Goal: Task Accomplishment & Management: Manage account settings

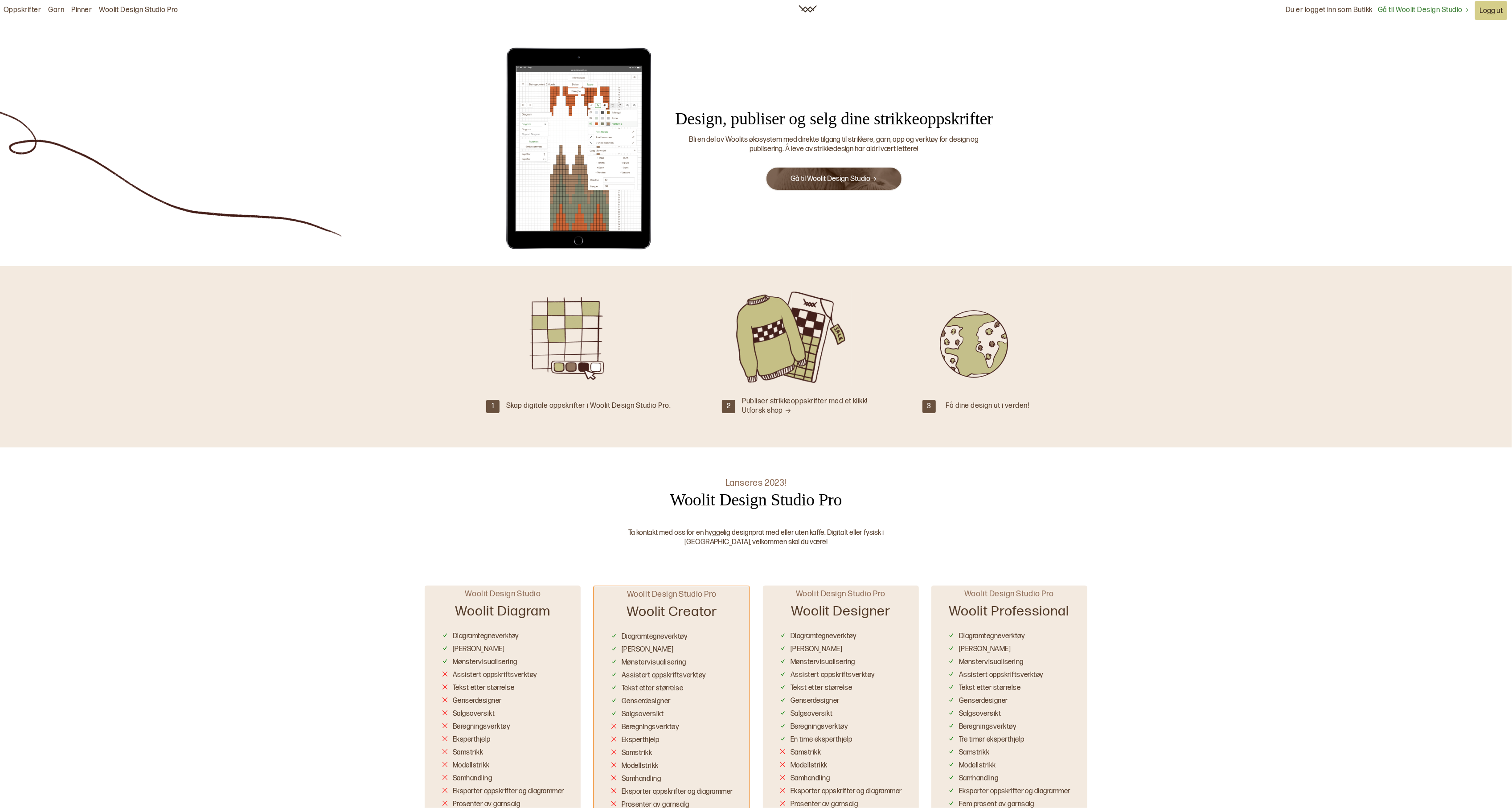
click at [1421, 9] on link "Gå til Woolit Design Studio" at bounding box center [1423, 10] width 91 height 10
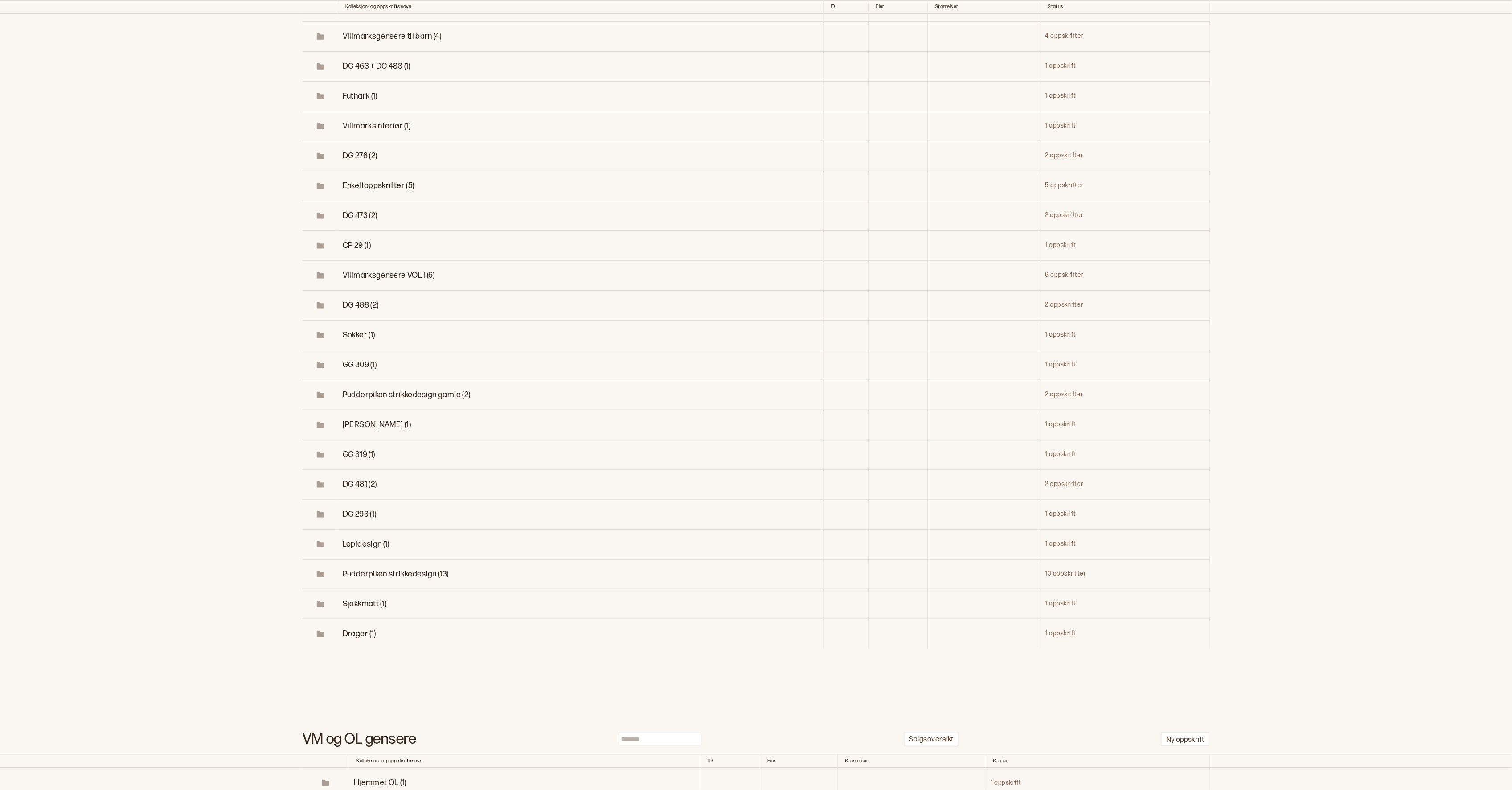
scroll to position [6213, 0]
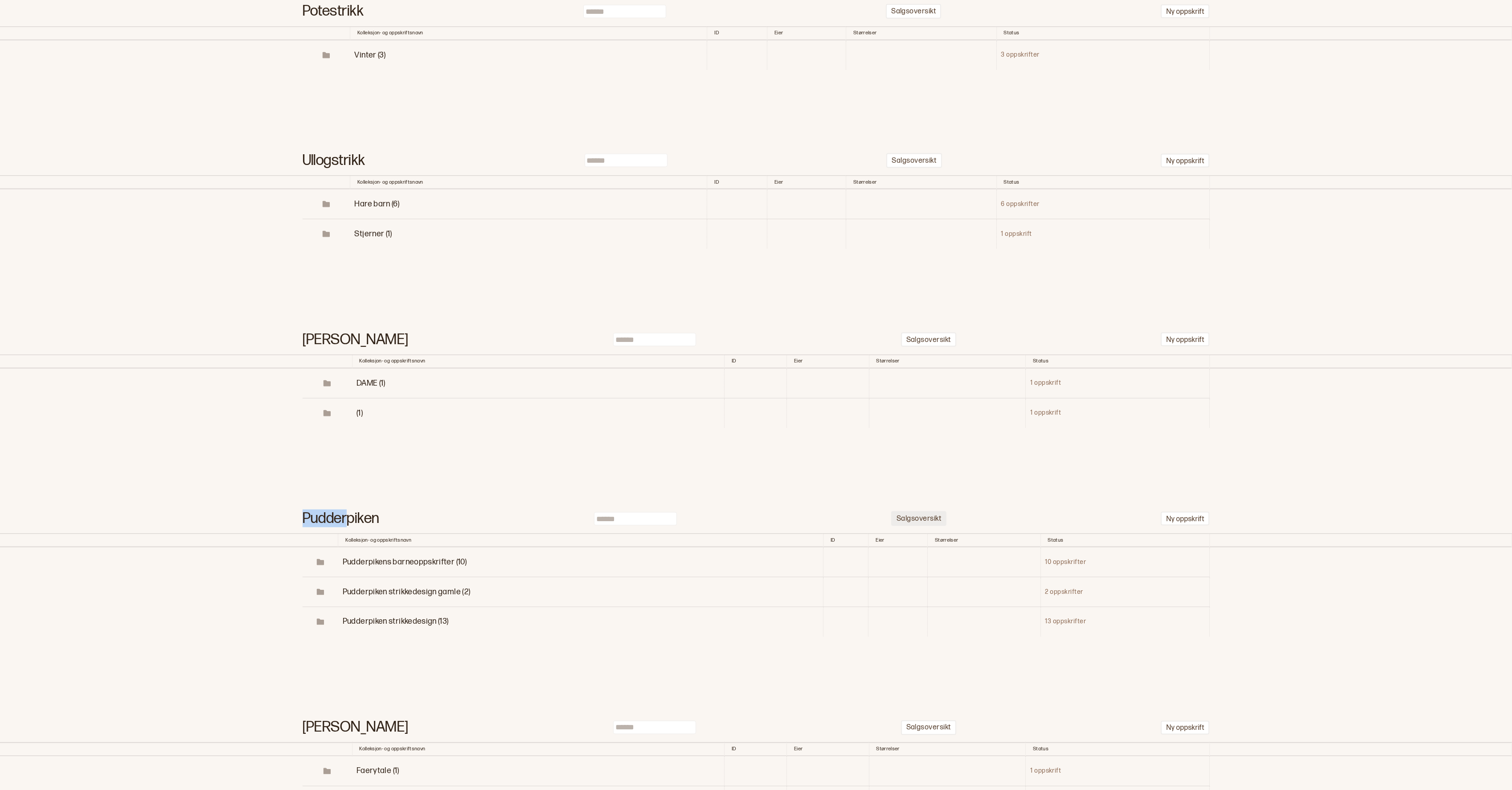
click at [917, 511] on button "Salgsoversikt" at bounding box center [919, 518] width 56 height 15
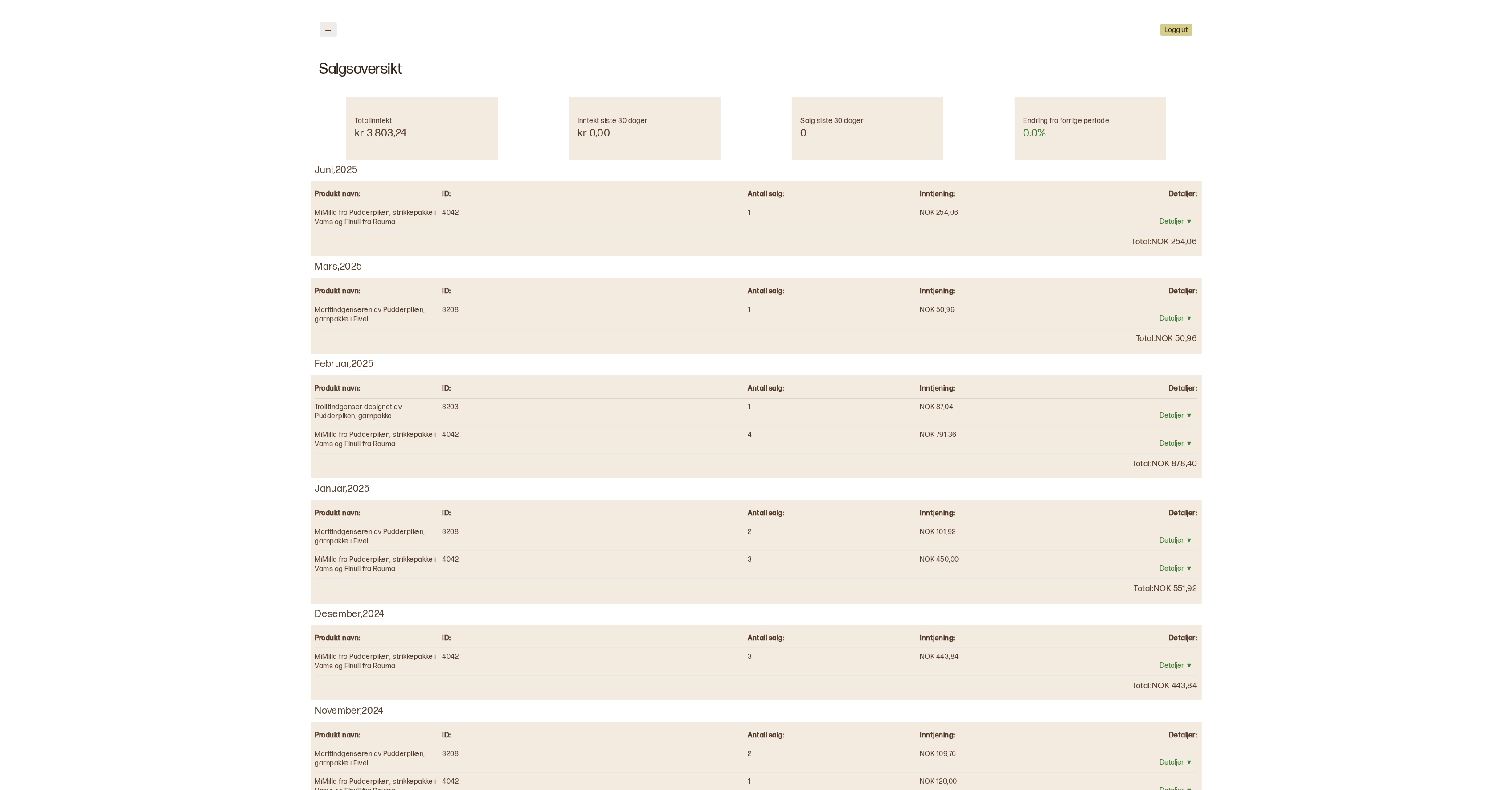
click at [333, 29] on button at bounding box center [328, 29] width 17 height 14
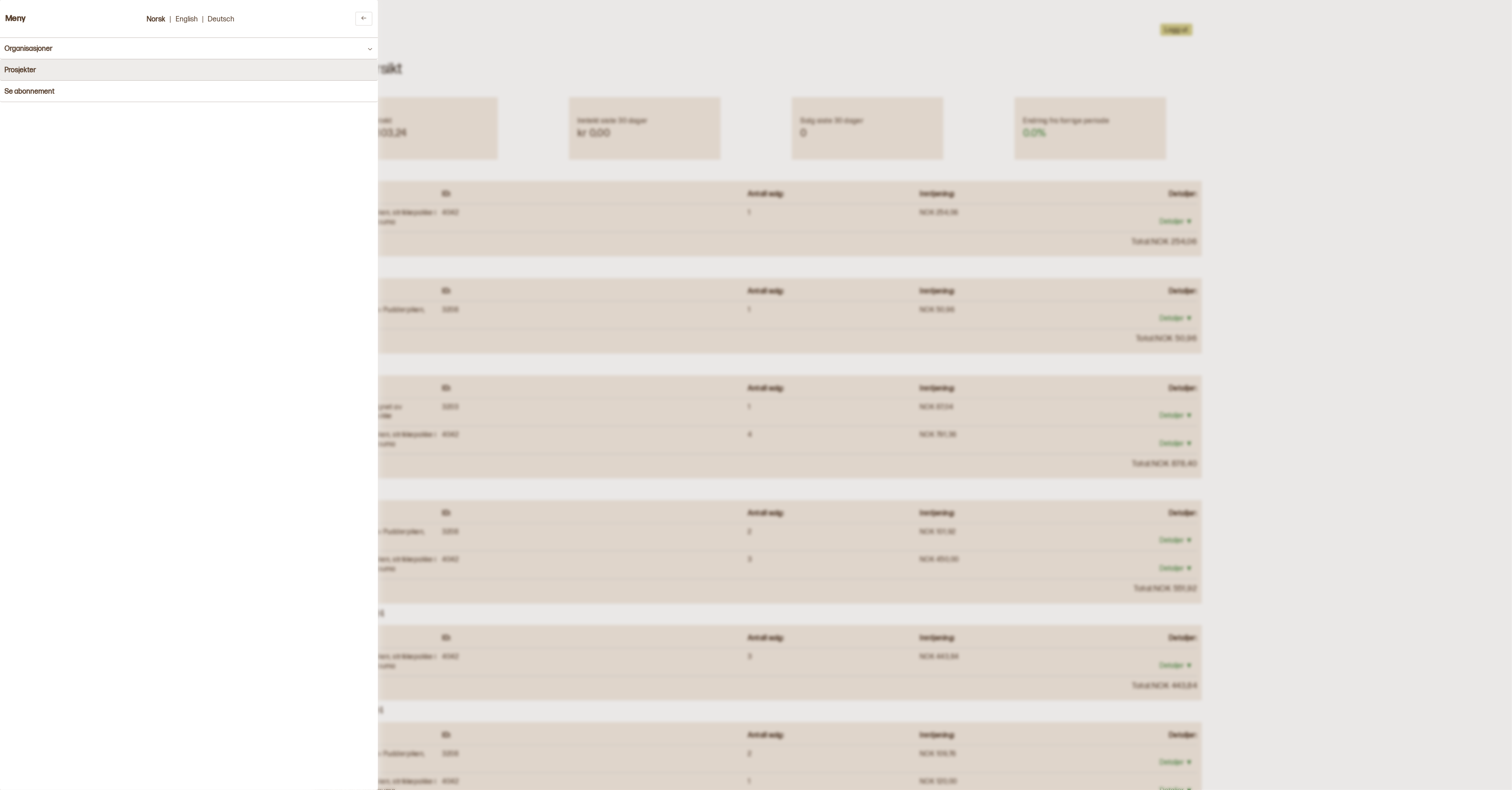
click at [20, 68] on h4 "Prosjekter" at bounding box center [21, 70] width 32 height 9
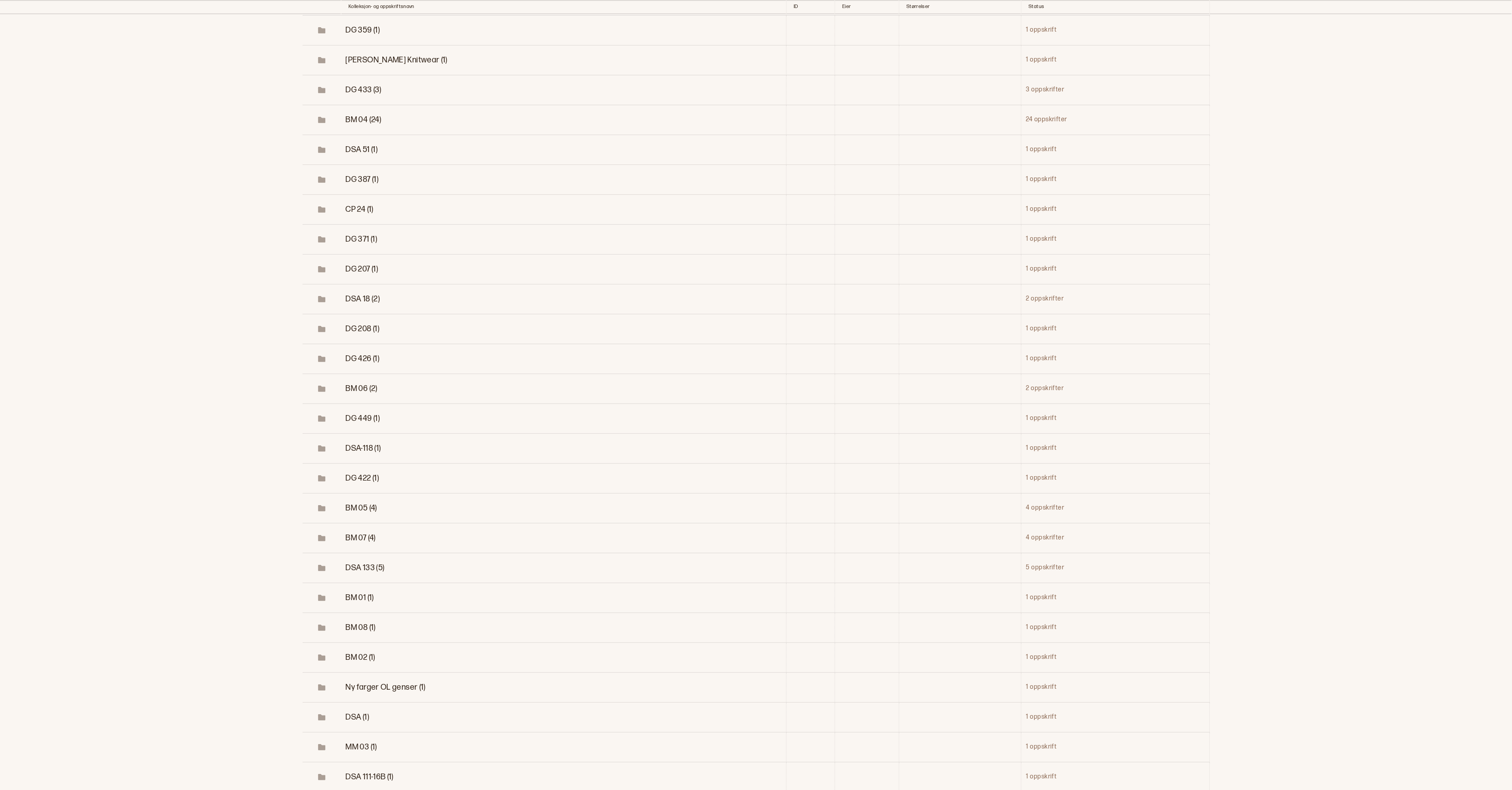
scroll to position [14222, 0]
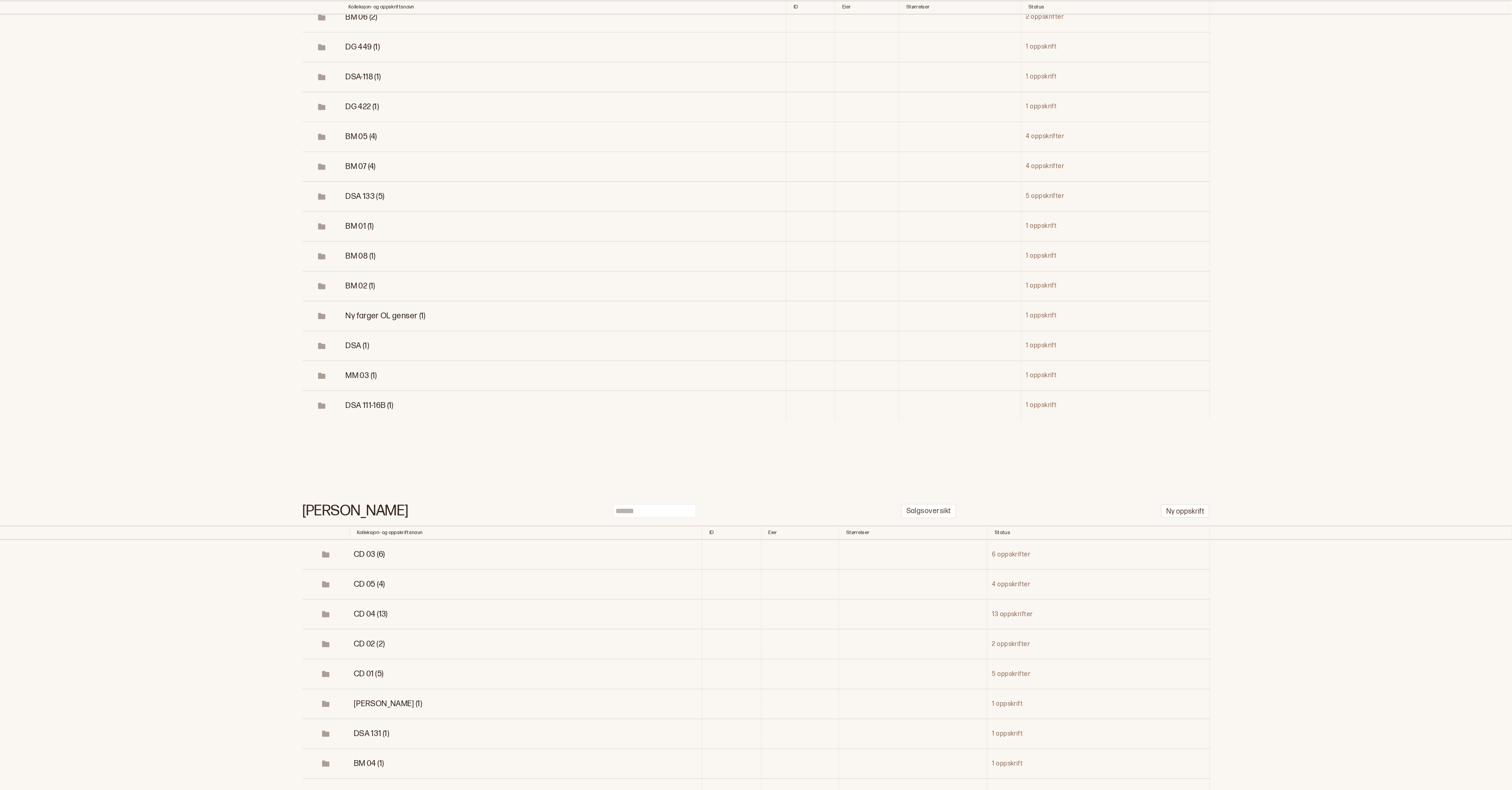
click at [375, 549] on span "CD 03 (6)" at bounding box center [369, 554] width 31 height 10
click at [1139, 579] on button "Utkast" at bounding box center [1148, 584] width 26 height 12
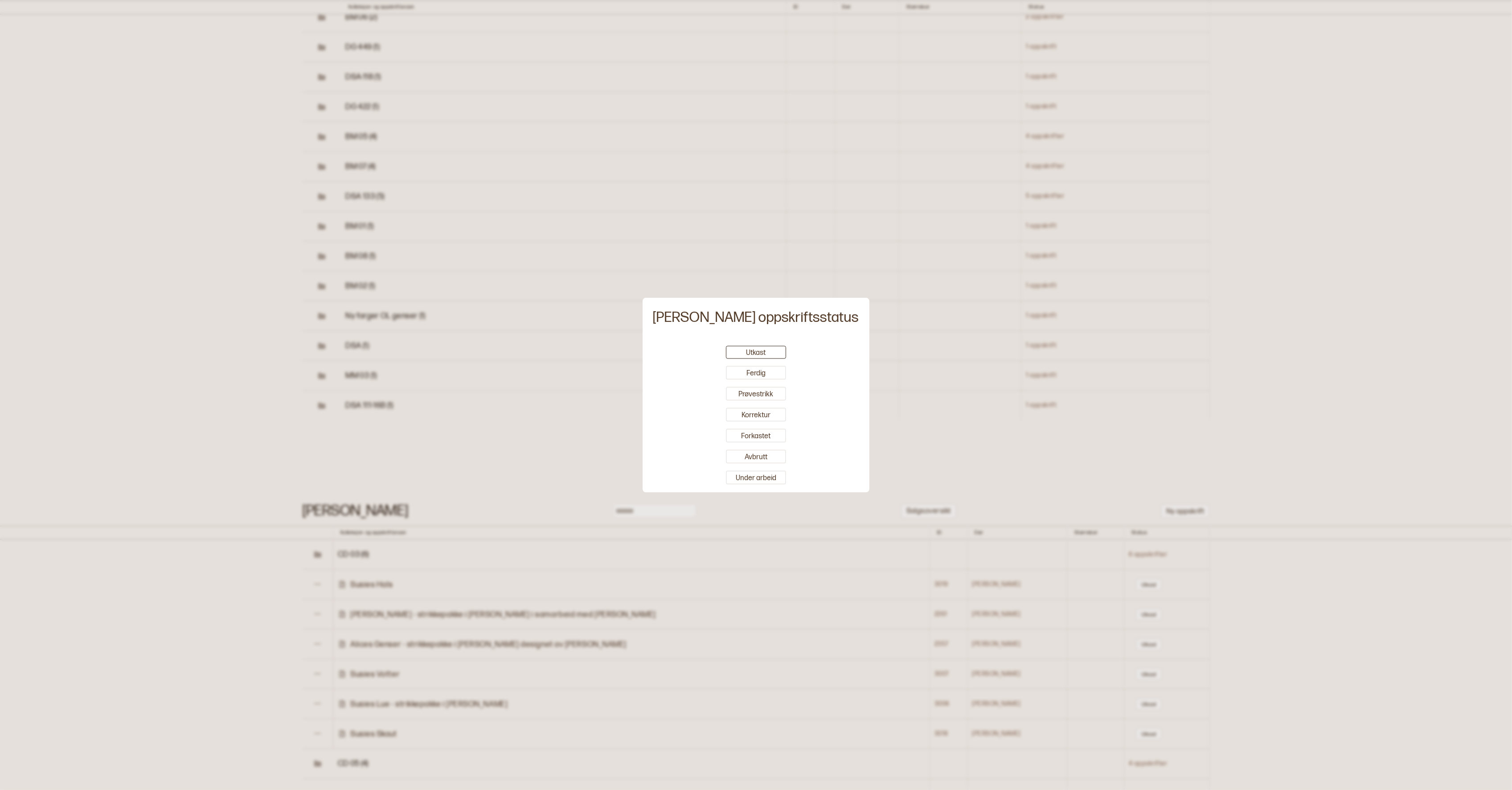
click at [341, 453] on div at bounding box center [756, 395] width 1512 height 790
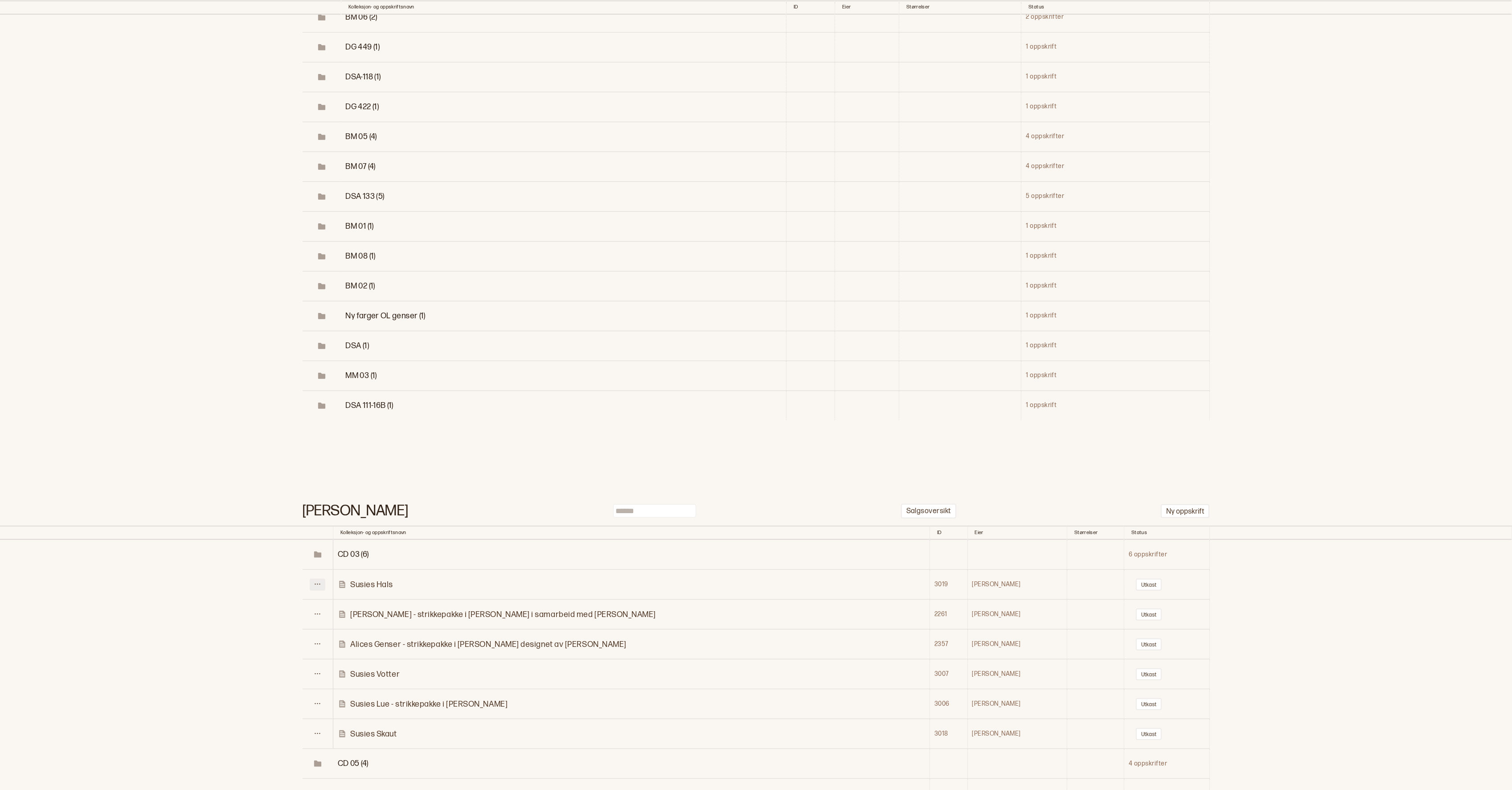
click at [317, 580] on icon at bounding box center [317, 584] width 6 height 6
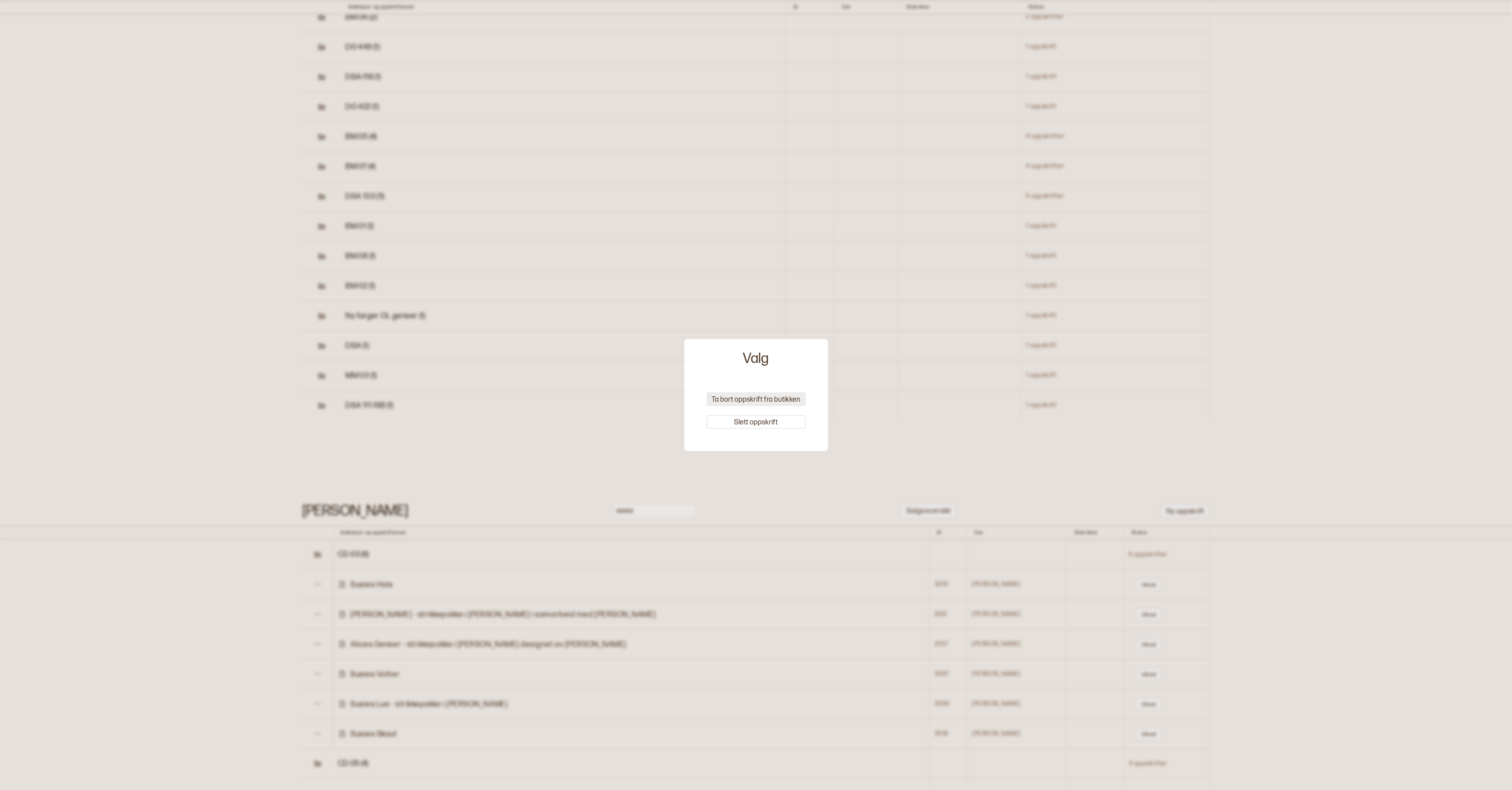
click at [764, 399] on button "Ta bort oppskrift fra butikken" at bounding box center [756, 399] width 99 height 13
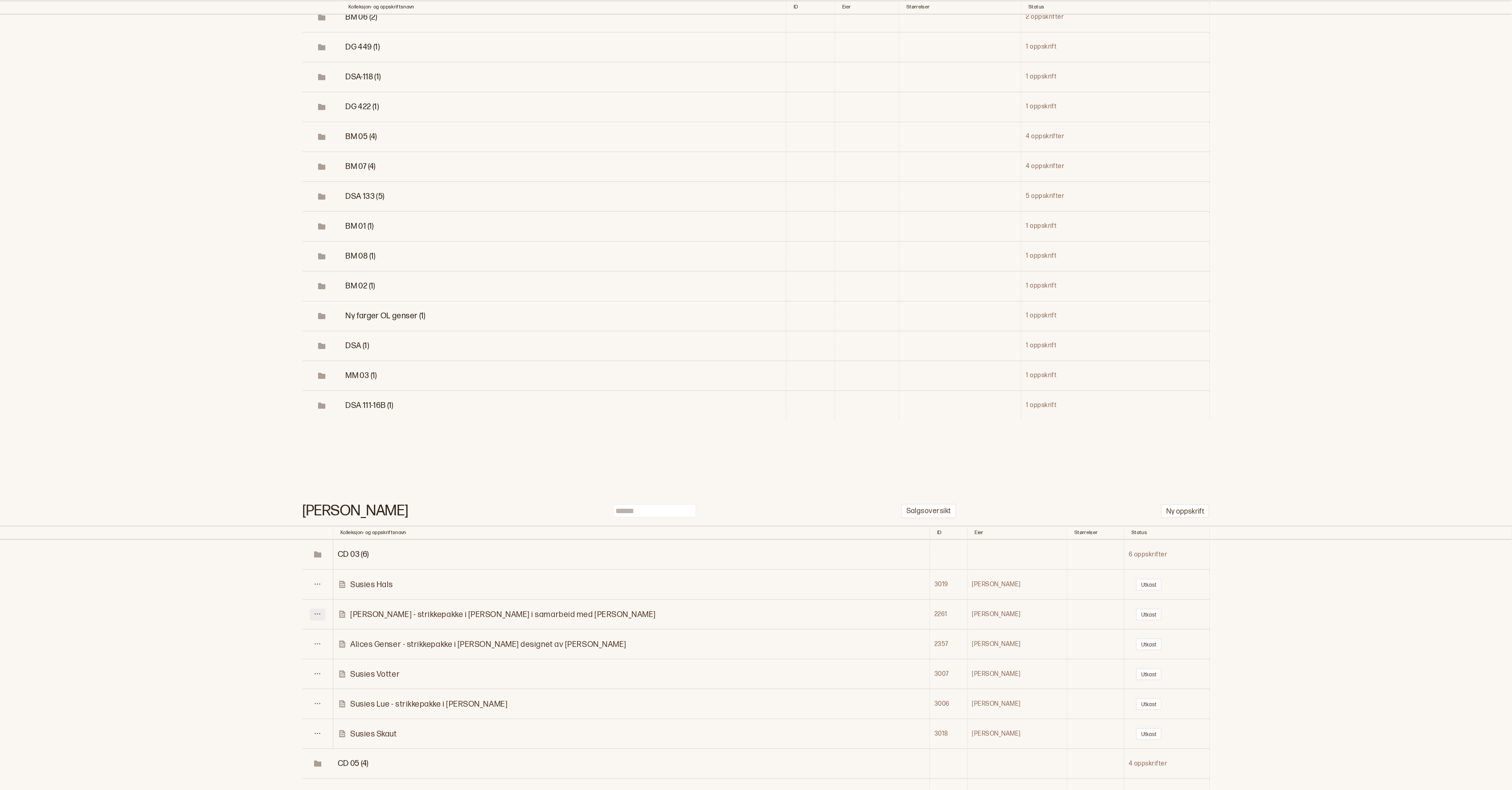
click at [318, 608] on button at bounding box center [317, 614] width 16 height 12
click at [771, 540] on td "CD 05 (4)" at bounding box center [632, 555] width 597 height 30
click at [769, 540] on td "CD 05 (4)" at bounding box center [632, 555] width 597 height 30
click at [325, 540] on tbody "CD 05 (4) 4 oppskrifter CD 04 (13) 13 oppskrifter CD 03 (6) 6 oppskrifter [PERS…" at bounding box center [756, 778] width 1512 height 477
click at [320, 641] on icon at bounding box center [317, 644] width 6 height 6
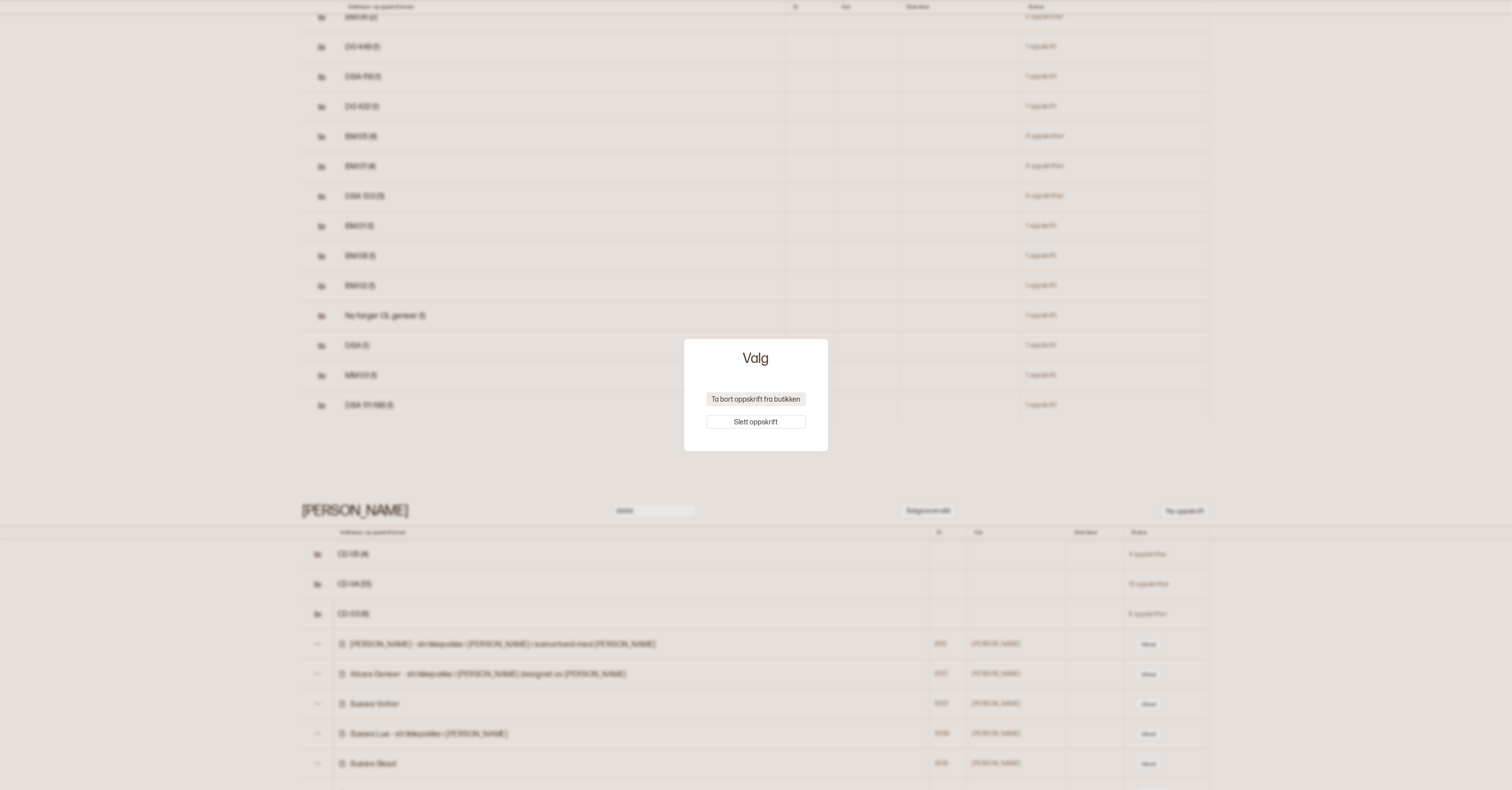
click at [748, 397] on button "Ta bort oppskrift fra butikken" at bounding box center [756, 399] width 99 height 13
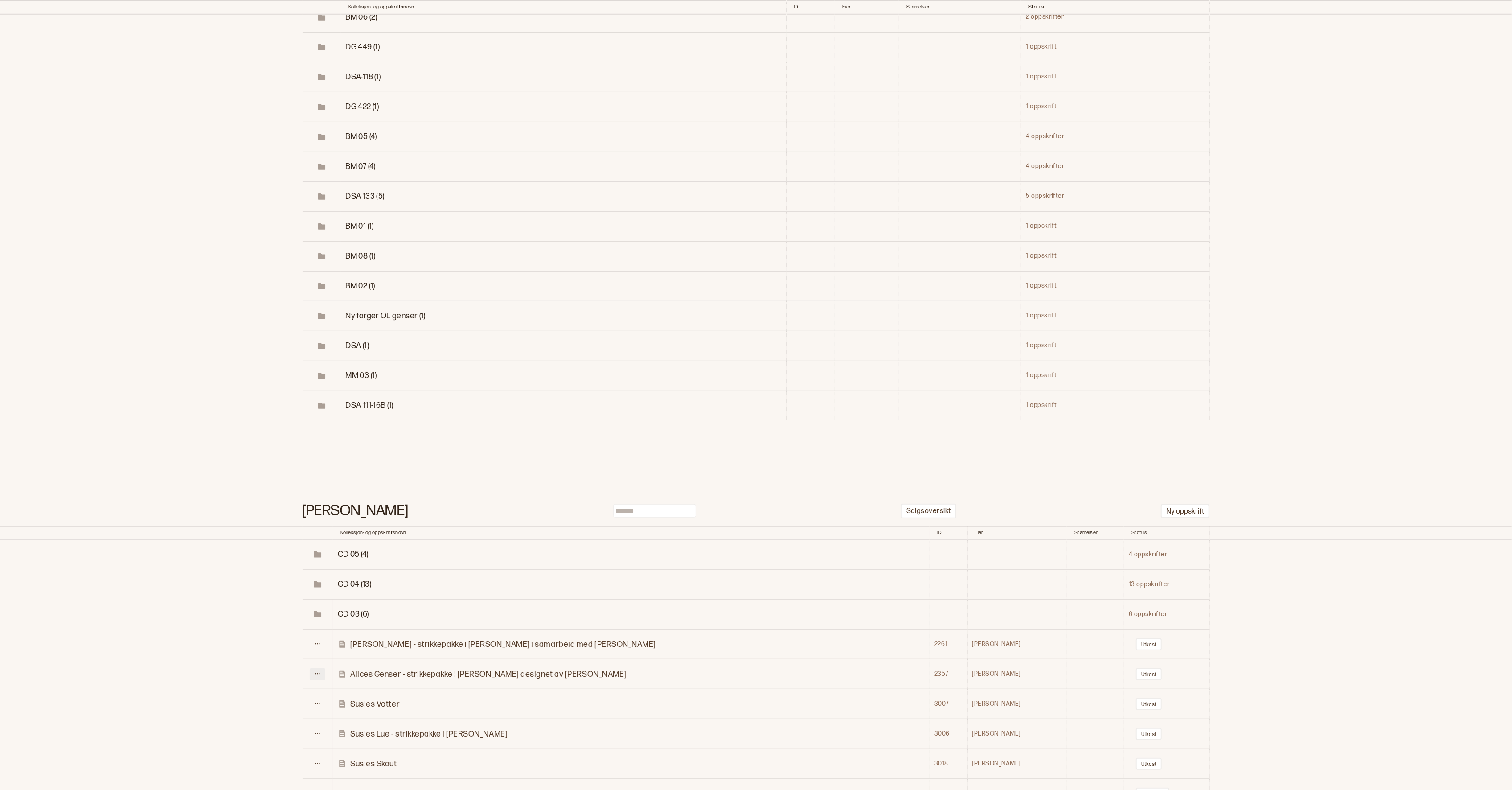
click at [321, 670] on icon at bounding box center [317, 673] width 6 height 6
click at [756, 540] on td "CD 05 (4)" at bounding box center [632, 555] width 597 height 30
click at [755, 540] on td "CD 05 (4)" at bounding box center [632, 555] width 597 height 30
click at [321, 673] on icon at bounding box center [317, 673] width 6 height 1
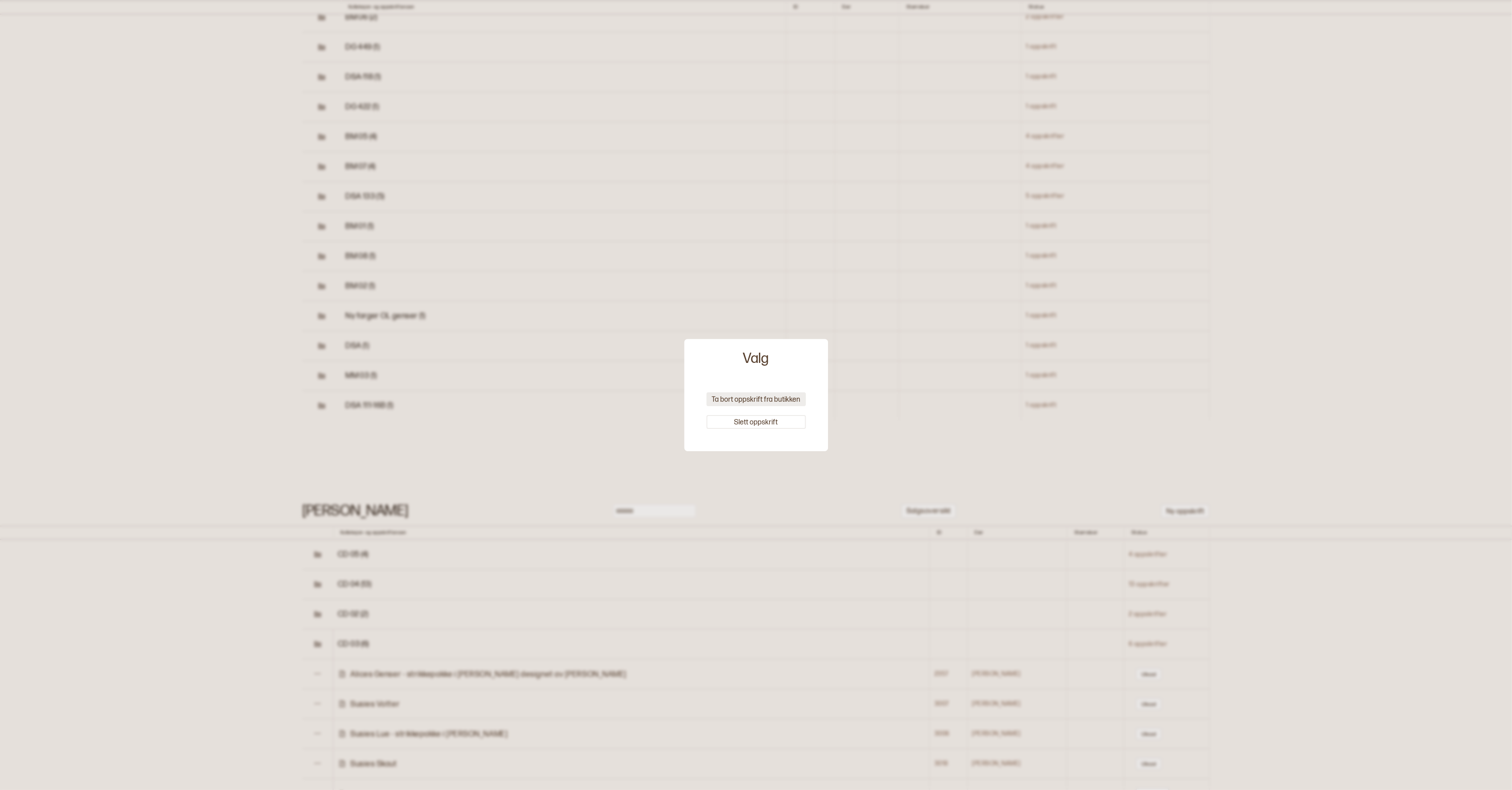
click at [719, 402] on button "Ta bort oppskrift fra butikken" at bounding box center [756, 399] width 99 height 13
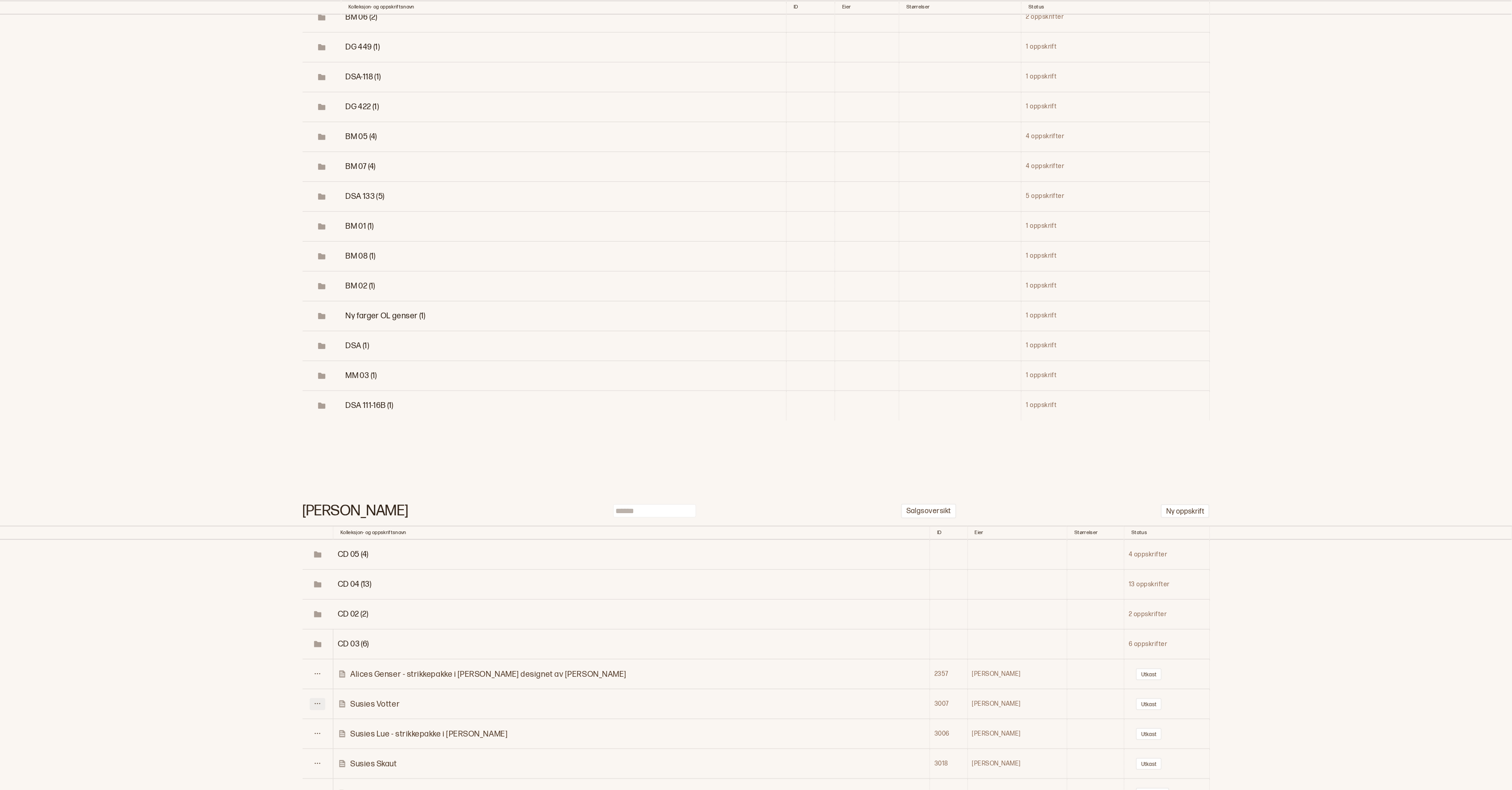
click at [321, 700] on icon at bounding box center [317, 703] width 6 height 6
click at [725, 540] on td "CD 05 (4)" at bounding box center [632, 555] width 597 height 30
click at [320, 730] on icon at bounding box center [317, 734] width 6 height 6
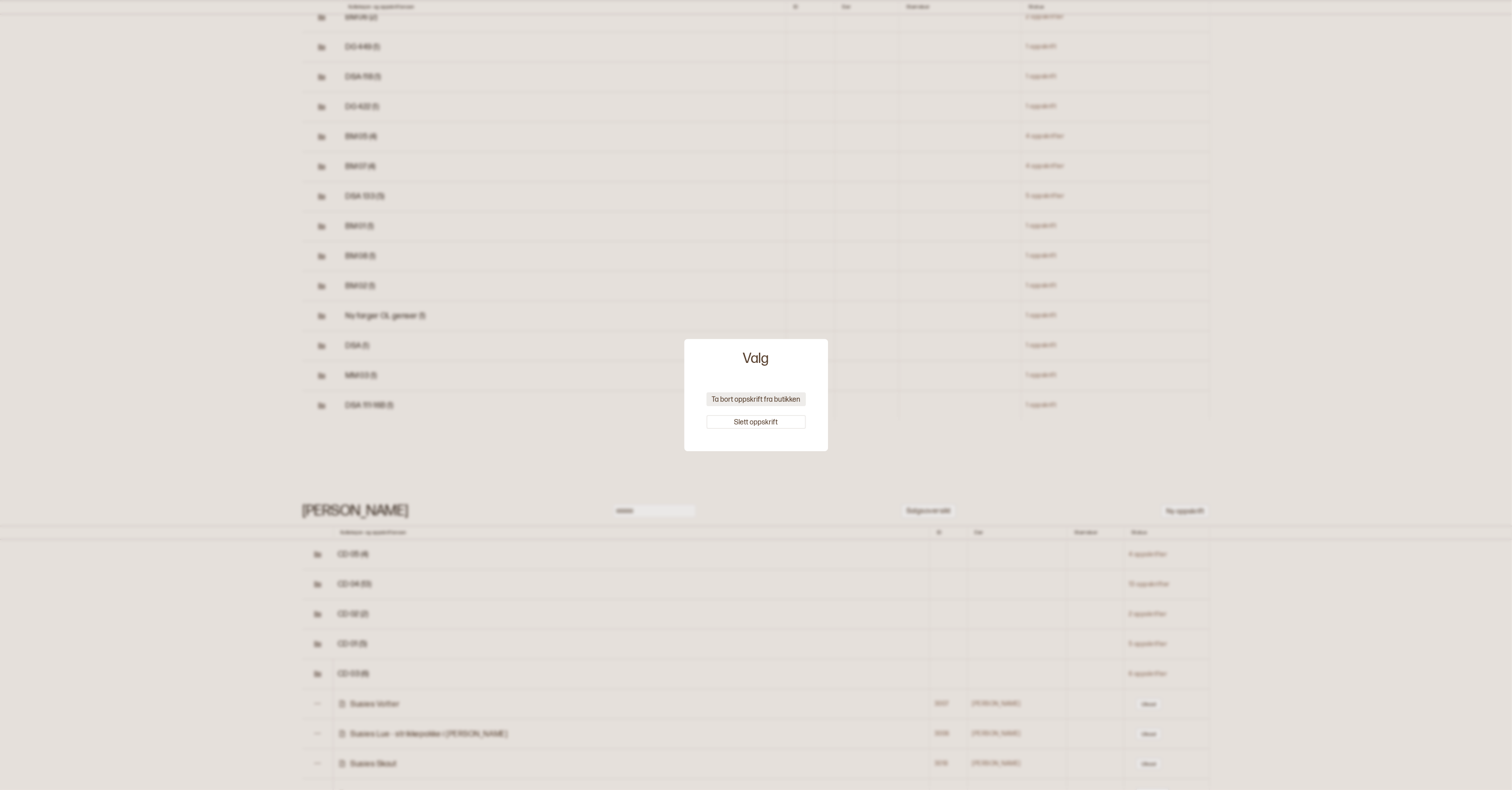
click at [749, 399] on button "Ta bort oppskrift fra butikken" at bounding box center [756, 399] width 99 height 13
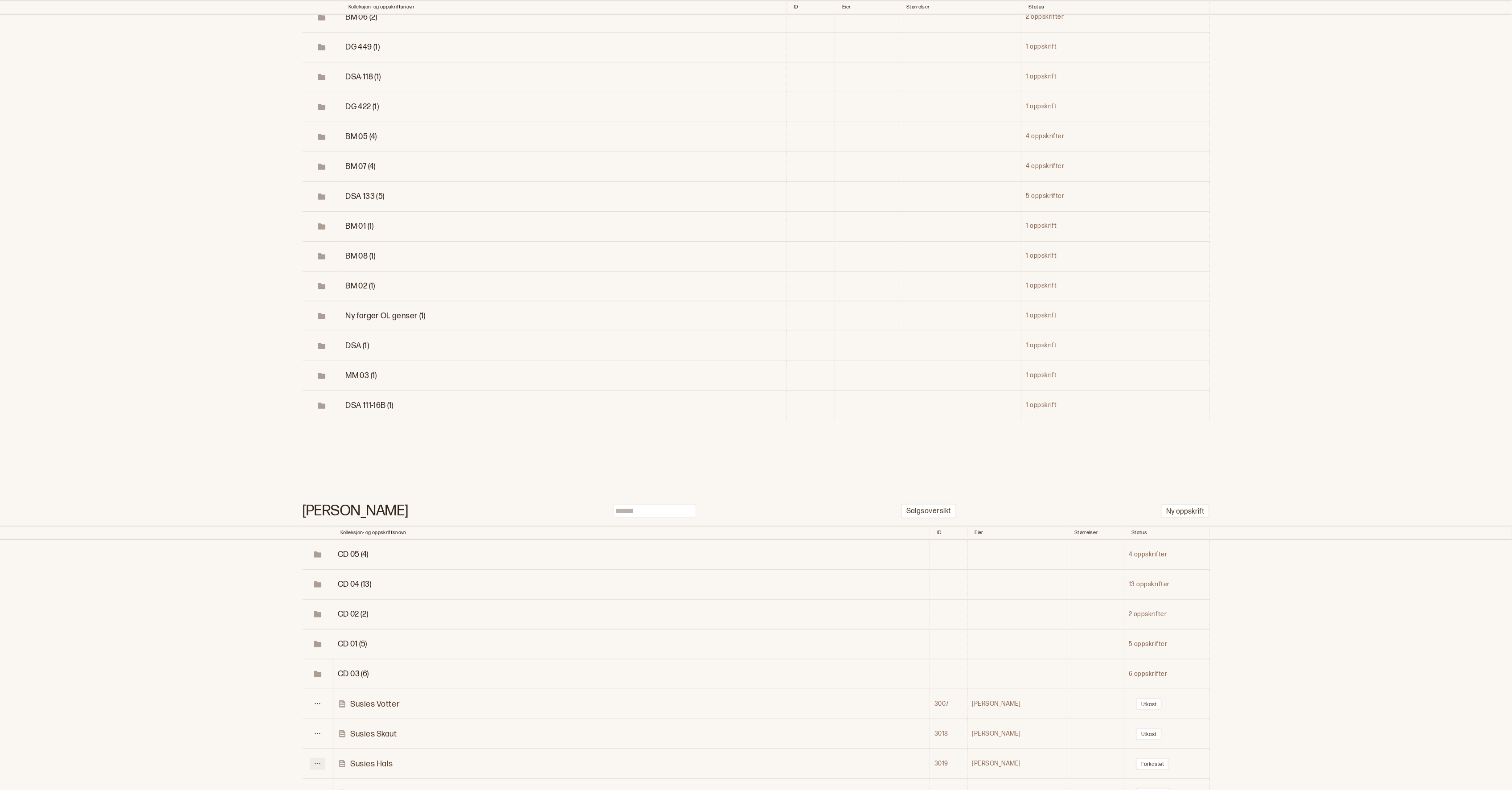
click at [319, 757] on button at bounding box center [317, 763] width 16 height 12
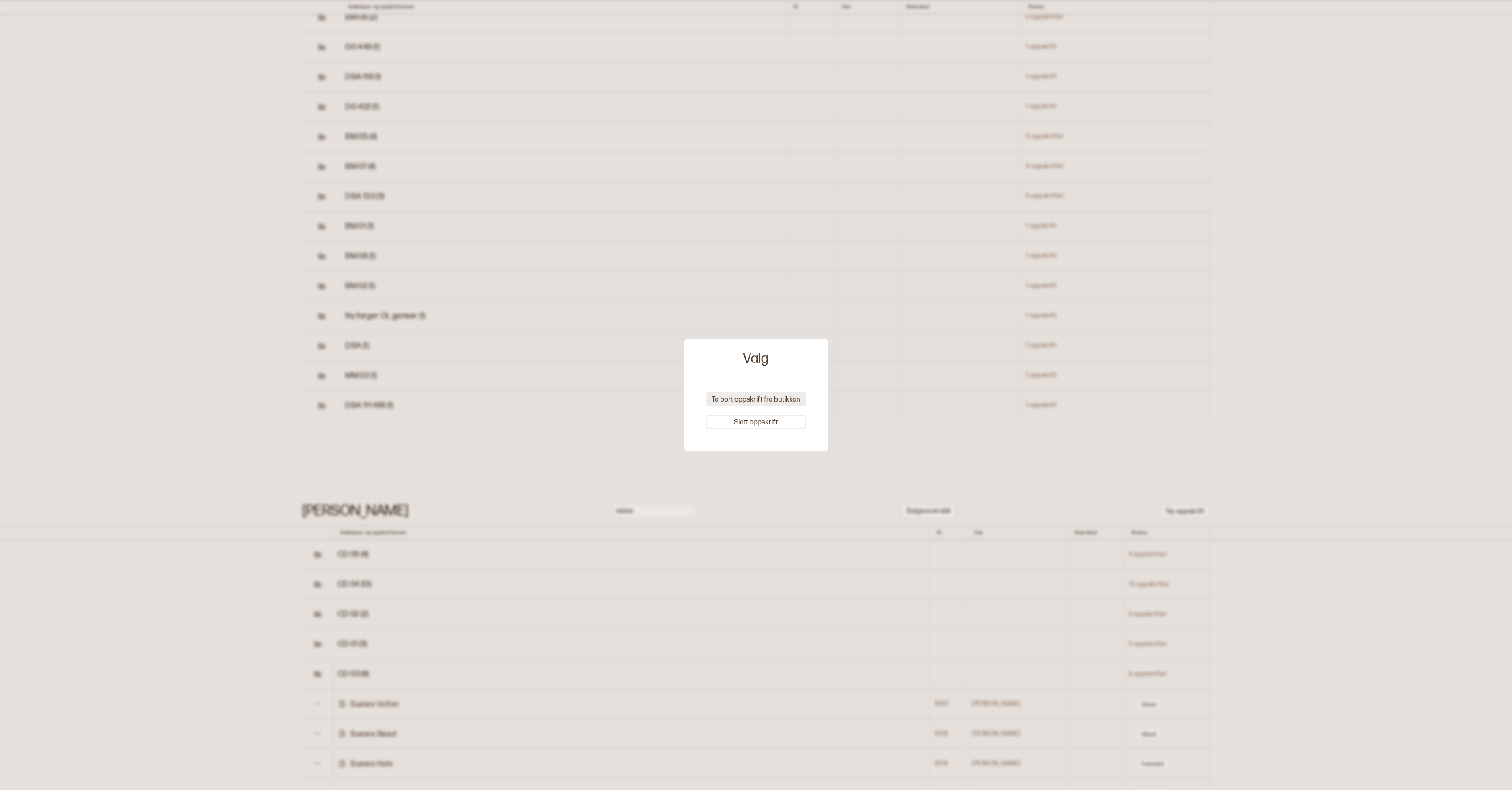
click at [764, 401] on button "Ta bort oppskrift fra butikken" at bounding box center [756, 399] width 99 height 13
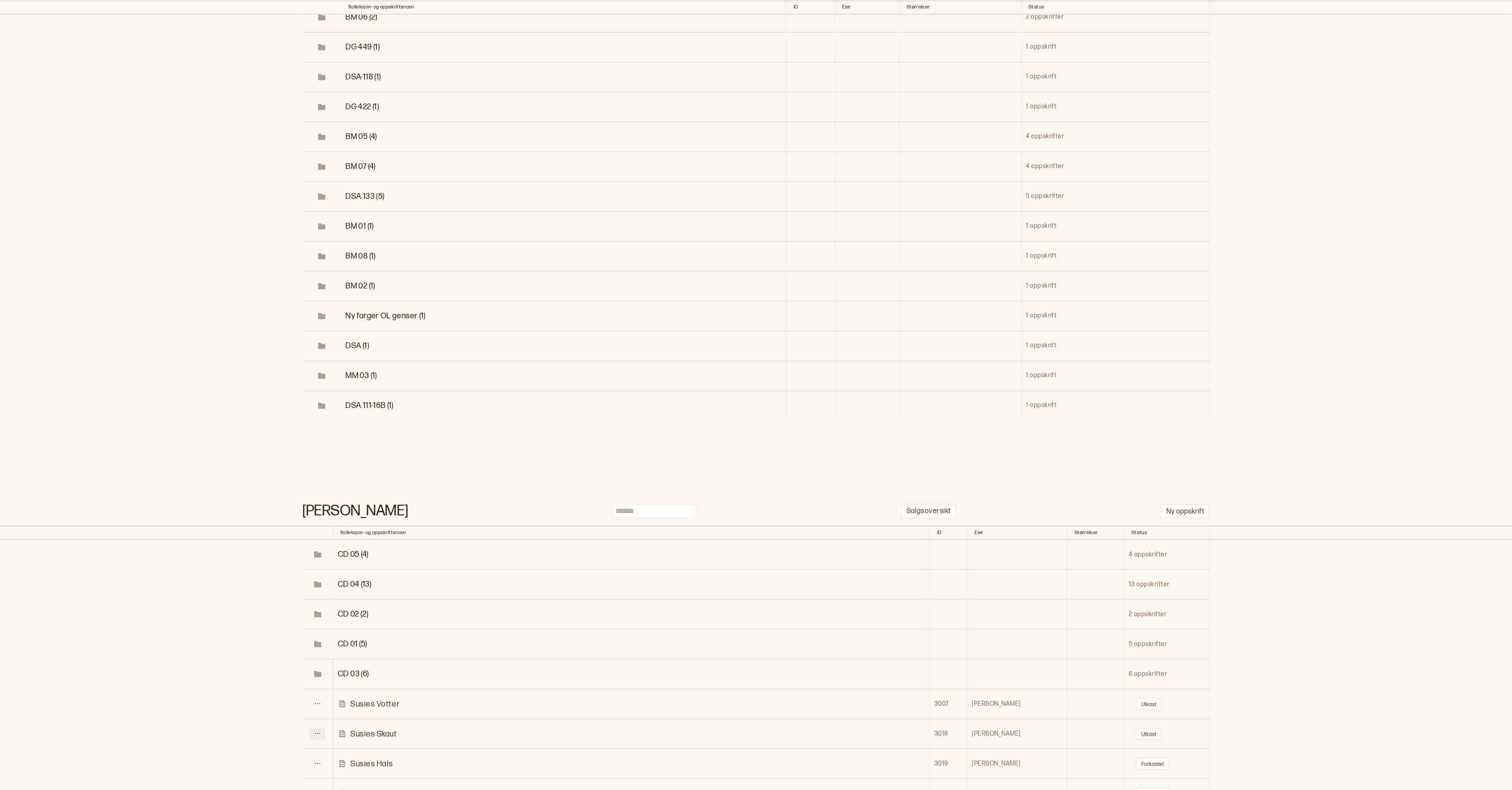
click at [321, 730] on icon at bounding box center [317, 734] width 6 height 6
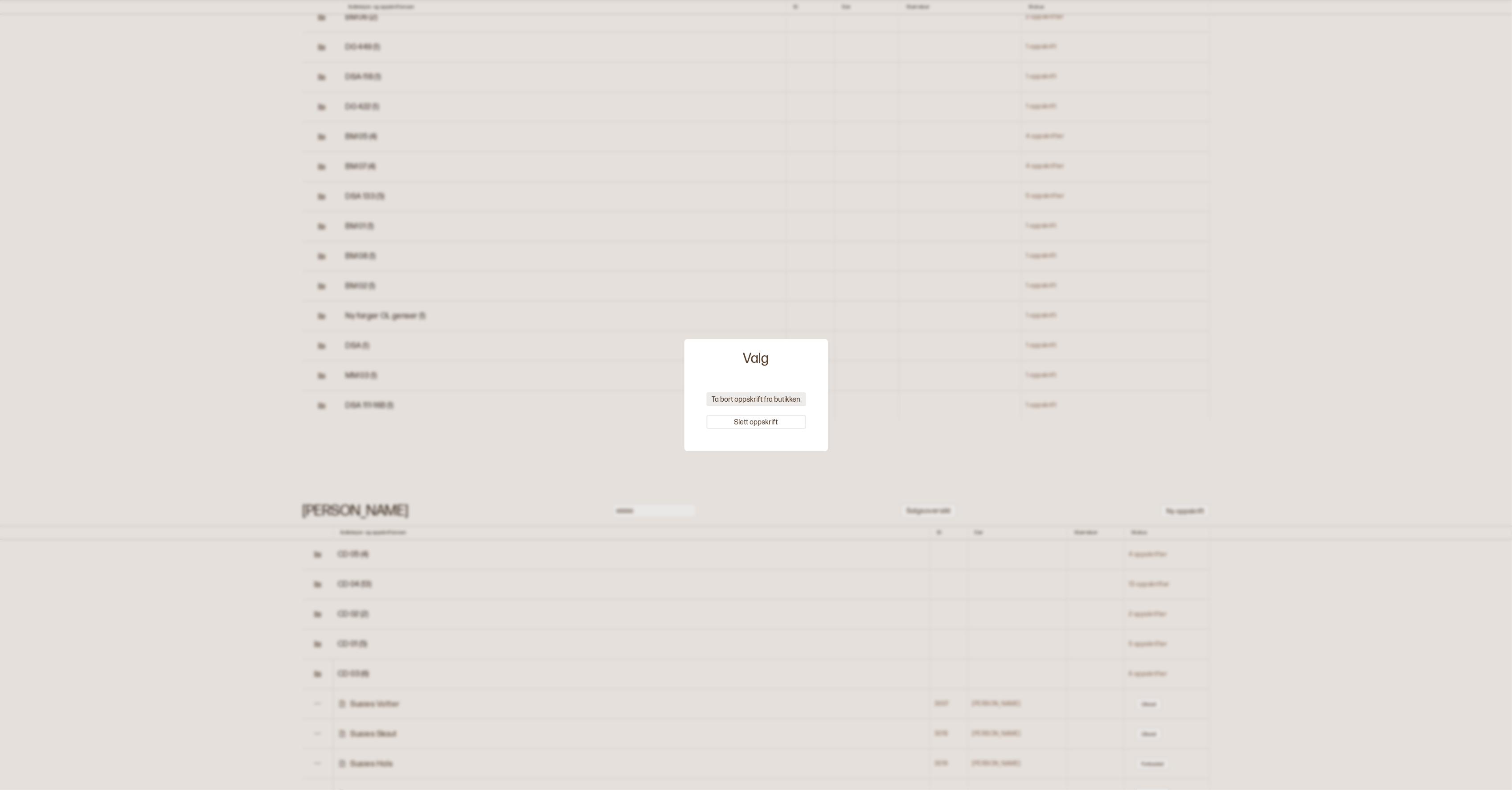
click at [748, 401] on button "Ta bort oppskrift fra butikken" at bounding box center [756, 399] width 99 height 13
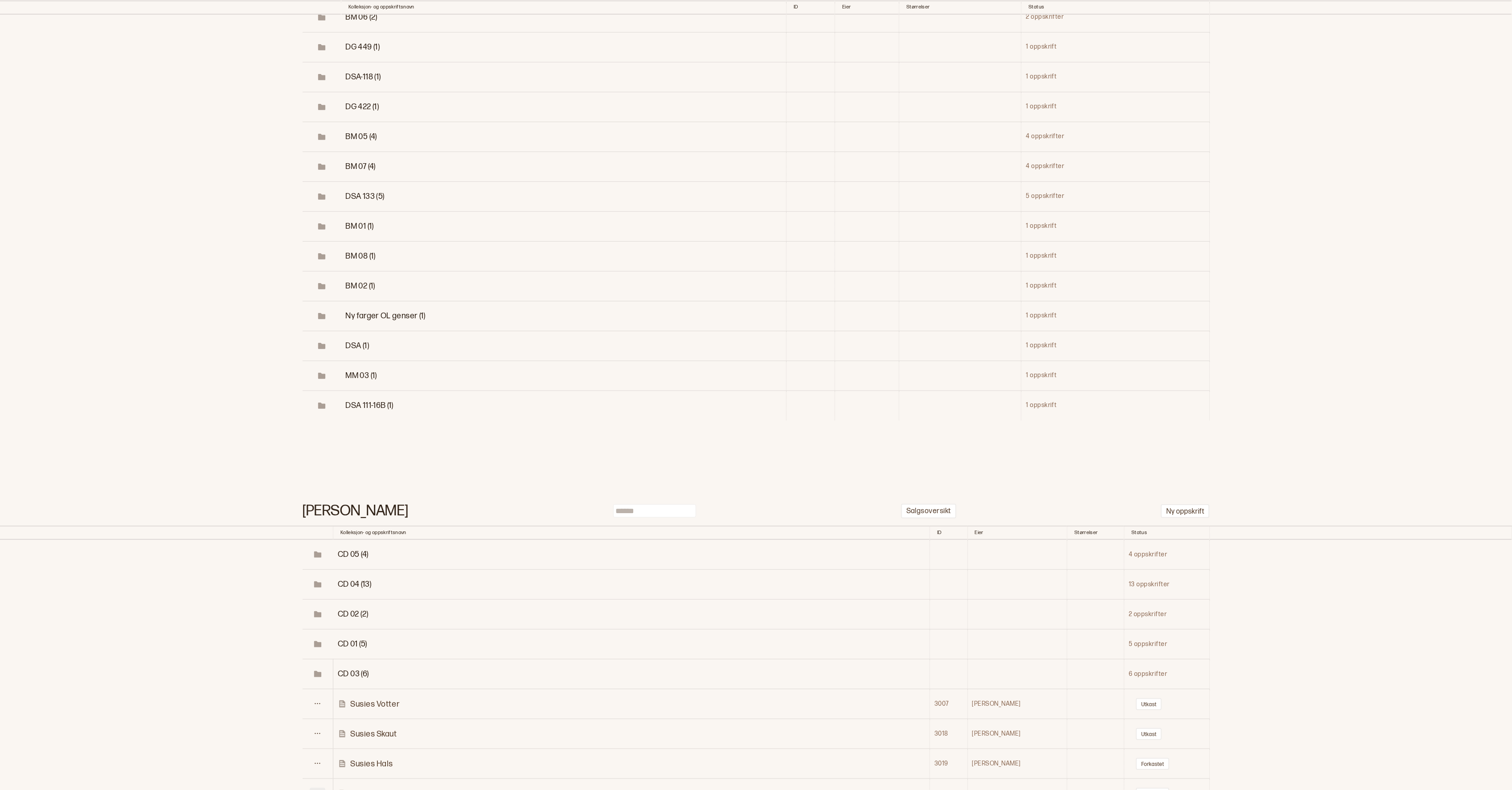
click at [323, 788] on button at bounding box center [317, 793] width 16 height 12
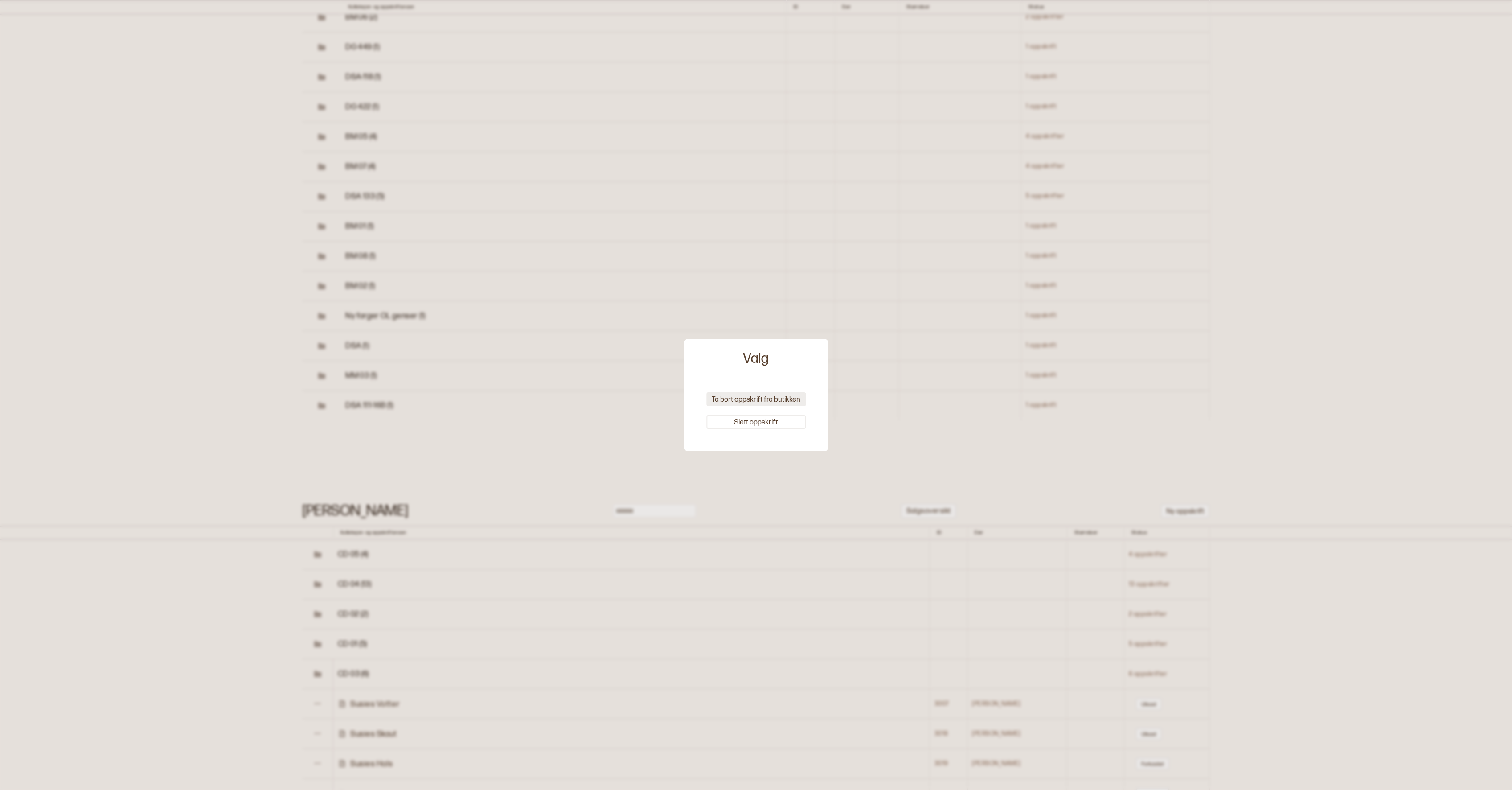
click at [789, 400] on button "Ta bort oppskrift fra butikken" at bounding box center [756, 399] width 99 height 13
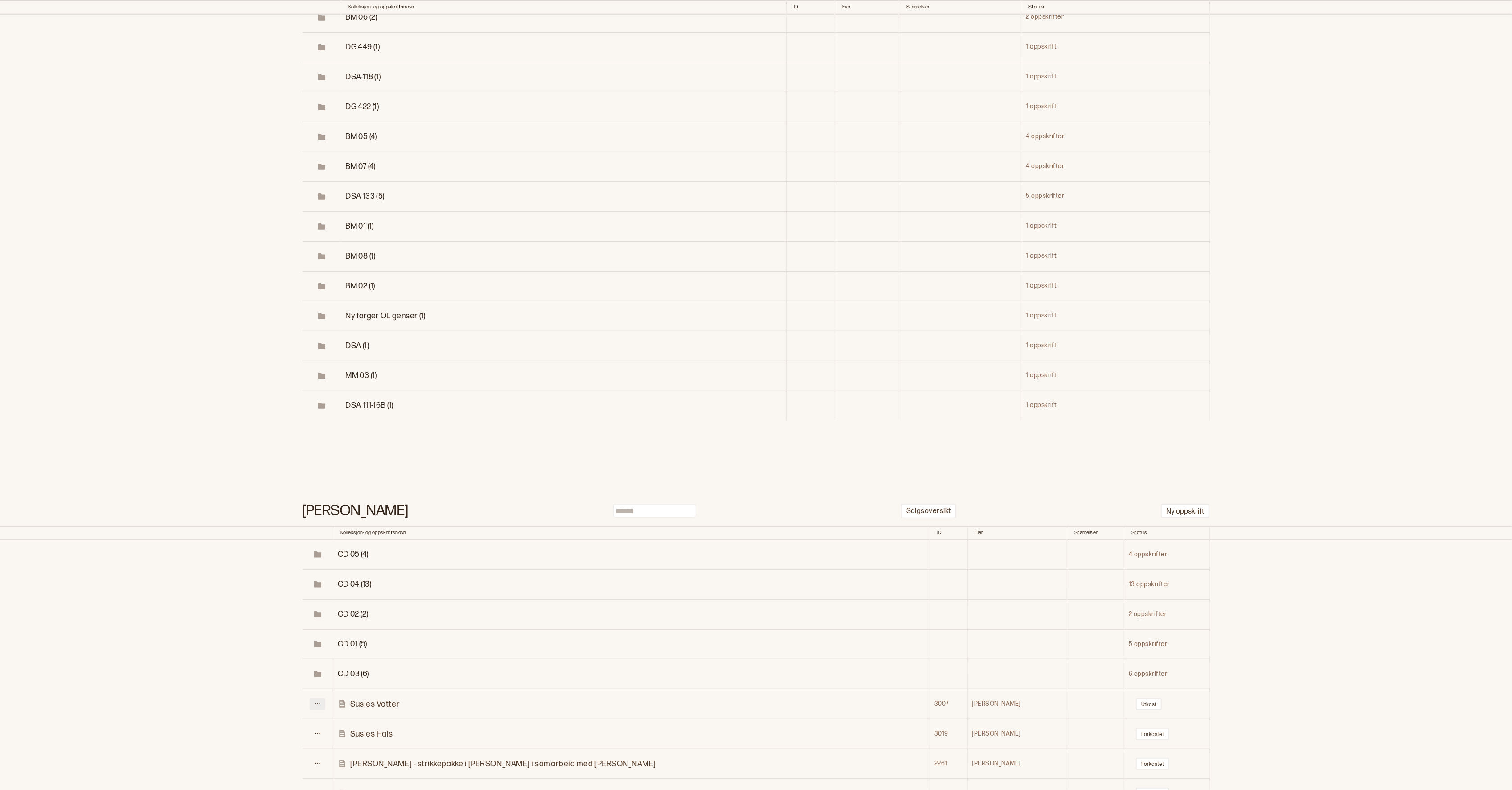
click at [321, 700] on icon at bounding box center [317, 703] width 6 height 6
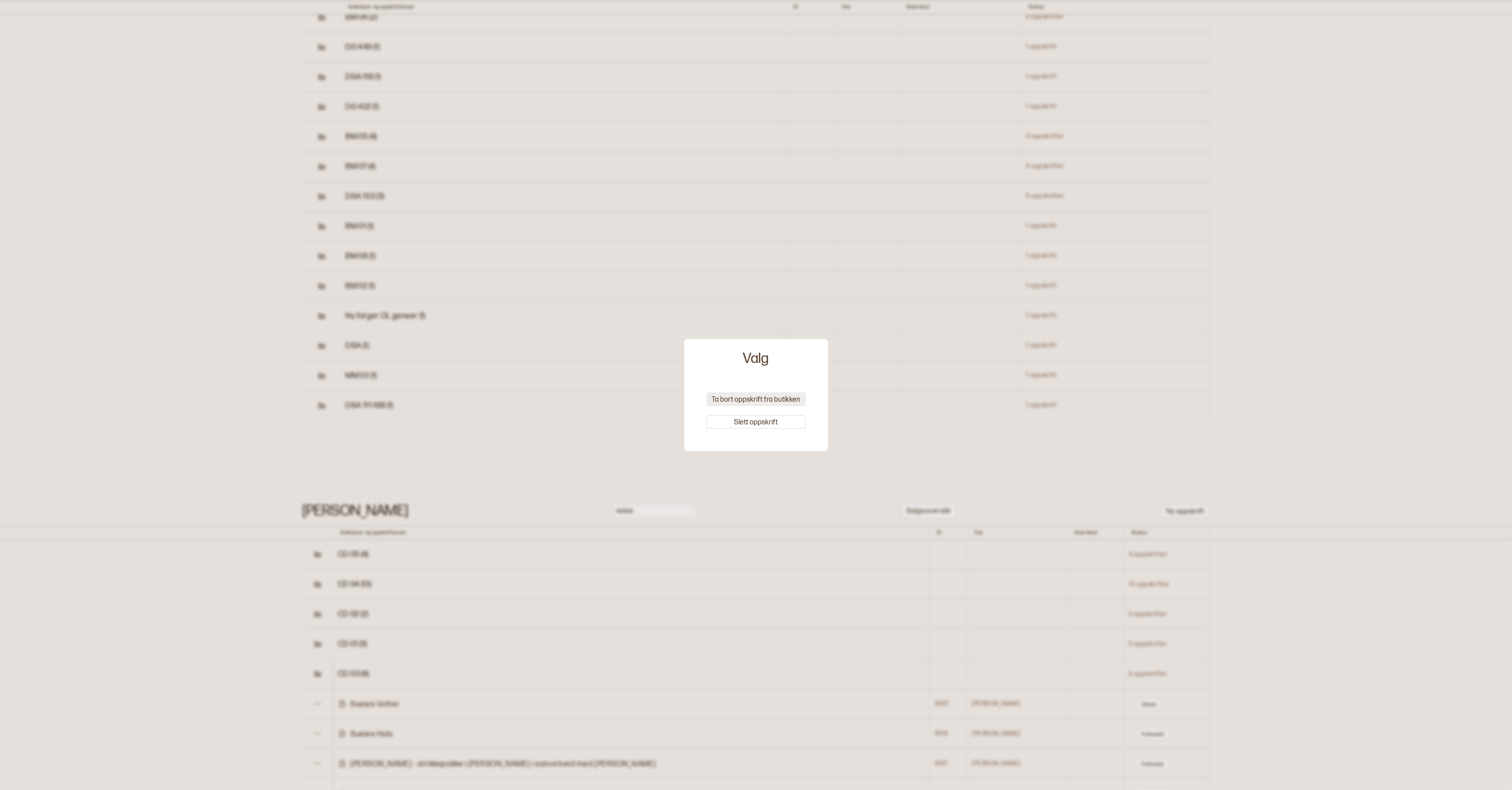
click at [784, 397] on button "Ta bort oppskrift fra butikken" at bounding box center [756, 399] width 99 height 13
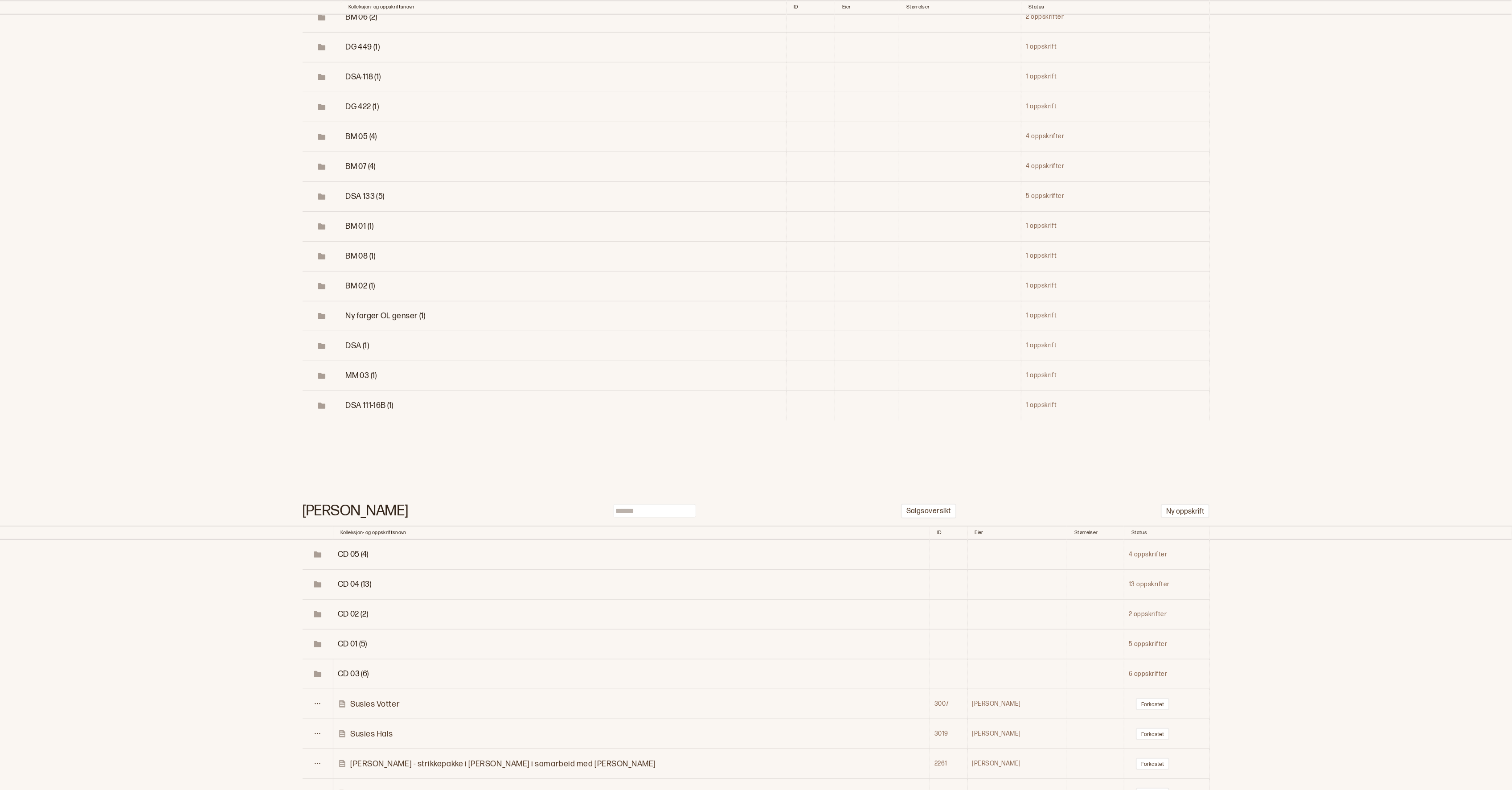
click at [353, 549] on span "CD 05 (4)" at bounding box center [353, 554] width 31 height 10
click at [317, 580] on icon at bounding box center [317, 584] width 6 height 6
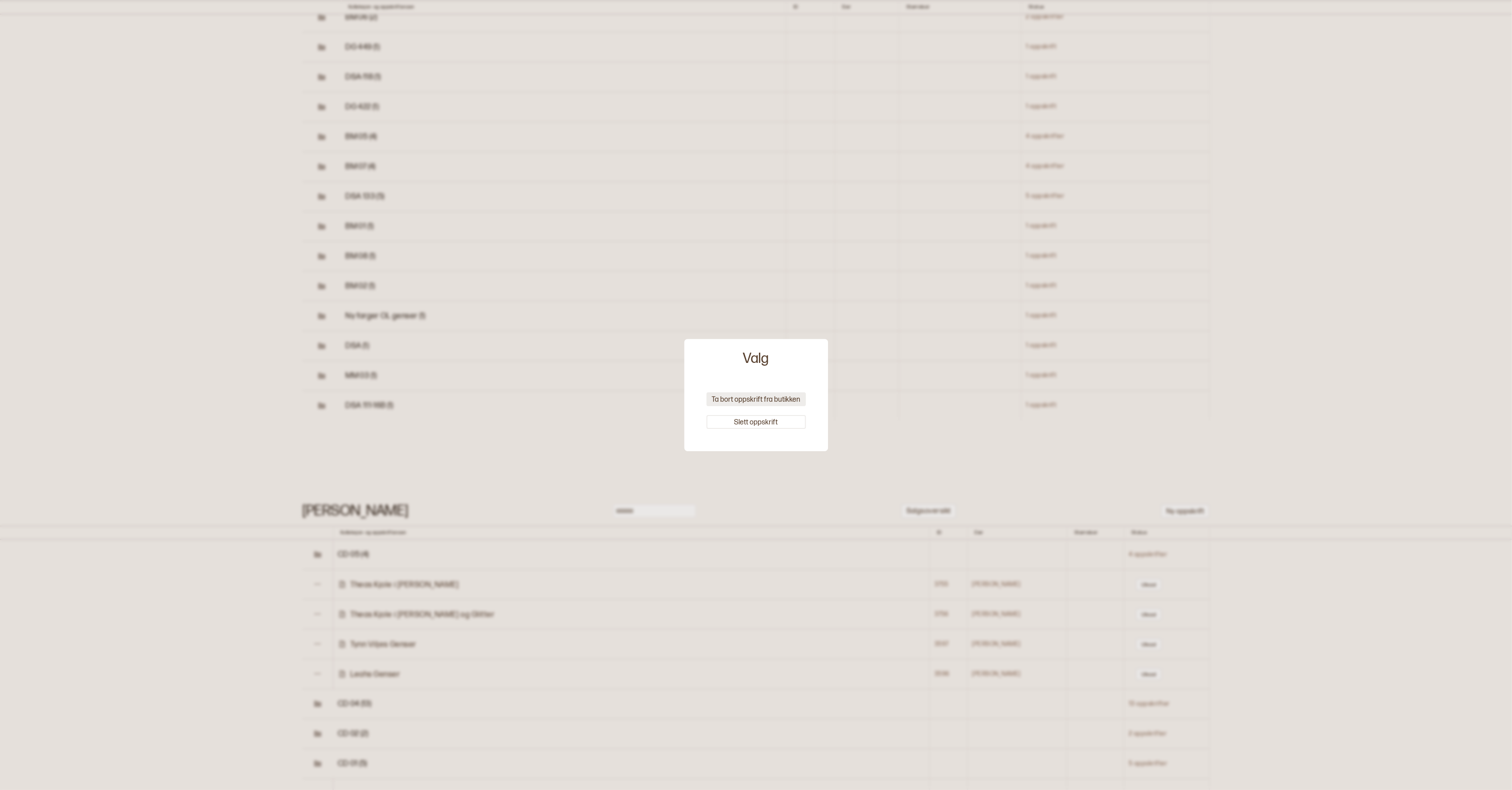
click at [724, 402] on button "Ta bort oppskrift fra butikken" at bounding box center [756, 399] width 99 height 13
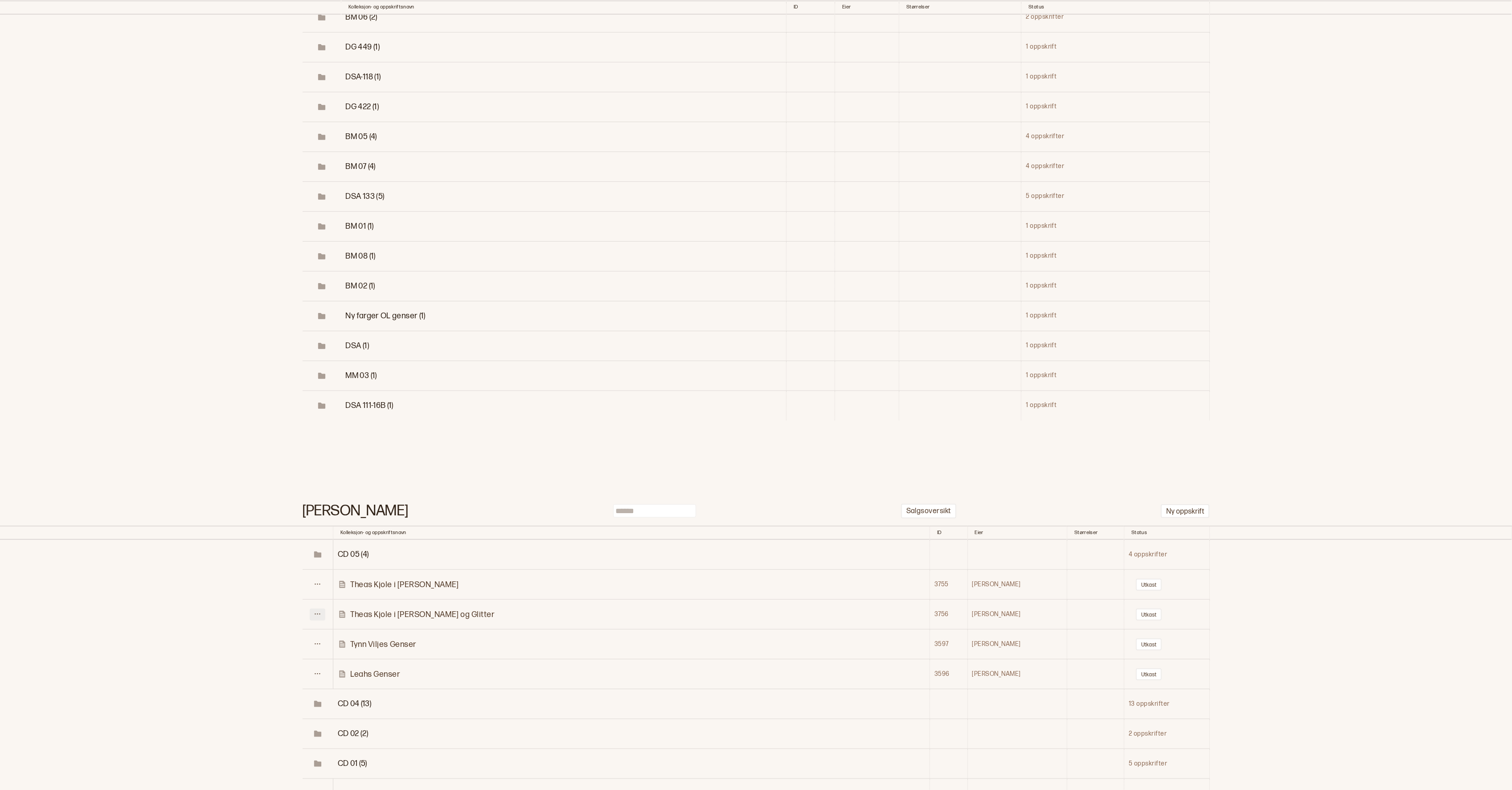
click at [321, 613] on icon at bounding box center [317, 613] width 6 height 1
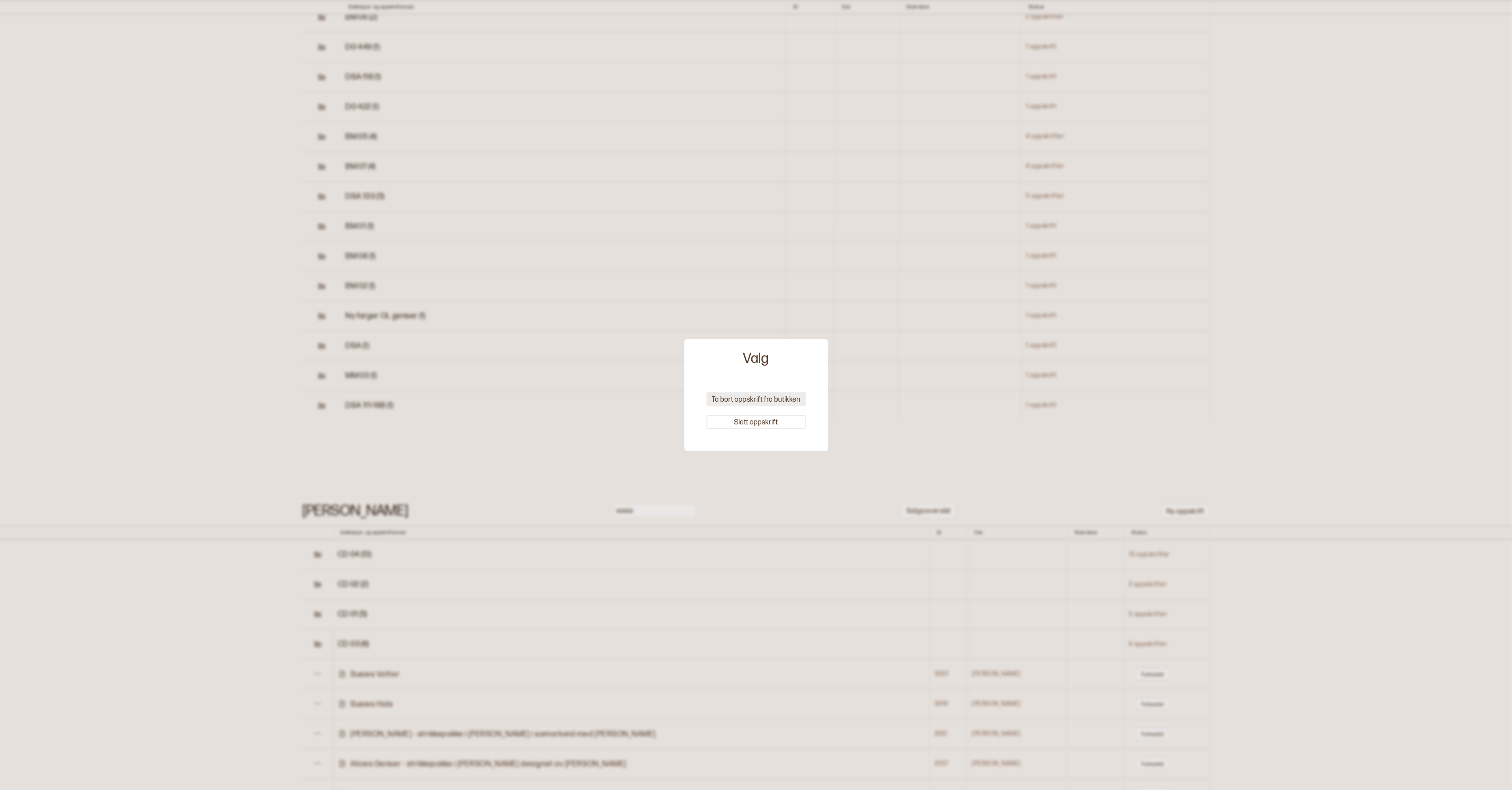
click at [738, 397] on button "Ta bort oppskrift fra butikken" at bounding box center [756, 399] width 99 height 13
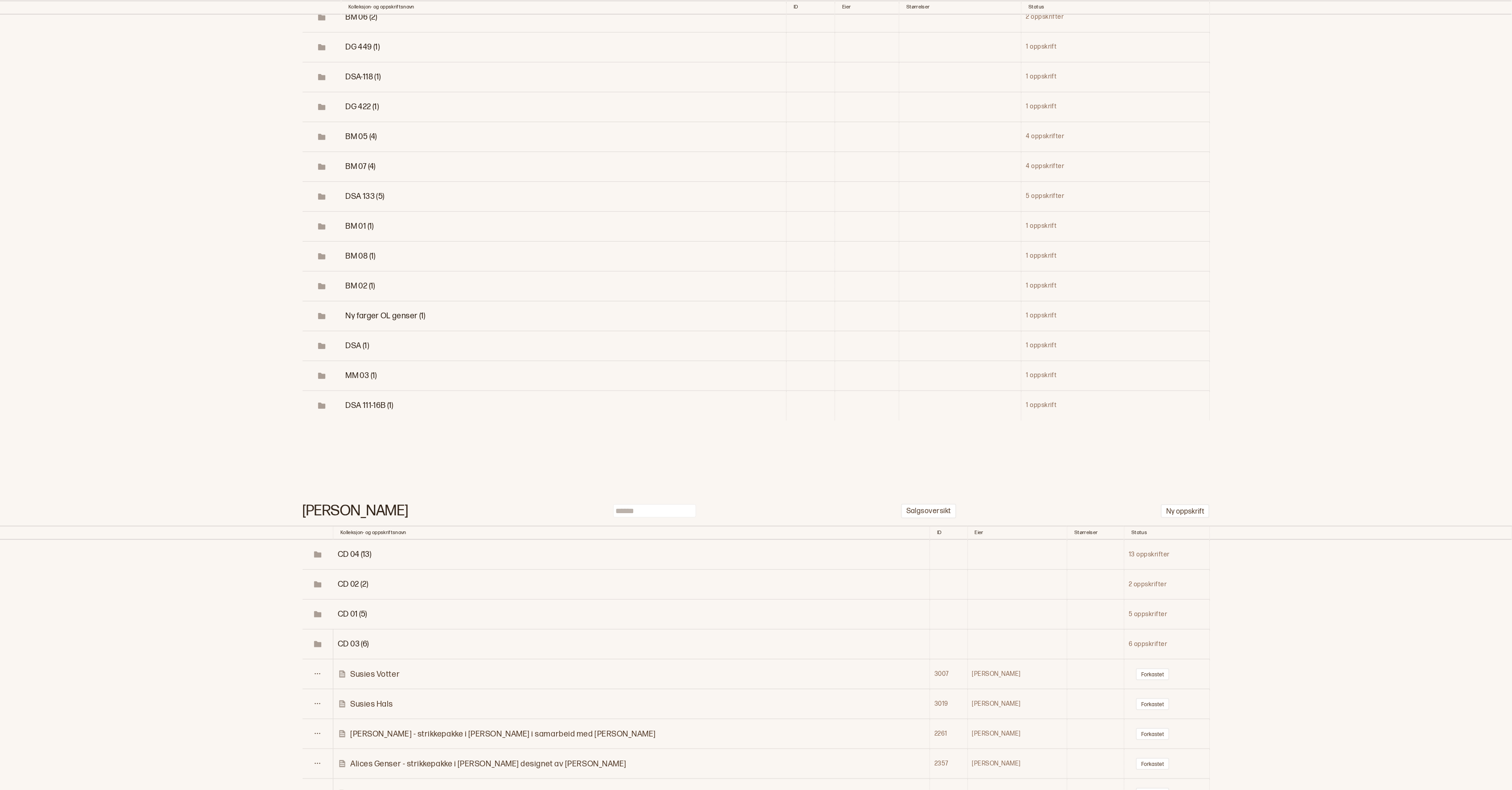
click at [366, 549] on span "CD 04 (13)" at bounding box center [355, 554] width 34 height 10
click at [321, 579] on button at bounding box center [317, 584] width 16 height 12
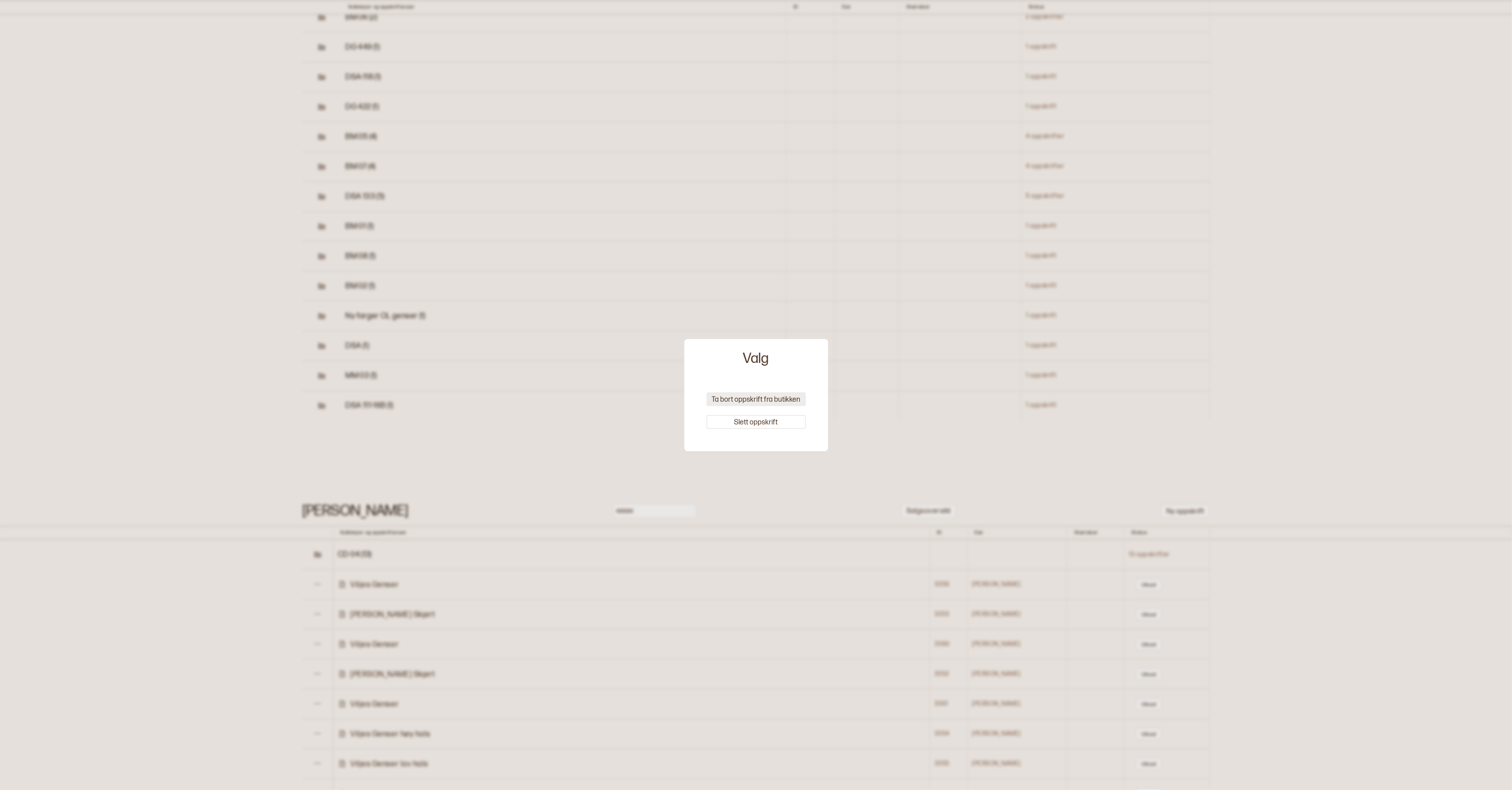
click at [787, 398] on button "Ta bort oppskrift fra butikken" at bounding box center [756, 399] width 99 height 13
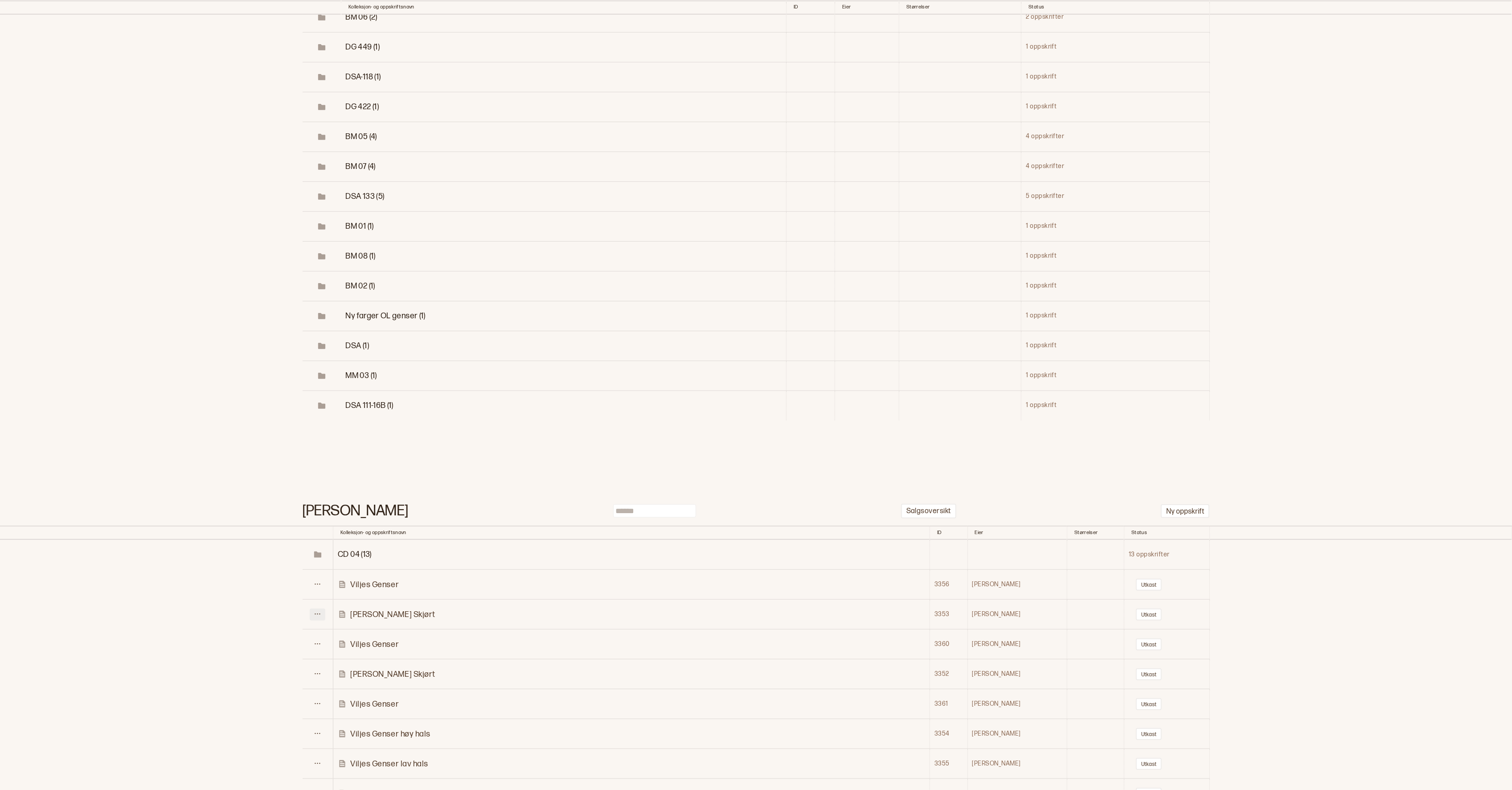
click at [314, 608] on button at bounding box center [317, 614] width 16 height 12
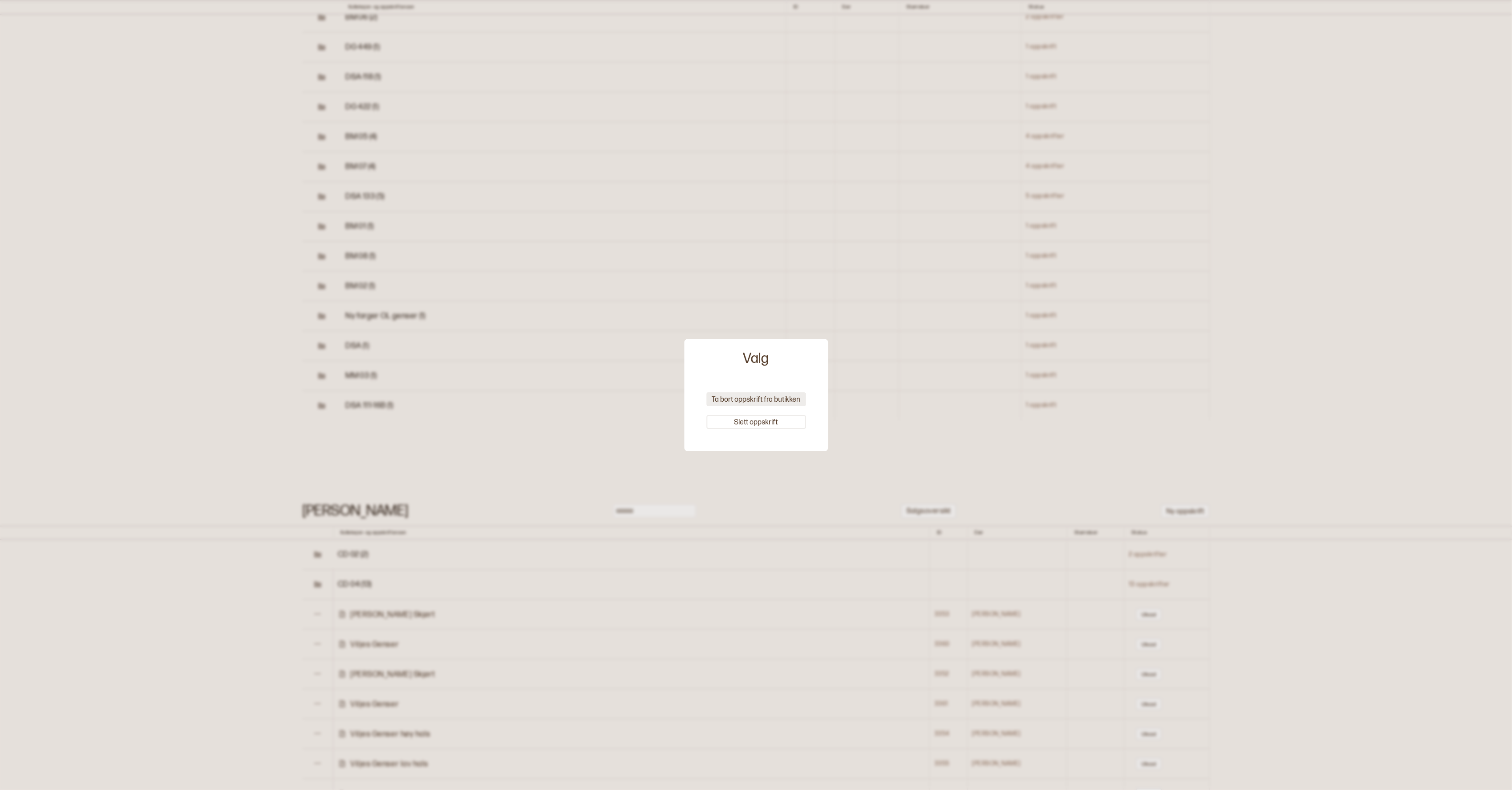
click at [722, 398] on button "Ta bort oppskrift fra butikken" at bounding box center [756, 399] width 99 height 13
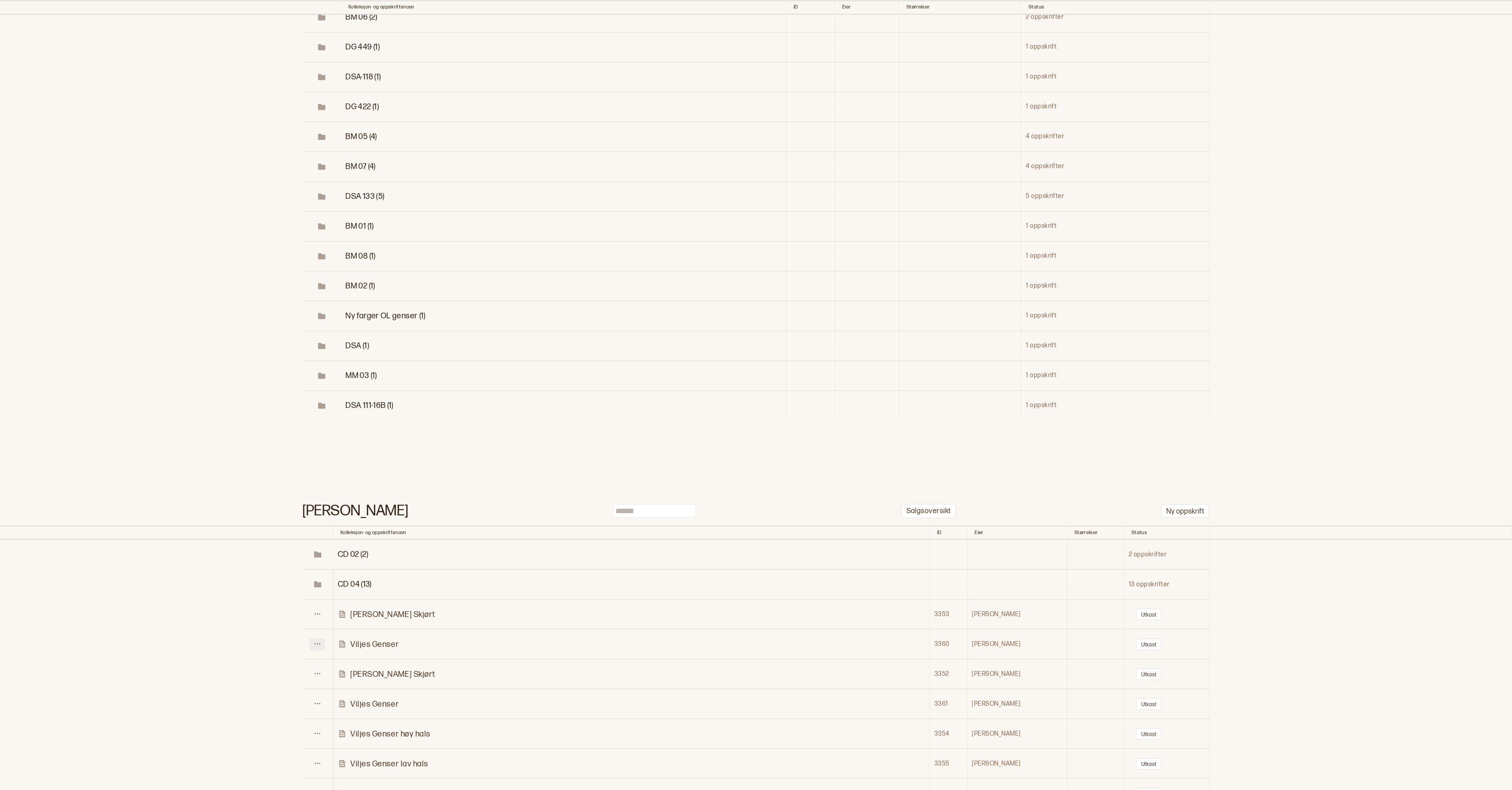
click at [321, 641] on icon at bounding box center [317, 644] width 6 height 6
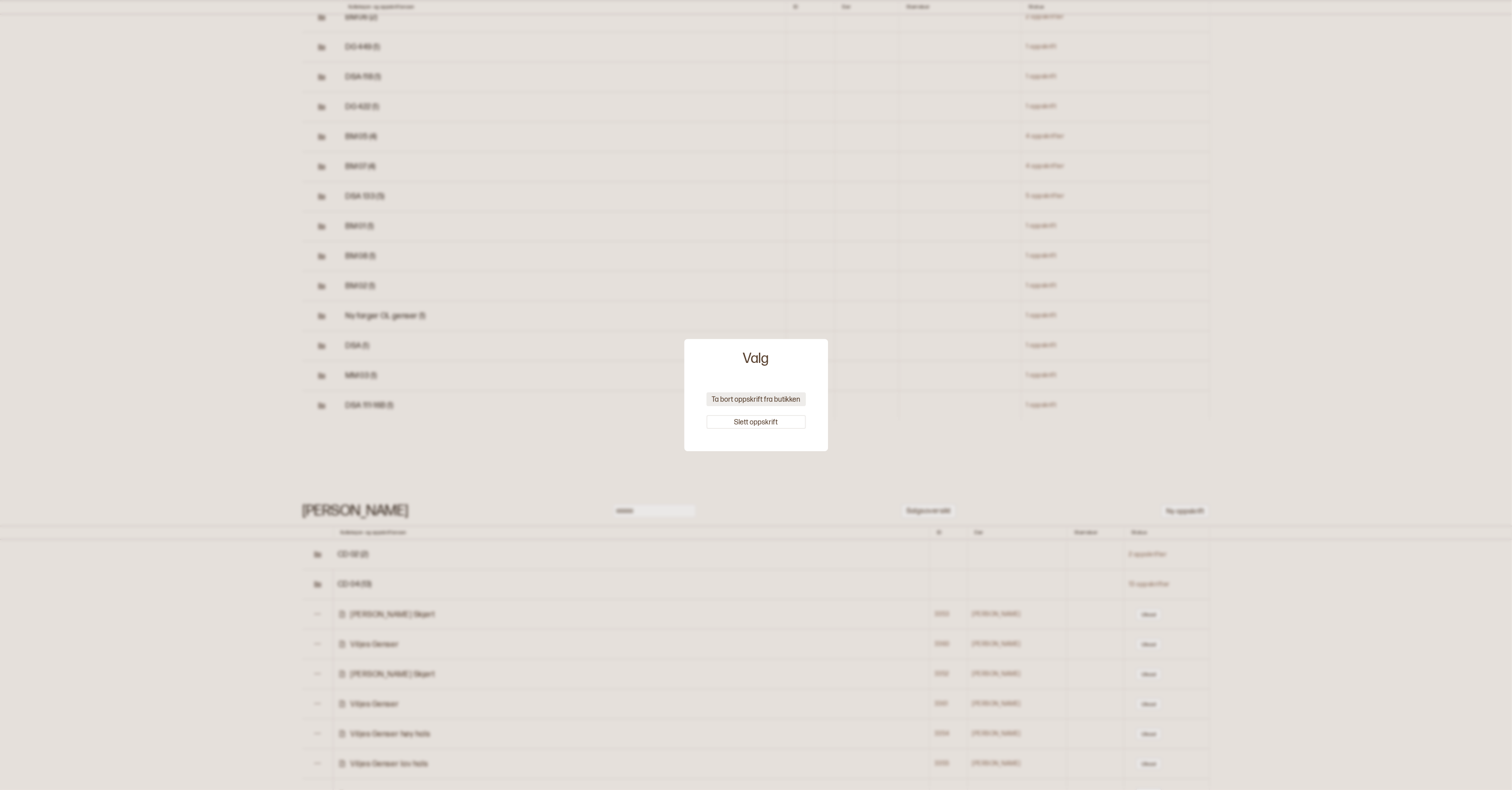
click at [733, 404] on button "Ta bort oppskrift fra butikken" at bounding box center [756, 399] width 99 height 13
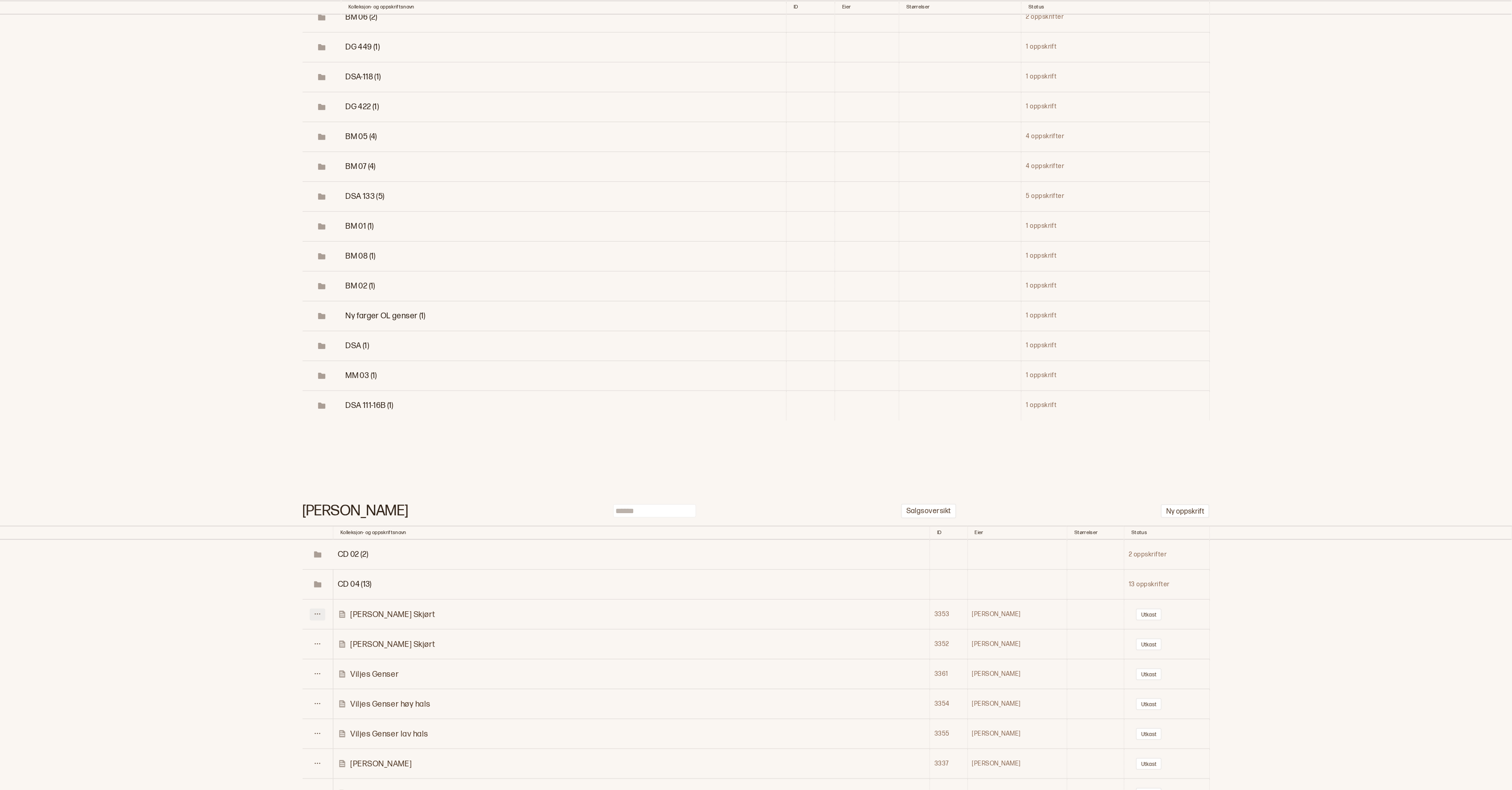
click at [317, 613] on icon at bounding box center [317, 613] width 6 height 1
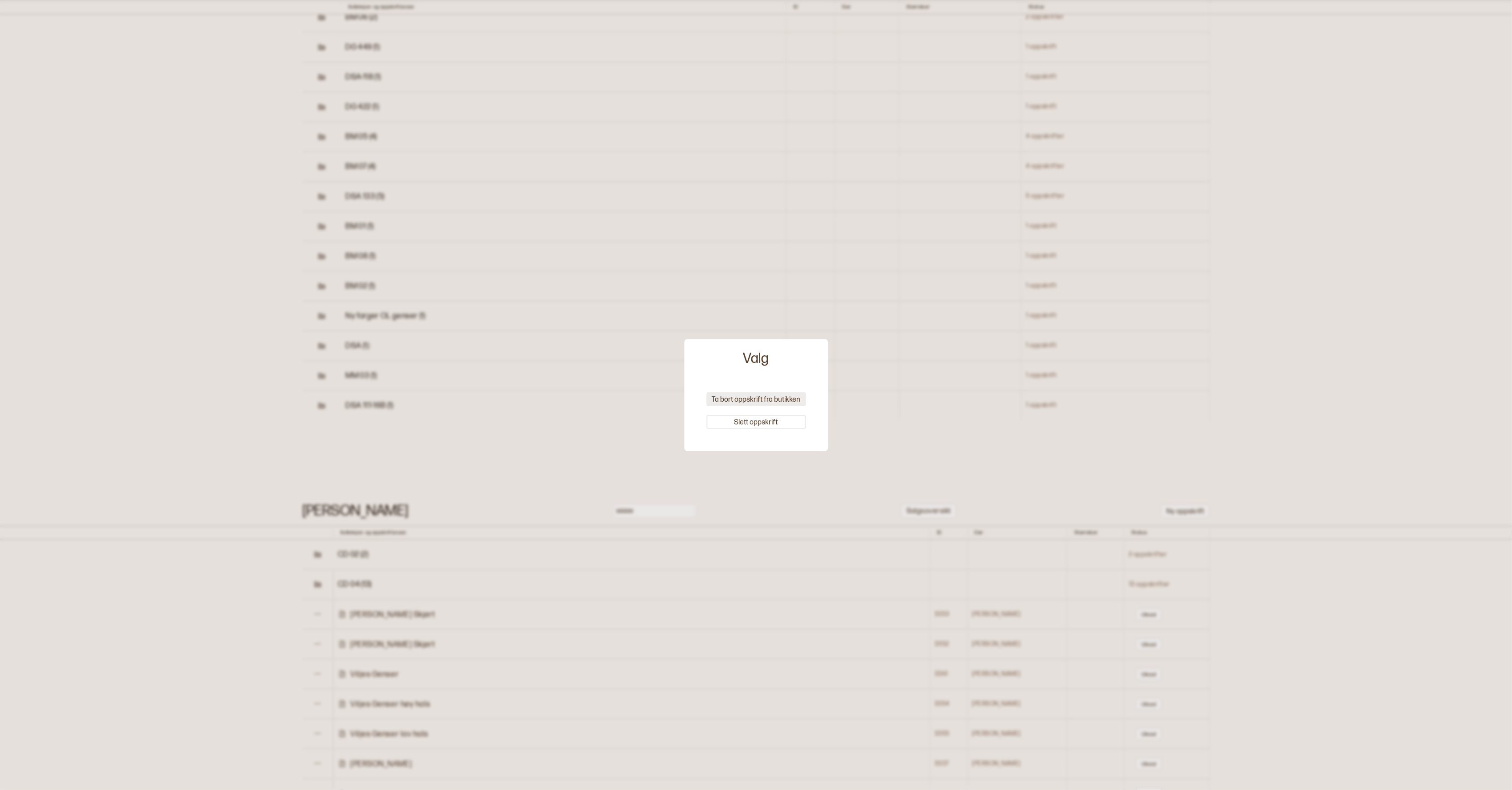
click at [718, 395] on button "Ta bort oppskrift fra butikken" at bounding box center [756, 399] width 99 height 13
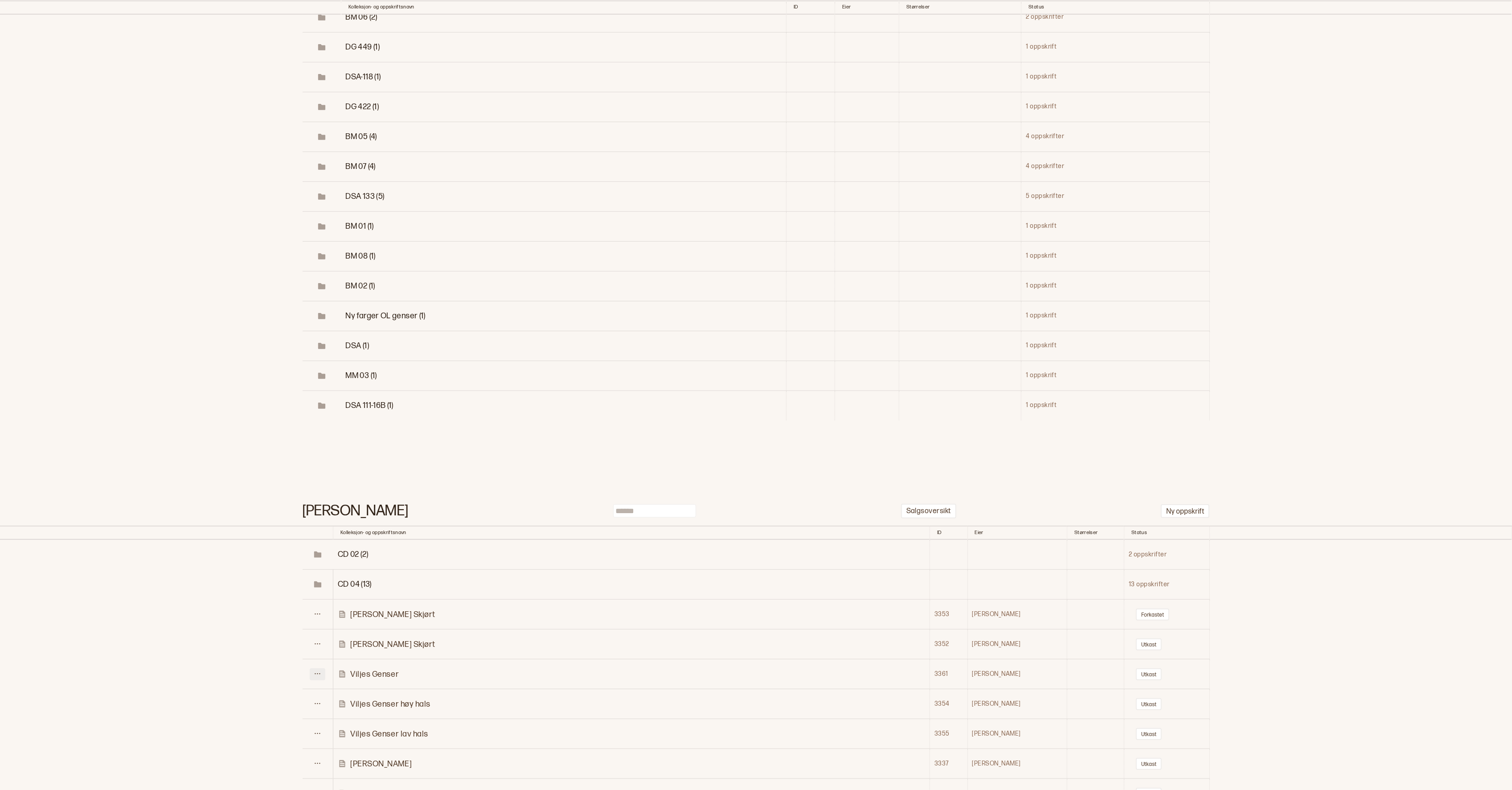
click at [320, 670] on icon at bounding box center [317, 673] width 6 height 6
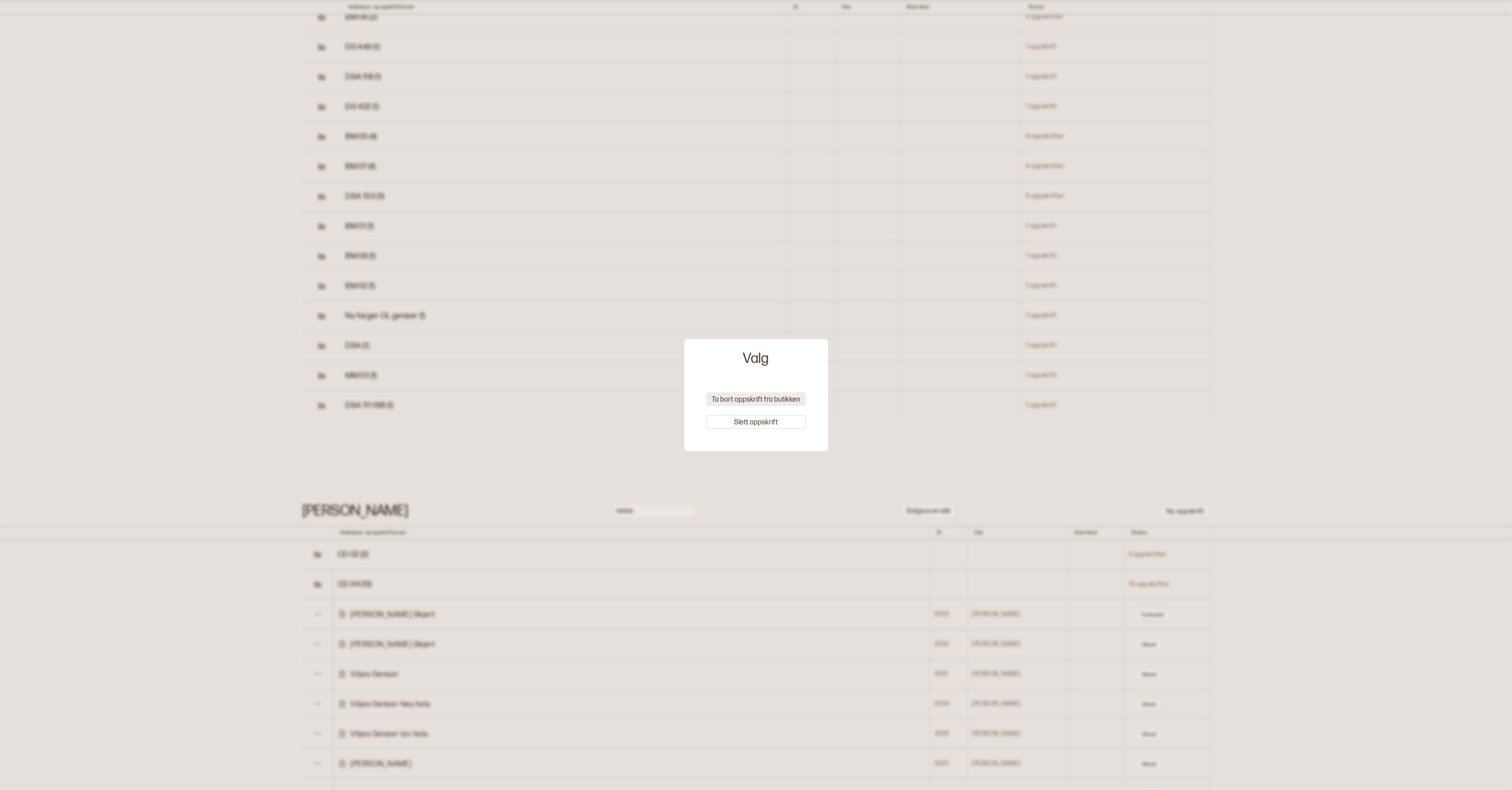
click at [746, 397] on button "Ta bort oppskrift fra butikken" at bounding box center [756, 399] width 99 height 13
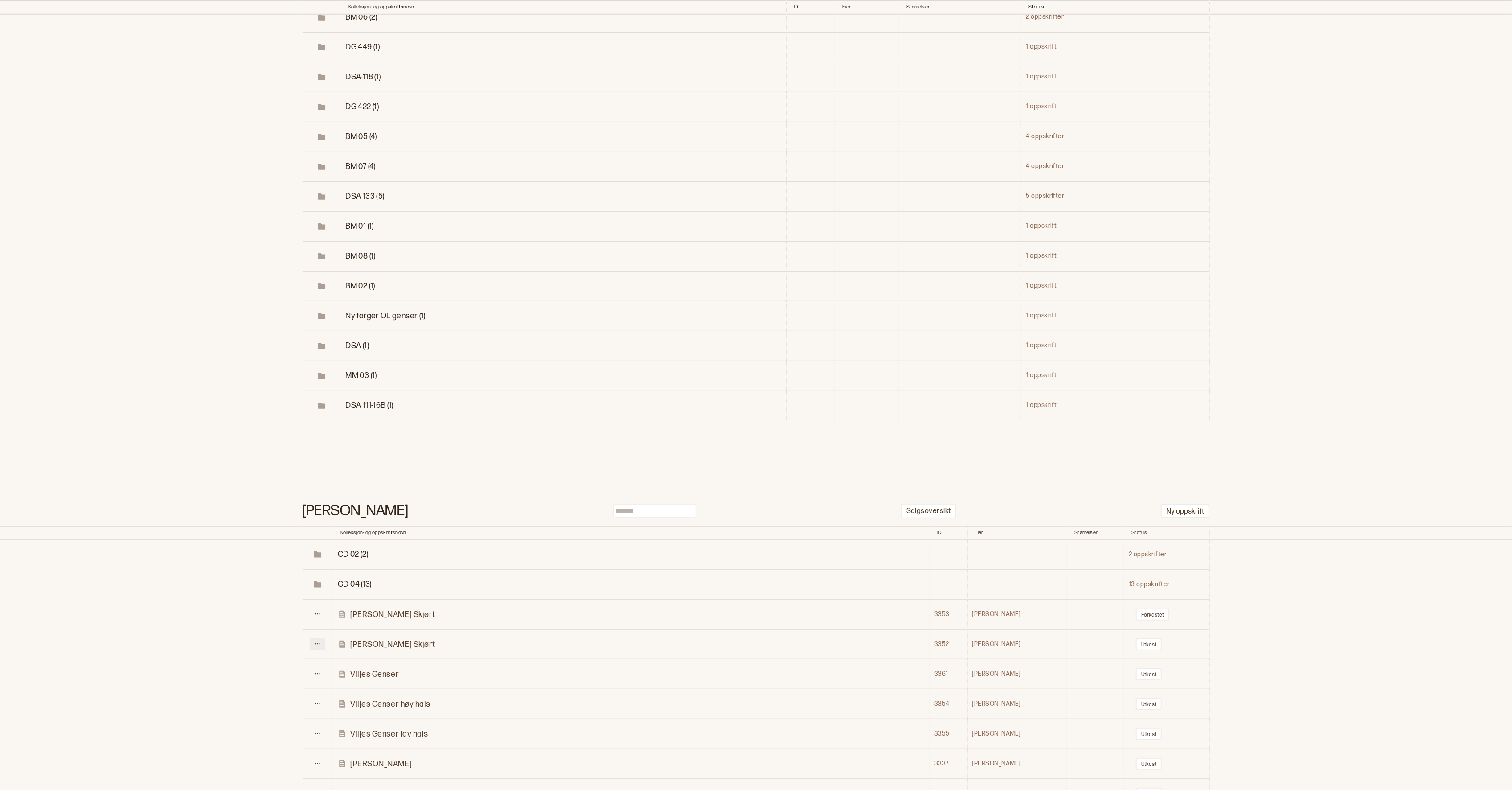
click at [324, 638] on button at bounding box center [317, 644] width 16 height 12
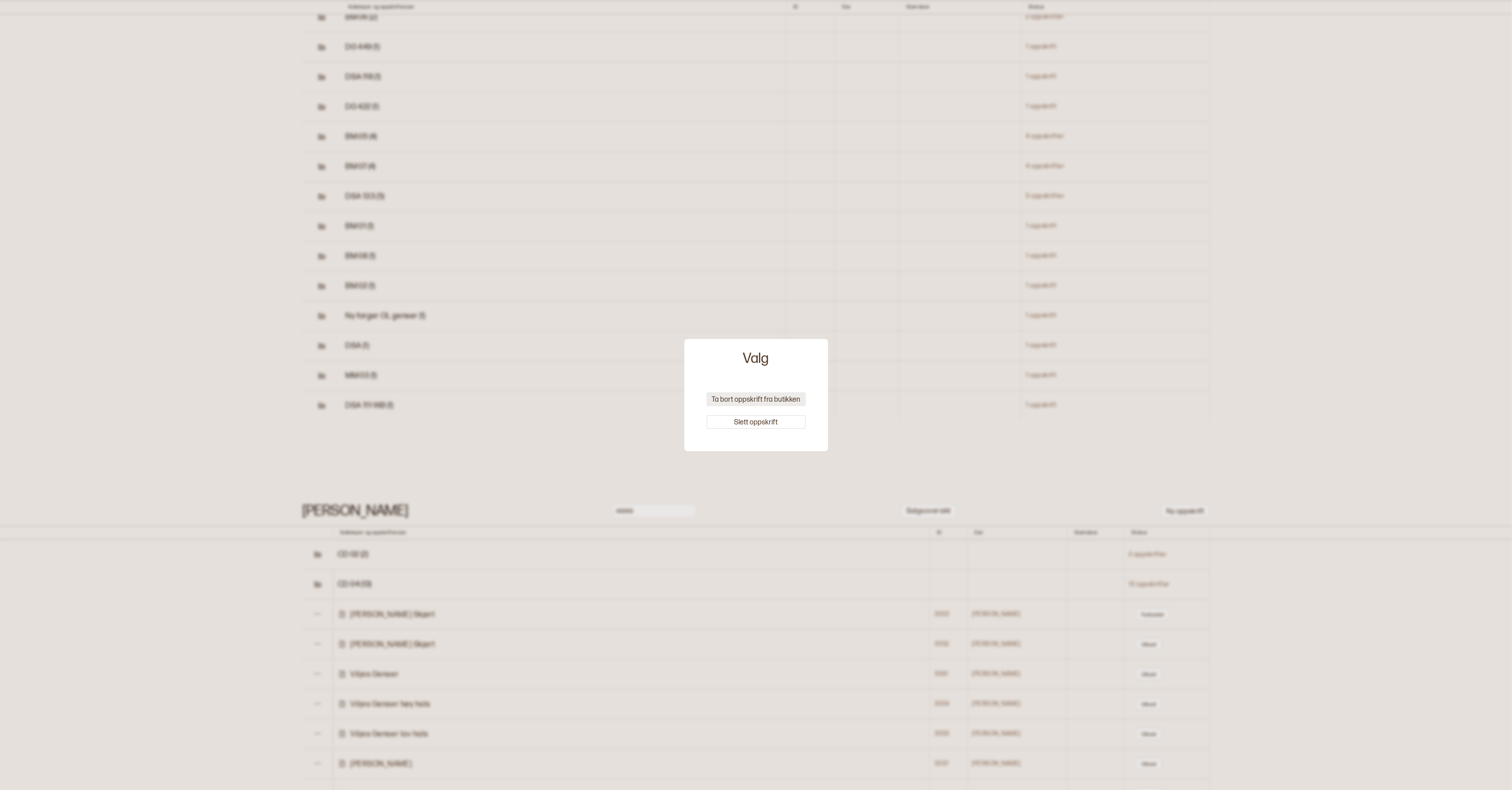
click at [735, 402] on button "Ta bort oppskrift fra butikken" at bounding box center [756, 399] width 99 height 13
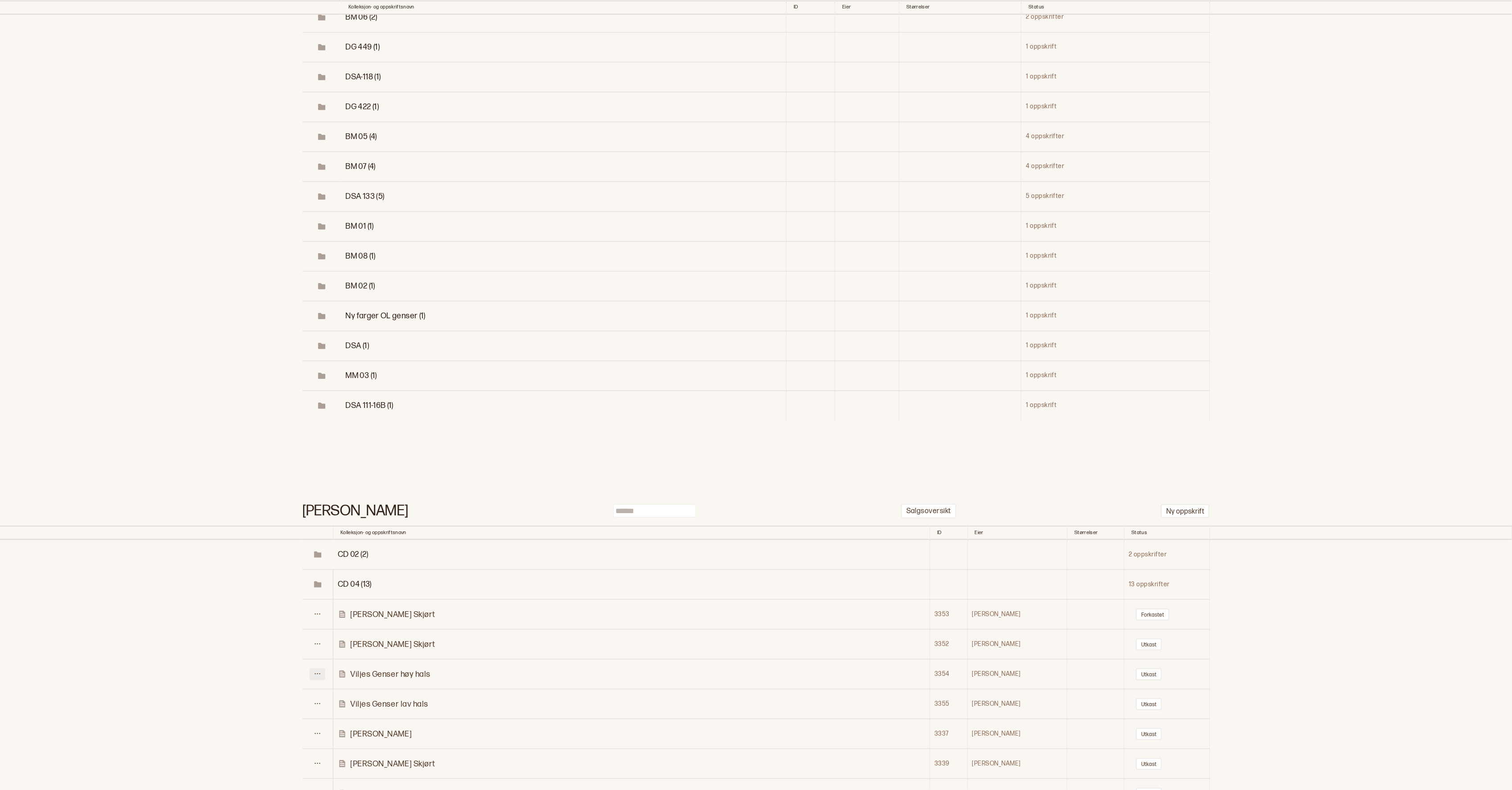
click at [320, 670] on icon at bounding box center [317, 673] width 6 height 6
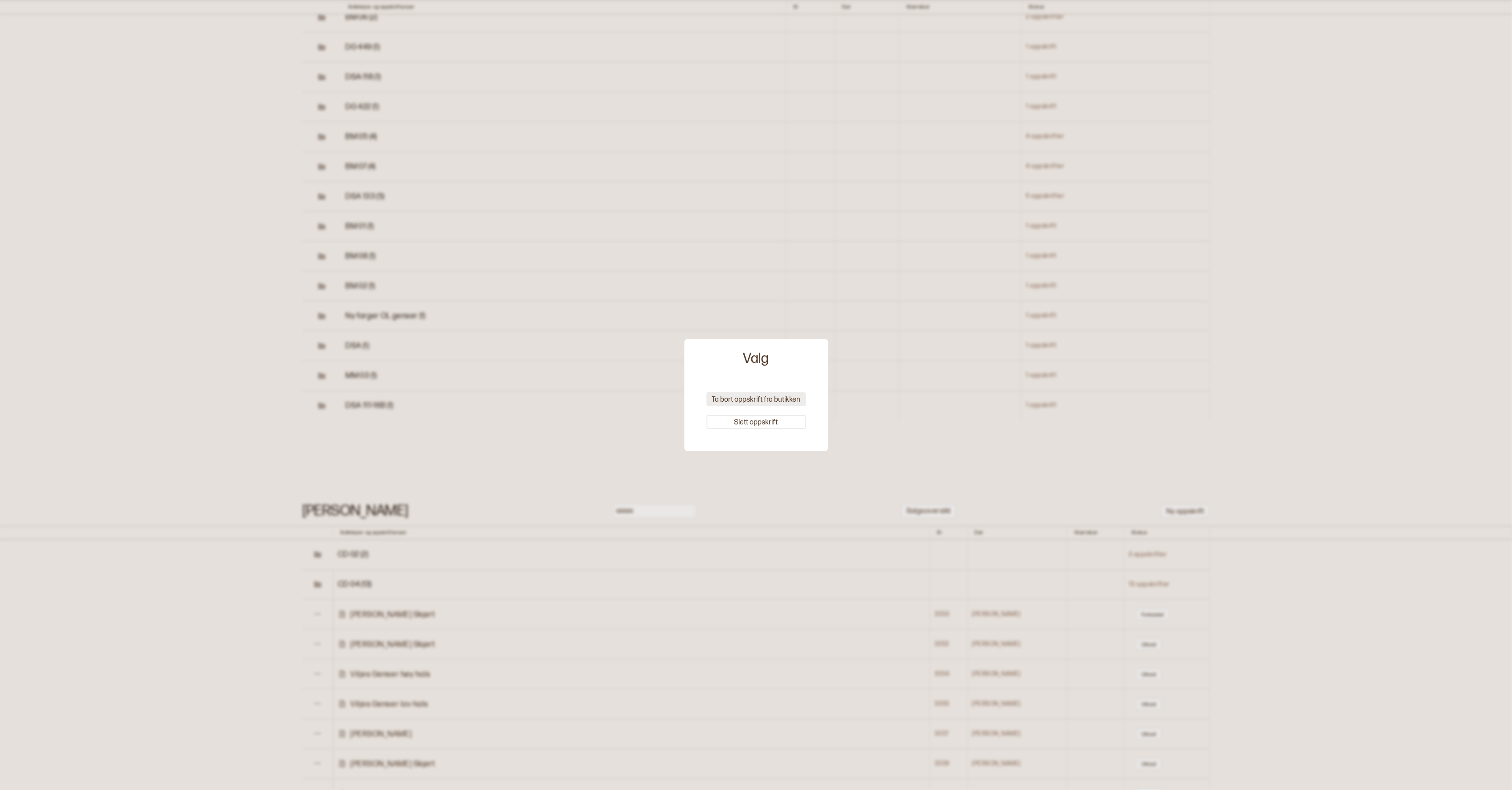
click at [733, 395] on button "Ta bort oppskrift fra butikken" at bounding box center [756, 399] width 99 height 13
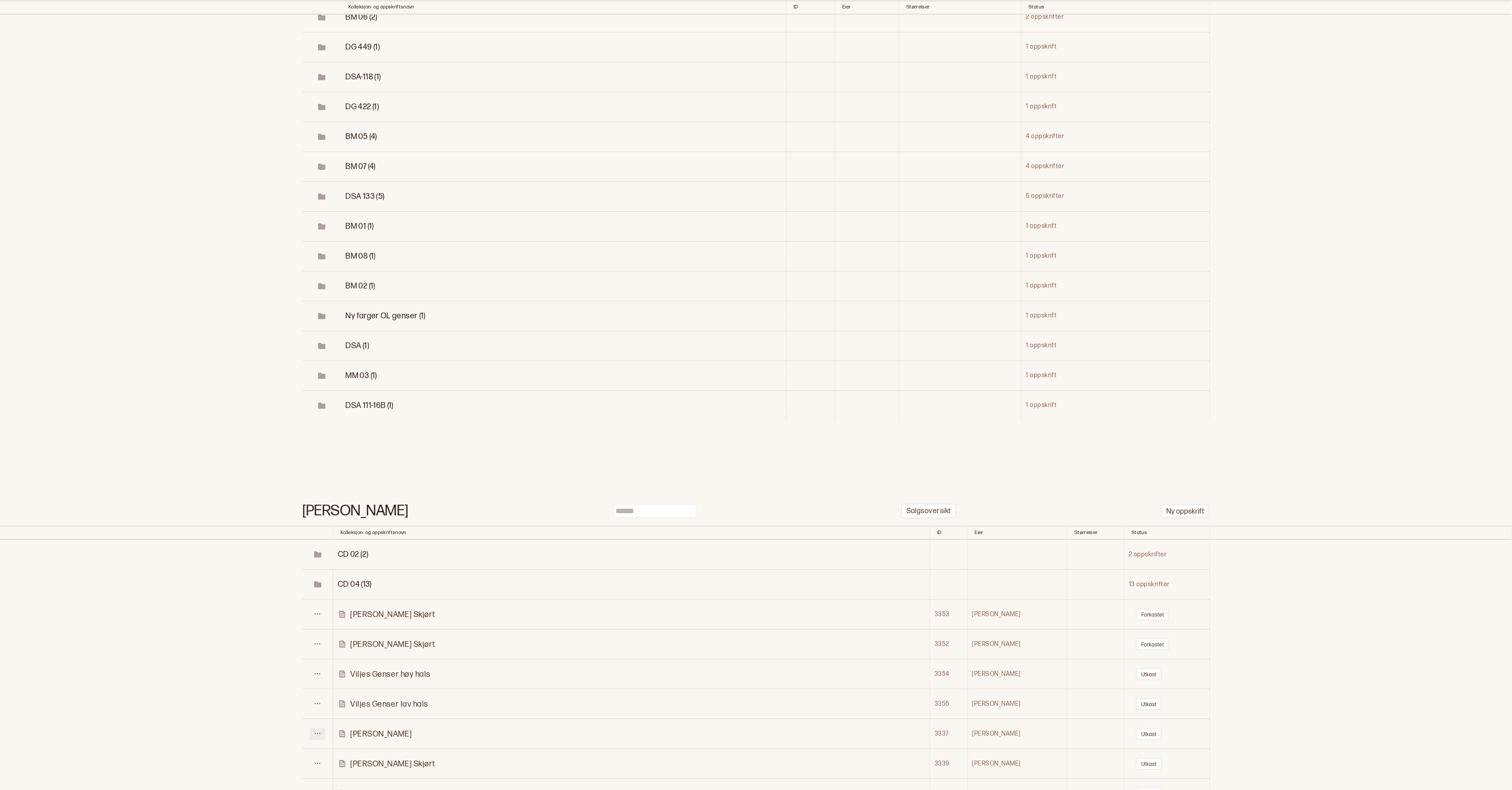
click at [317, 733] on icon at bounding box center [317, 733] width 6 height 1
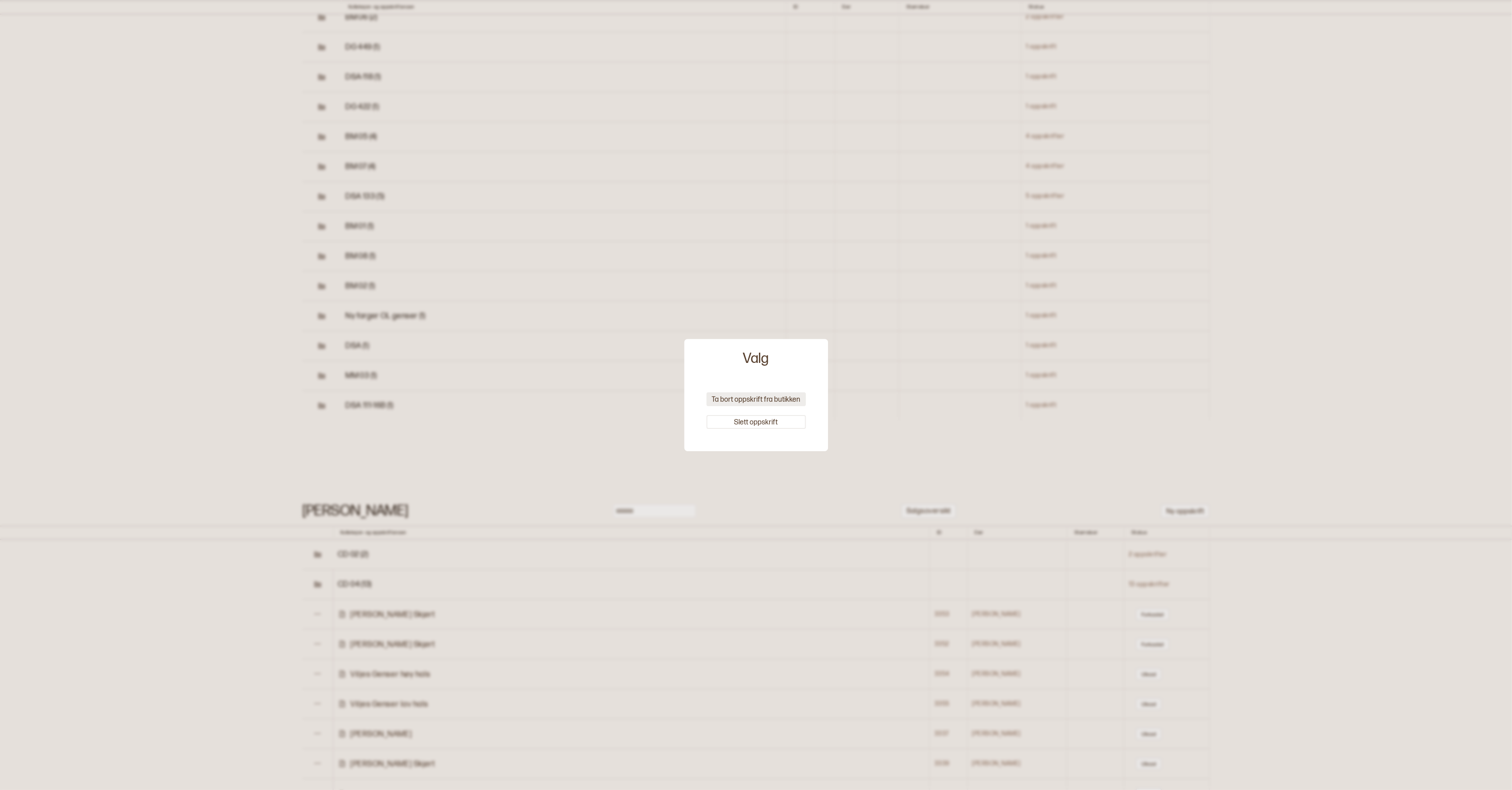
click at [756, 404] on button "Ta bort oppskrift fra butikken" at bounding box center [756, 399] width 99 height 13
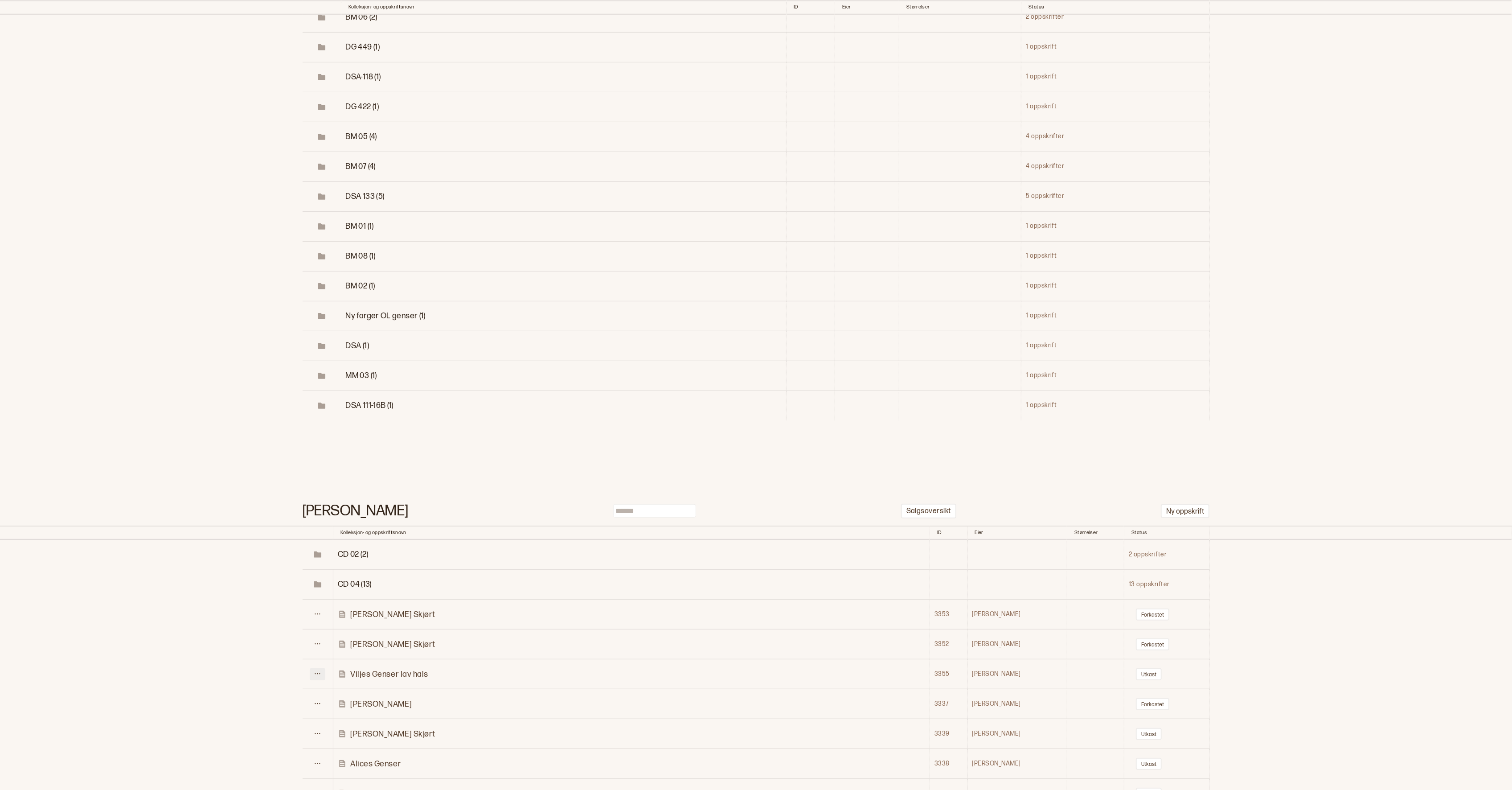
click at [322, 668] on button at bounding box center [317, 673] width 16 height 12
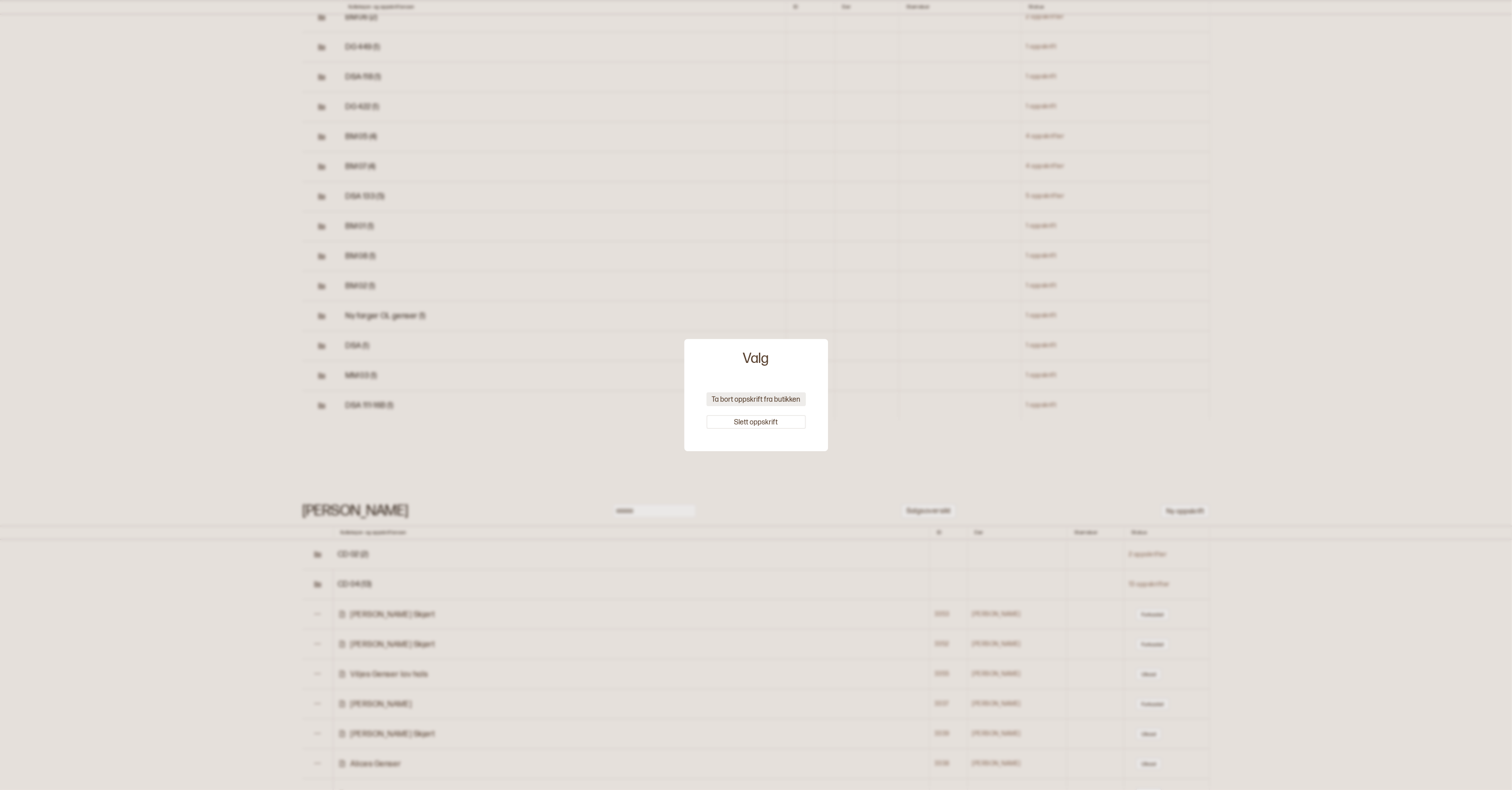
click at [719, 403] on button "Ta bort oppskrift fra butikken" at bounding box center [756, 399] width 99 height 13
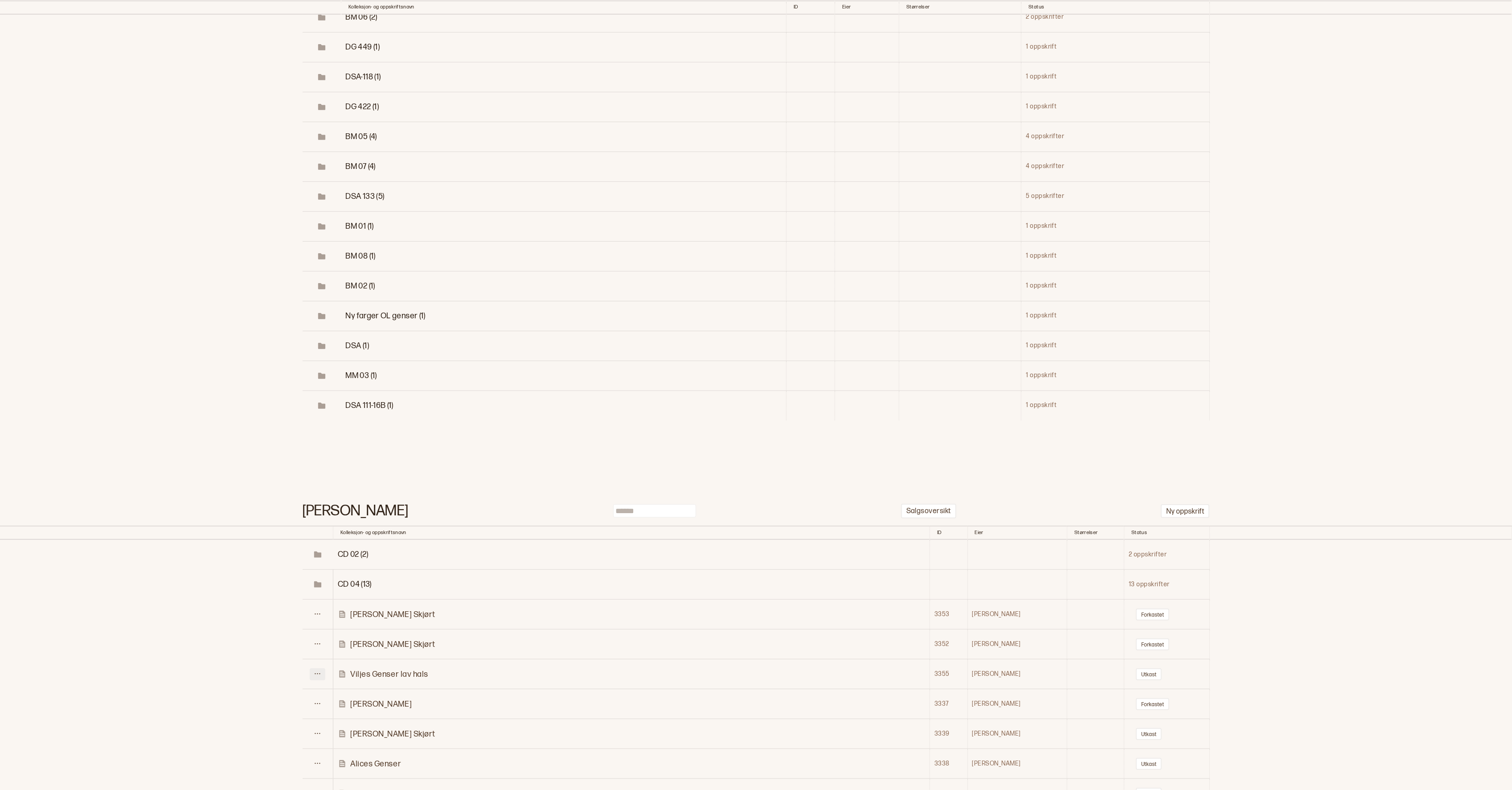
click at [314, 668] on button at bounding box center [317, 673] width 16 height 12
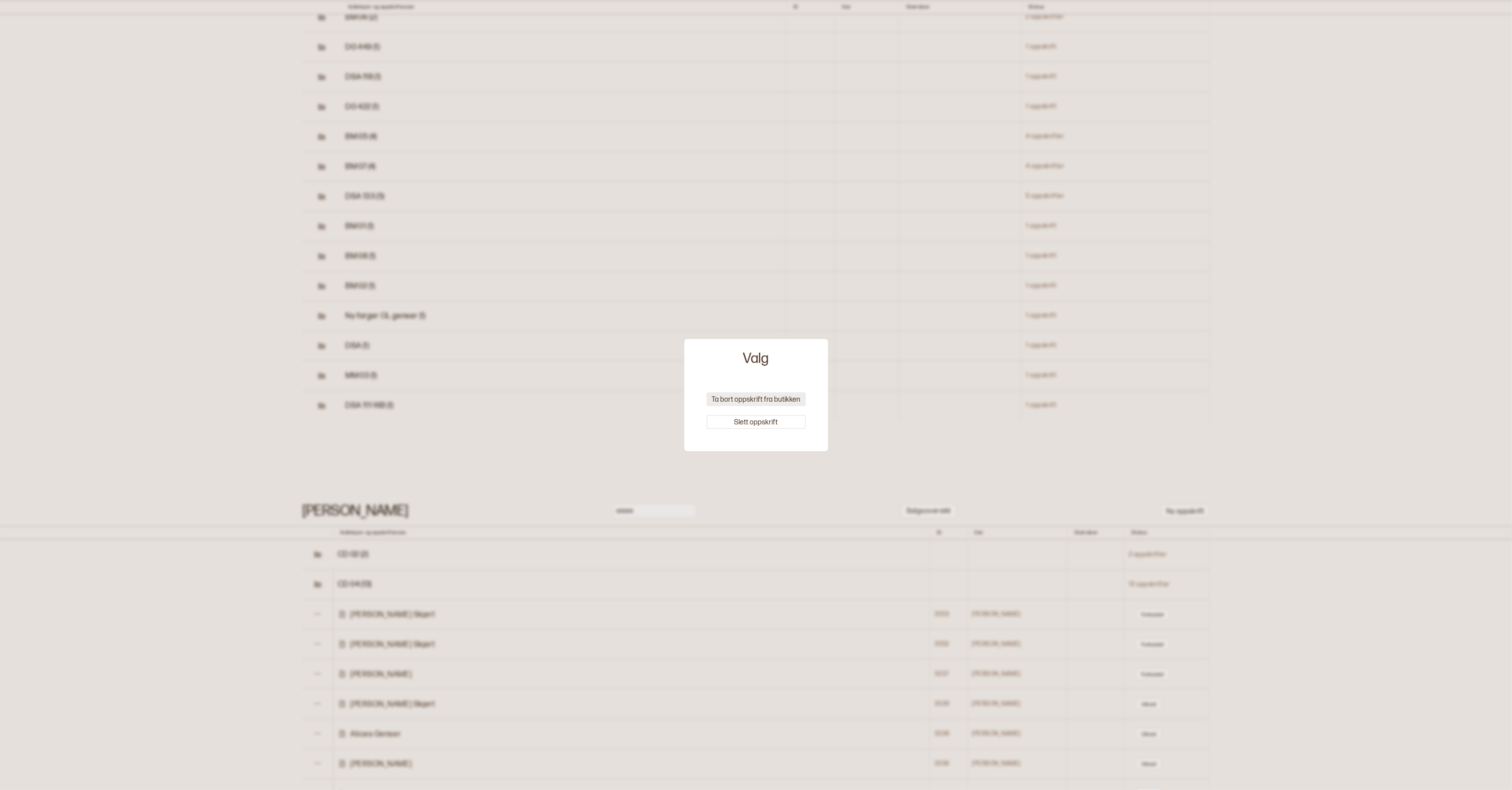
click at [740, 396] on button "Ta bort oppskrift fra butikken" at bounding box center [756, 399] width 99 height 13
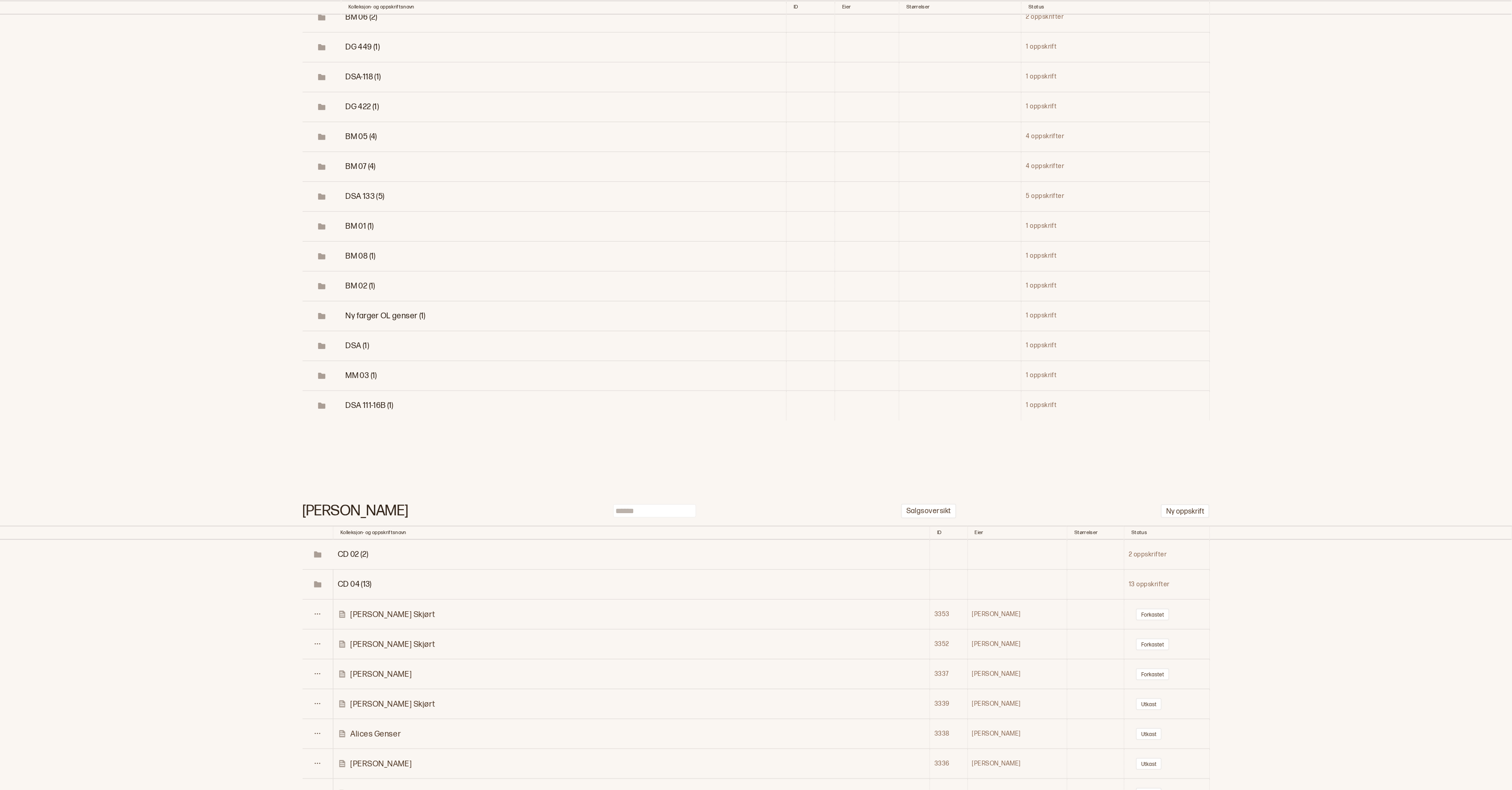
click at [329, 689] on td at bounding box center [317, 704] width 31 height 30
click at [321, 700] on icon at bounding box center [317, 703] width 6 height 6
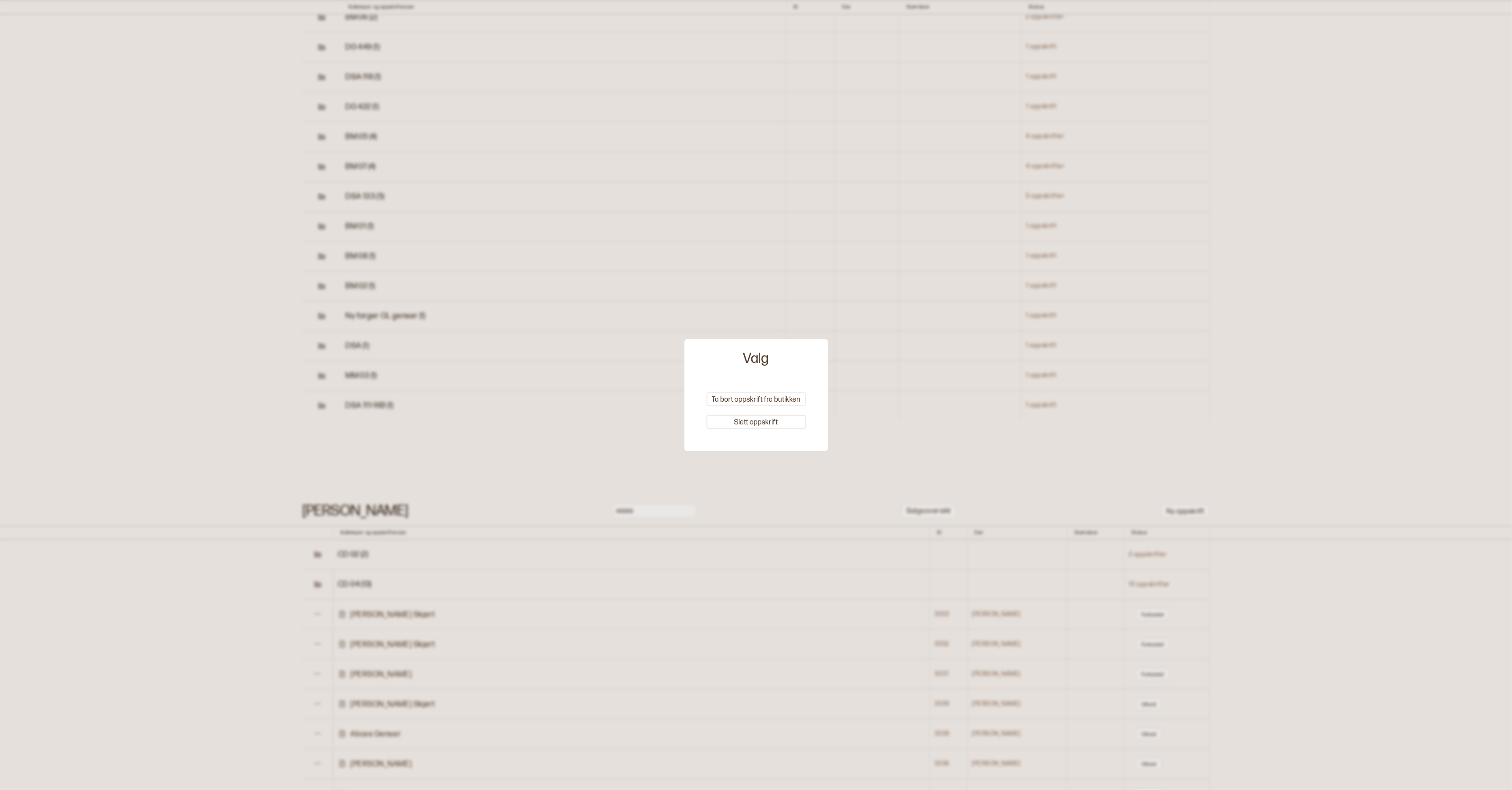
click at [316, 558] on div at bounding box center [756, 395] width 1512 height 790
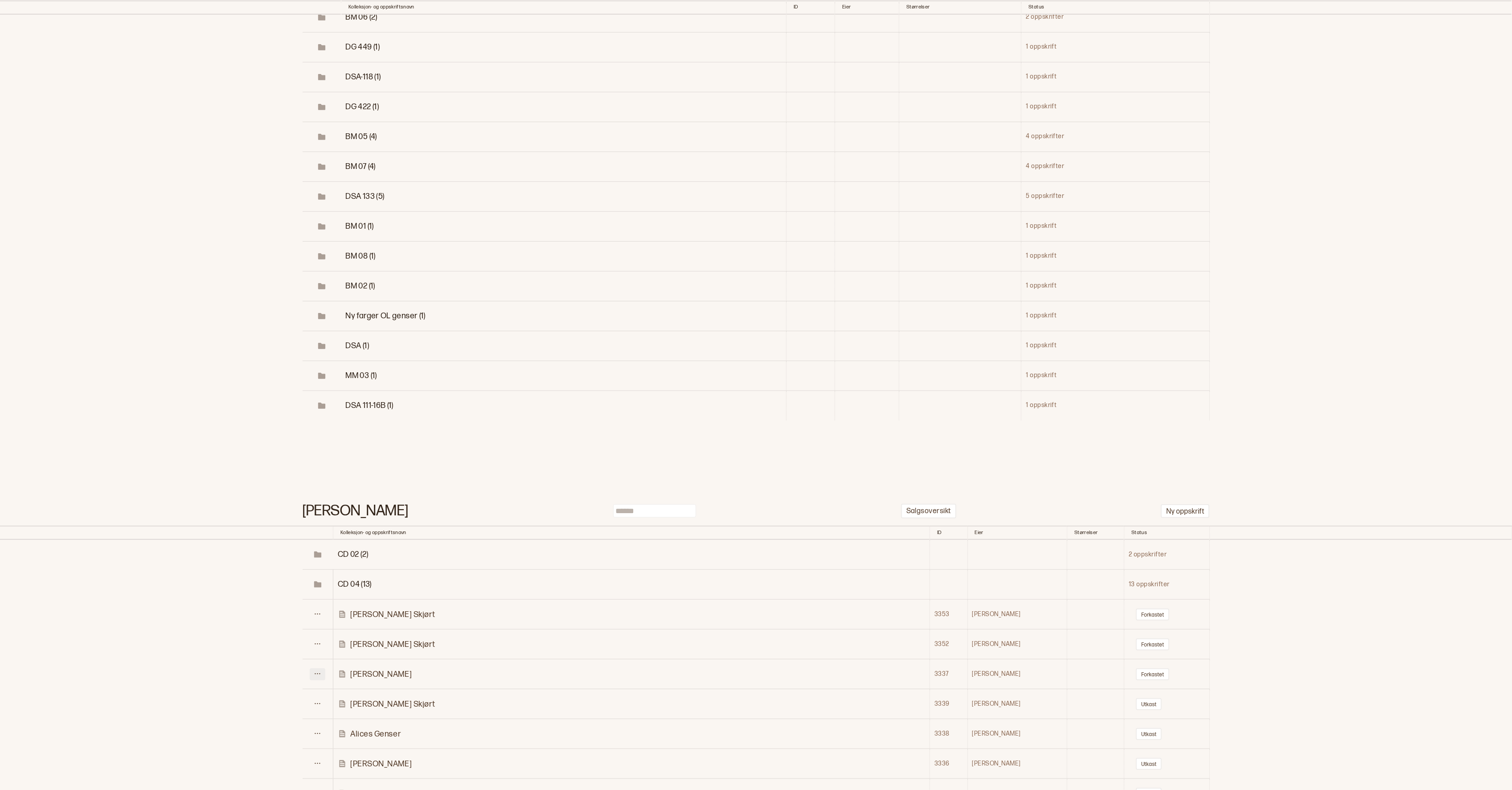
click at [321, 670] on icon at bounding box center [317, 673] width 6 height 6
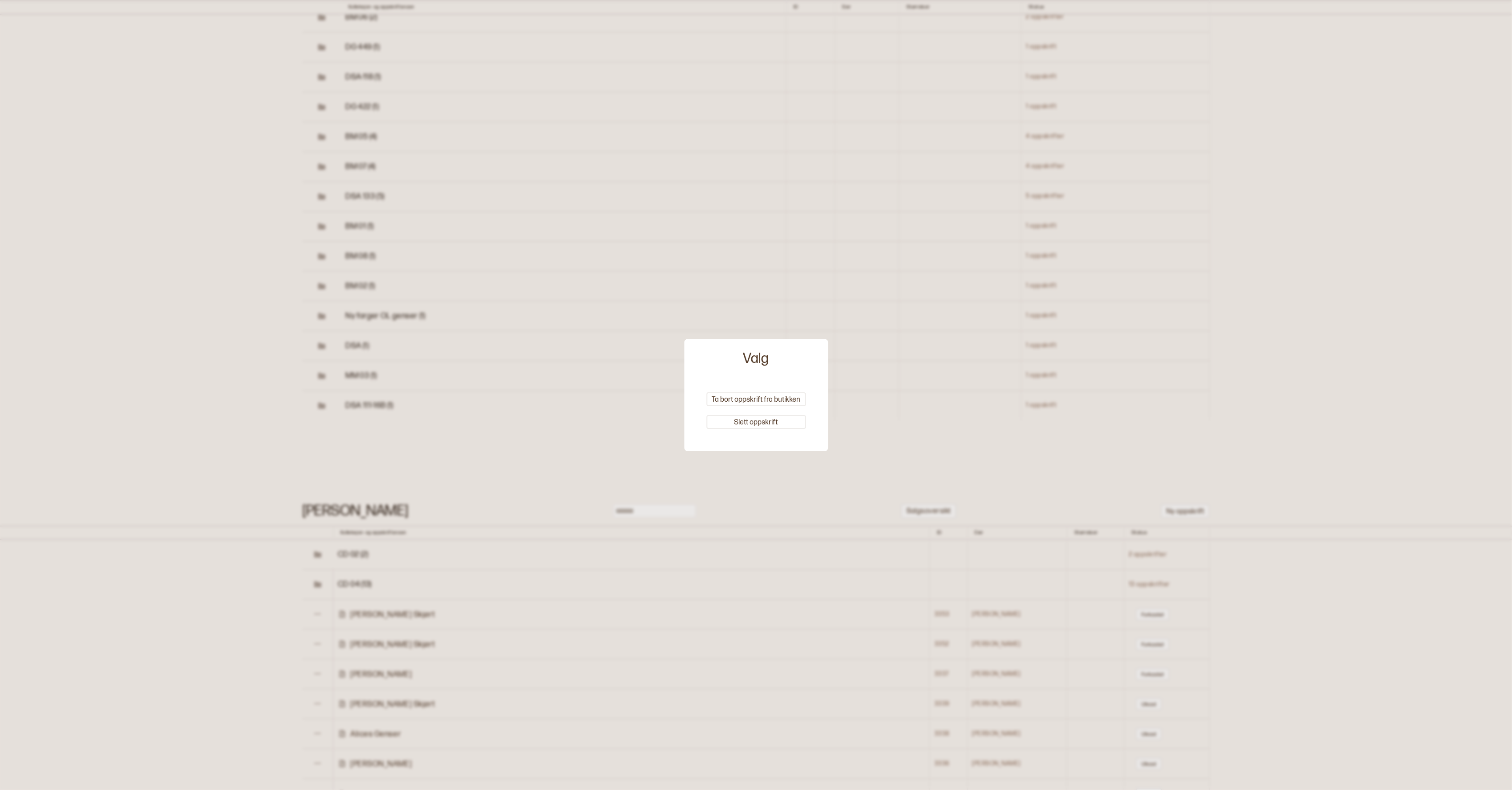
click at [884, 391] on div at bounding box center [756, 395] width 1512 height 790
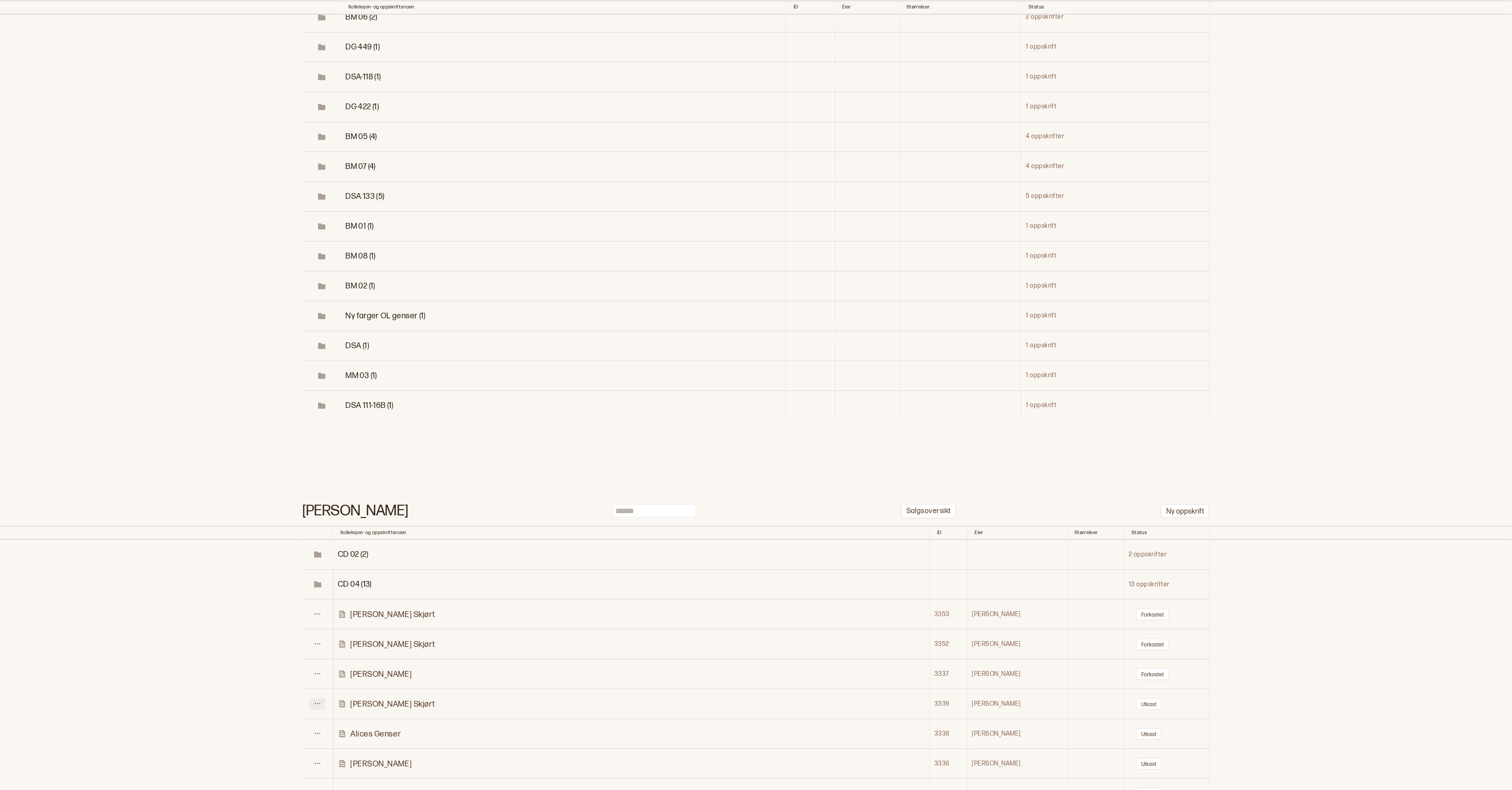
click at [321, 700] on icon at bounding box center [317, 703] width 6 height 6
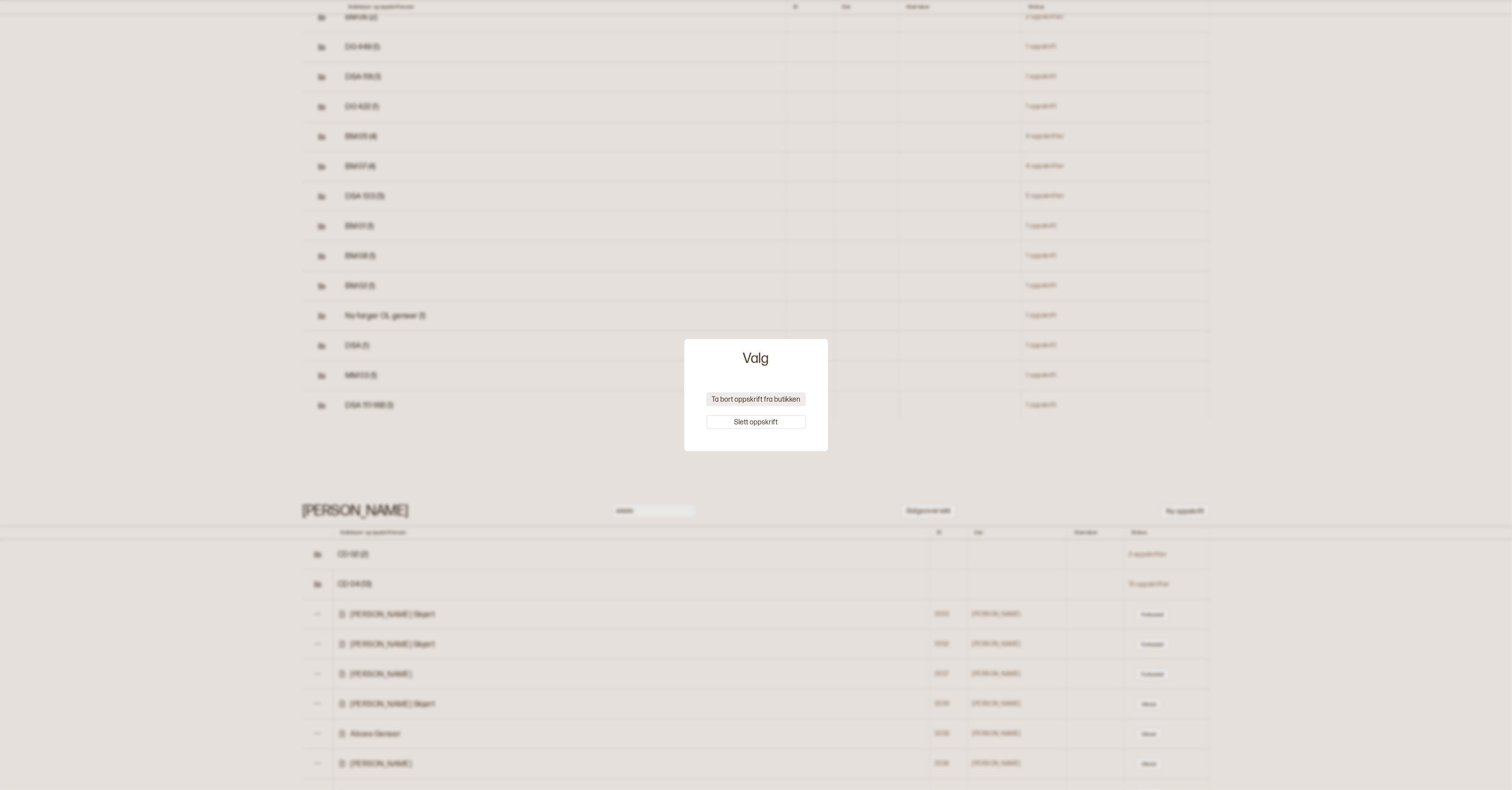
click at [741, 402] on button "Ta bort oppskrift fra butikken" at bounding box center [756, 399] width 99 height 13
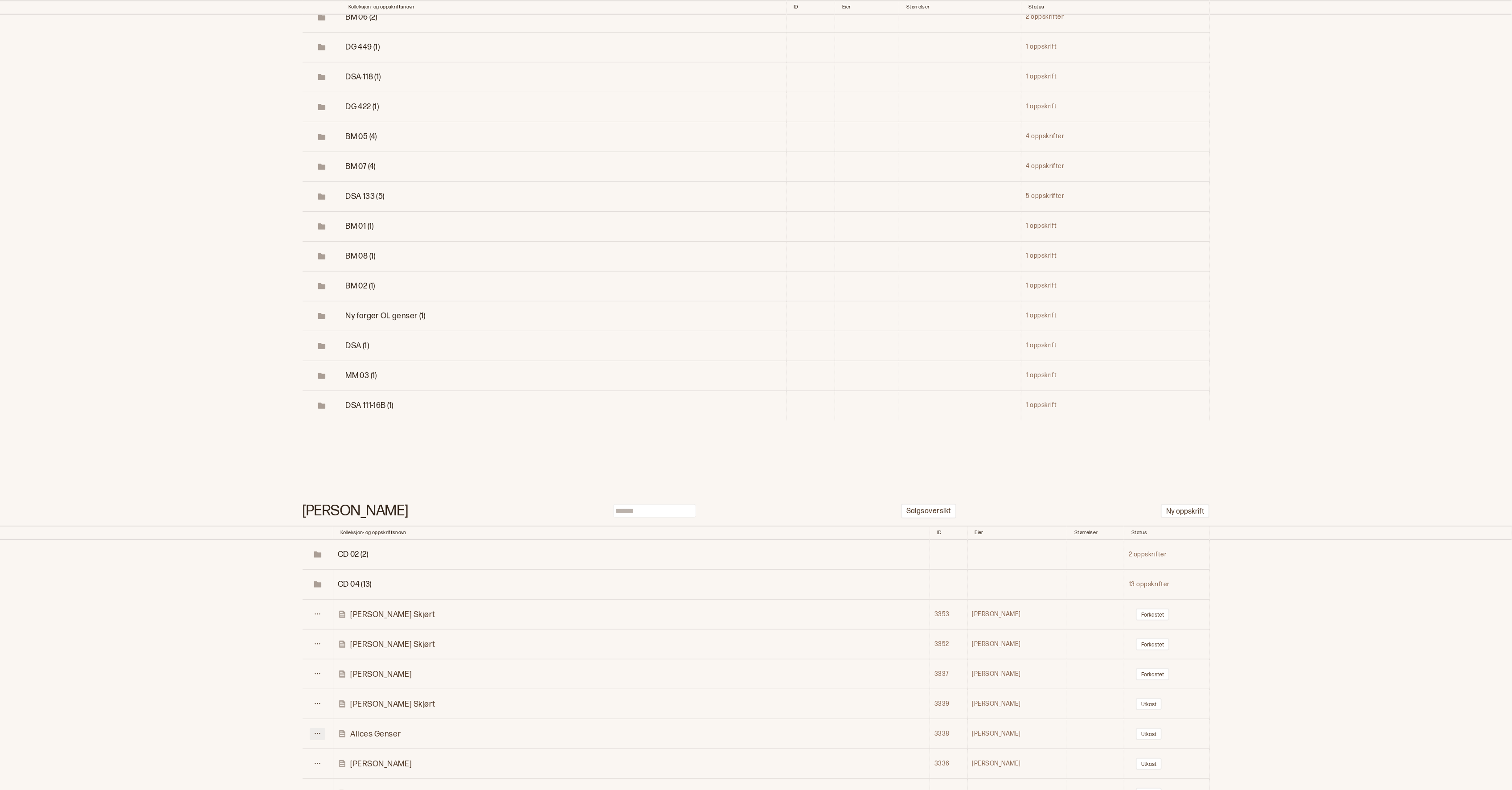
click at [323, 728] on button at bounding box center [317, 734] width 16 height 12
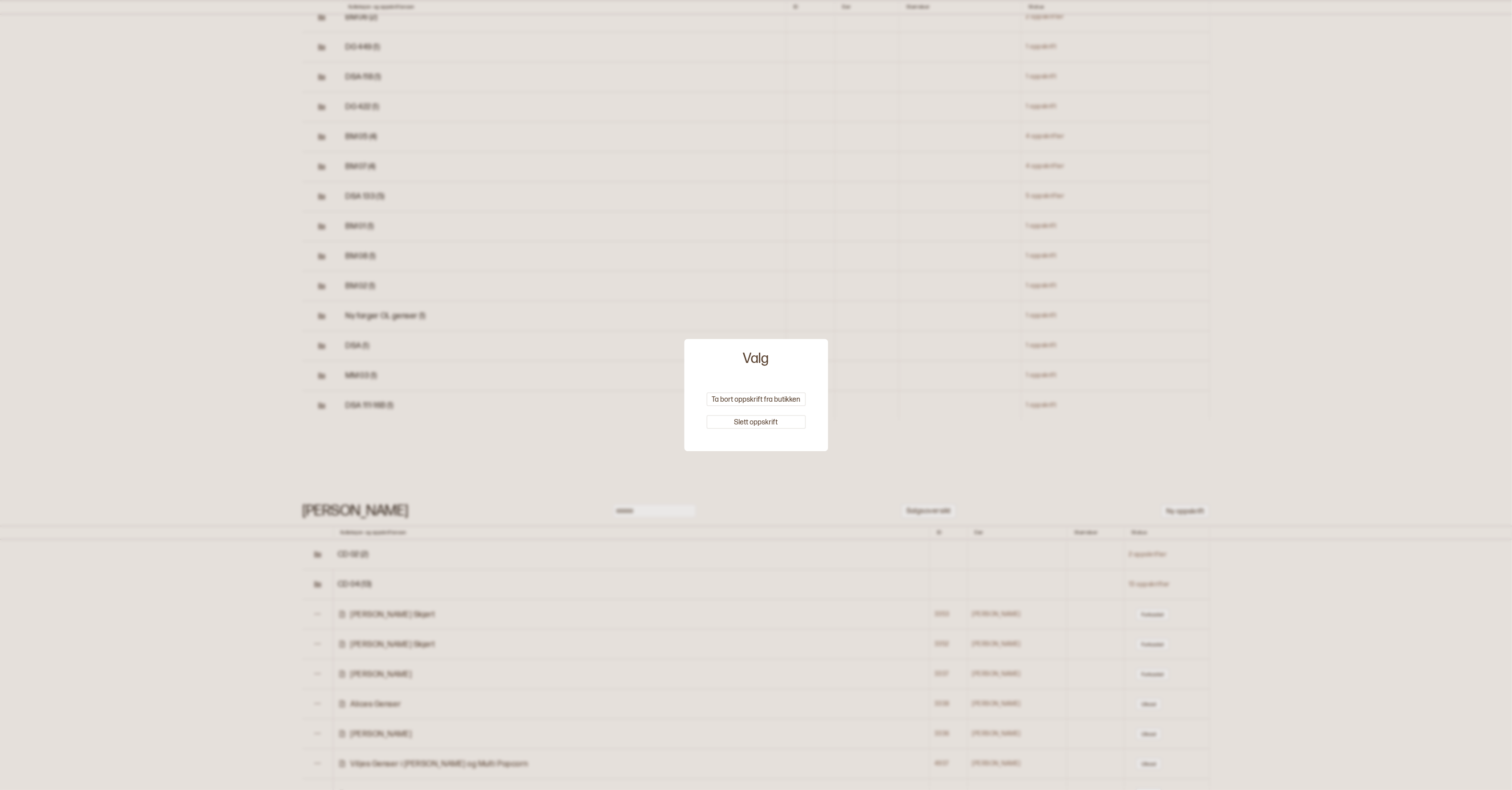
drag, startPoint x: 725, startPoint y: 395, endPoint x: 286, endPoint y: 646, distance: 505.7
click at [725, 395] on button "Ta bort oppskrift fra butikken" at bounding box center [756, 399] width 99 height 13
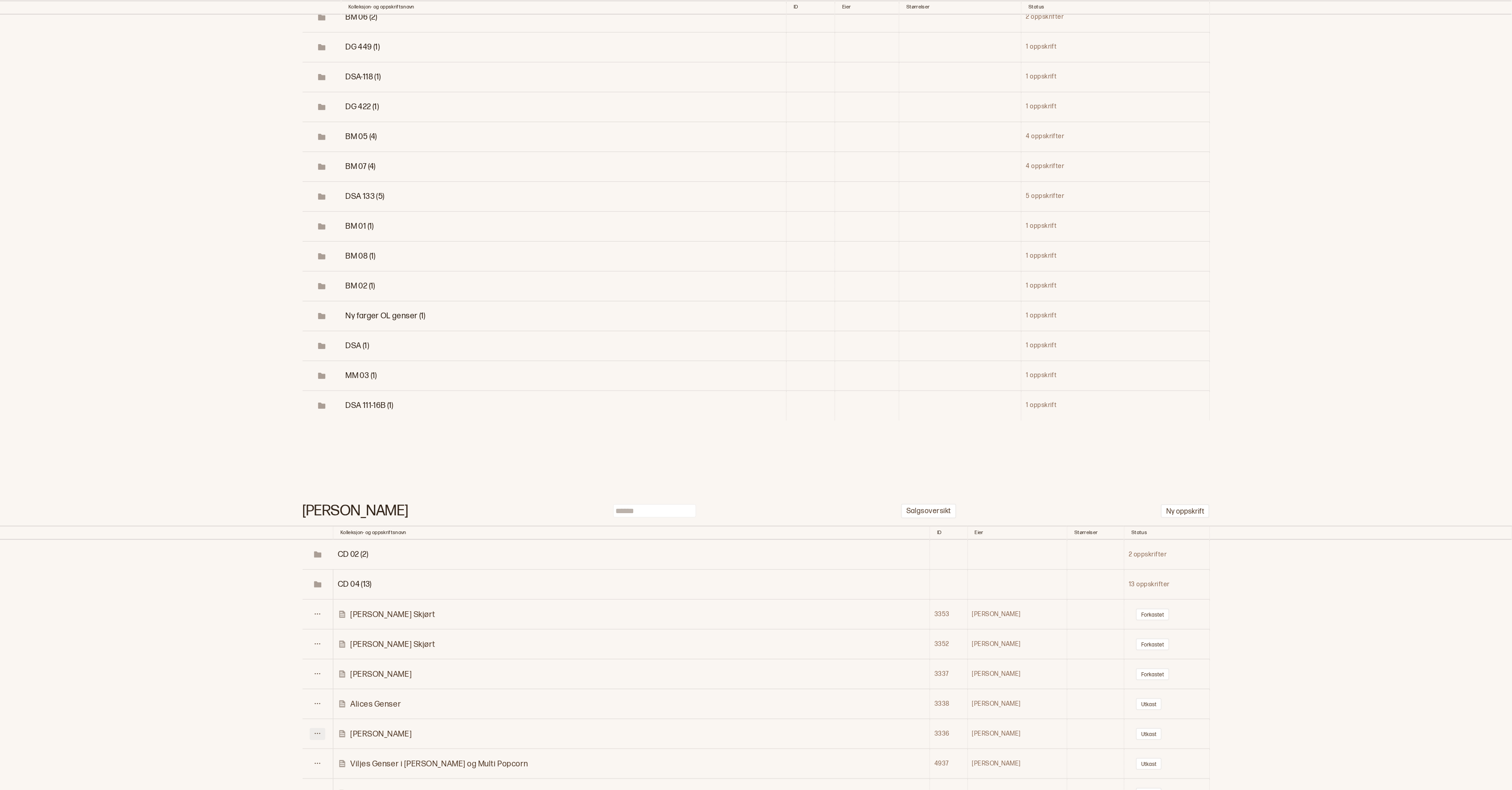
click at [317, 730] on icon at bounding box center [317, 734] width 6 height 6
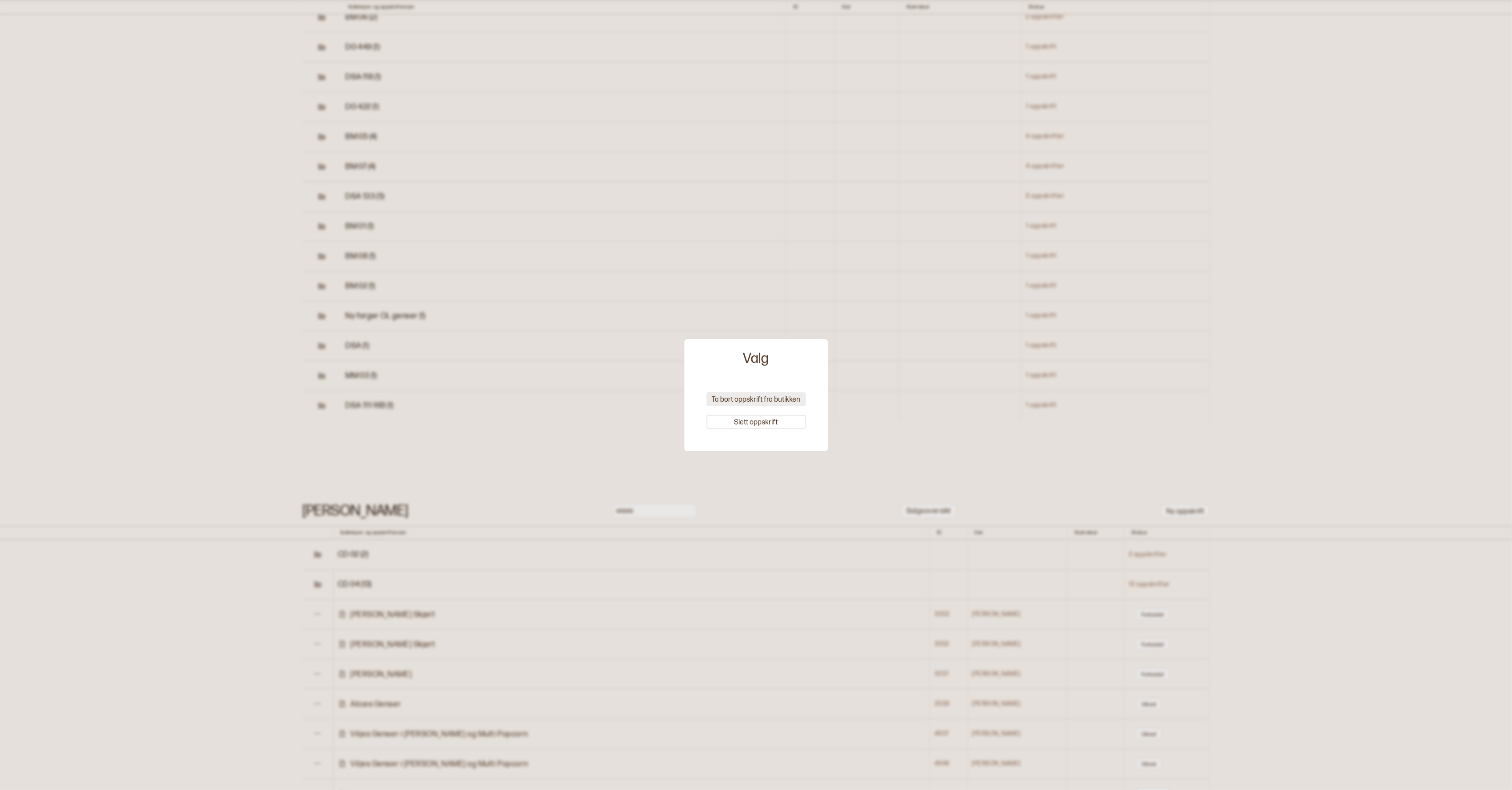
click at [772, 397] on button "Ta bort oppskrift fra butikken" at bounding box center [756, 399] width 99 height 13
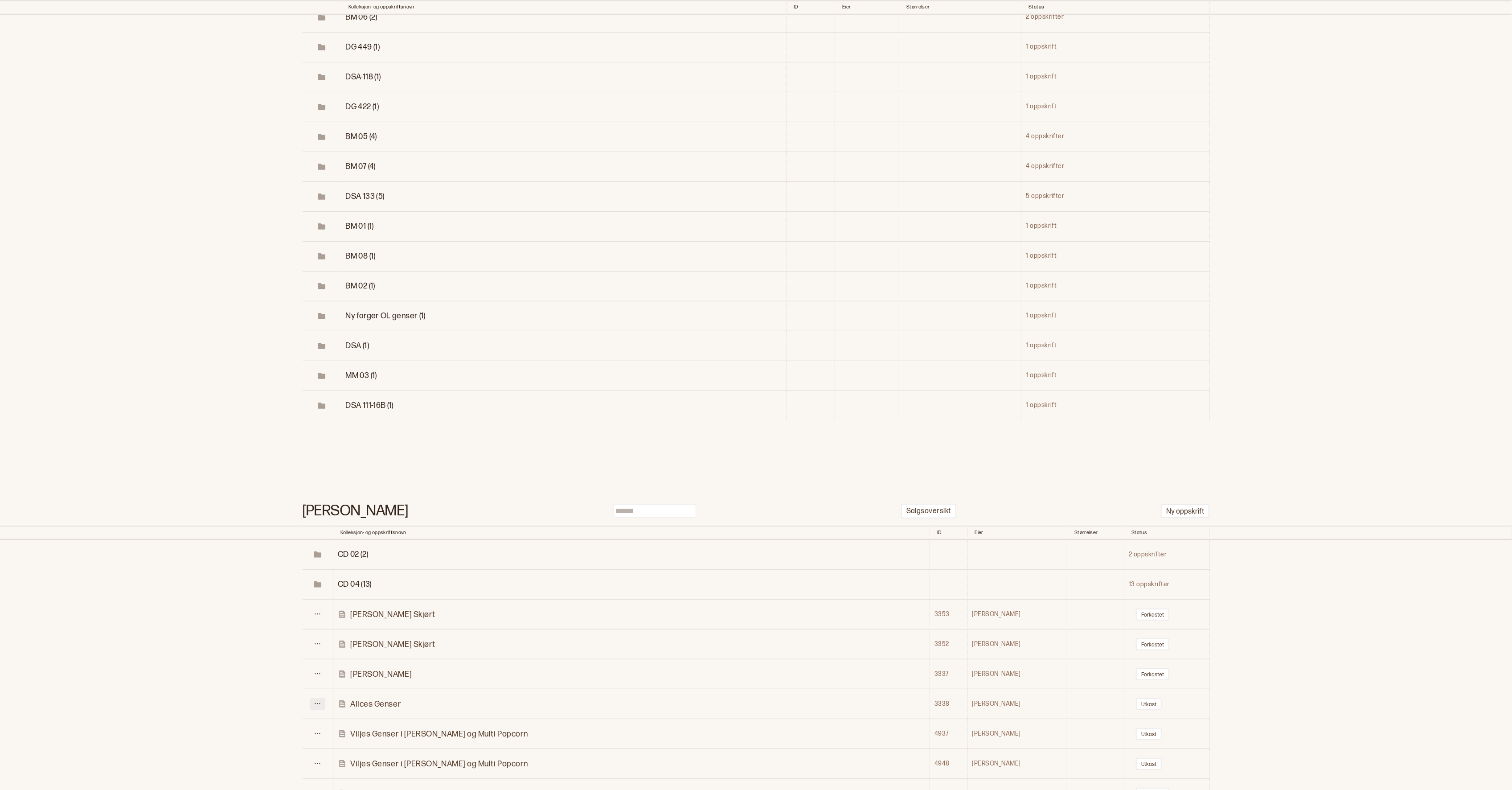
click at [321, 700] on icon at bounding box center [317, 703] width 6 height 6
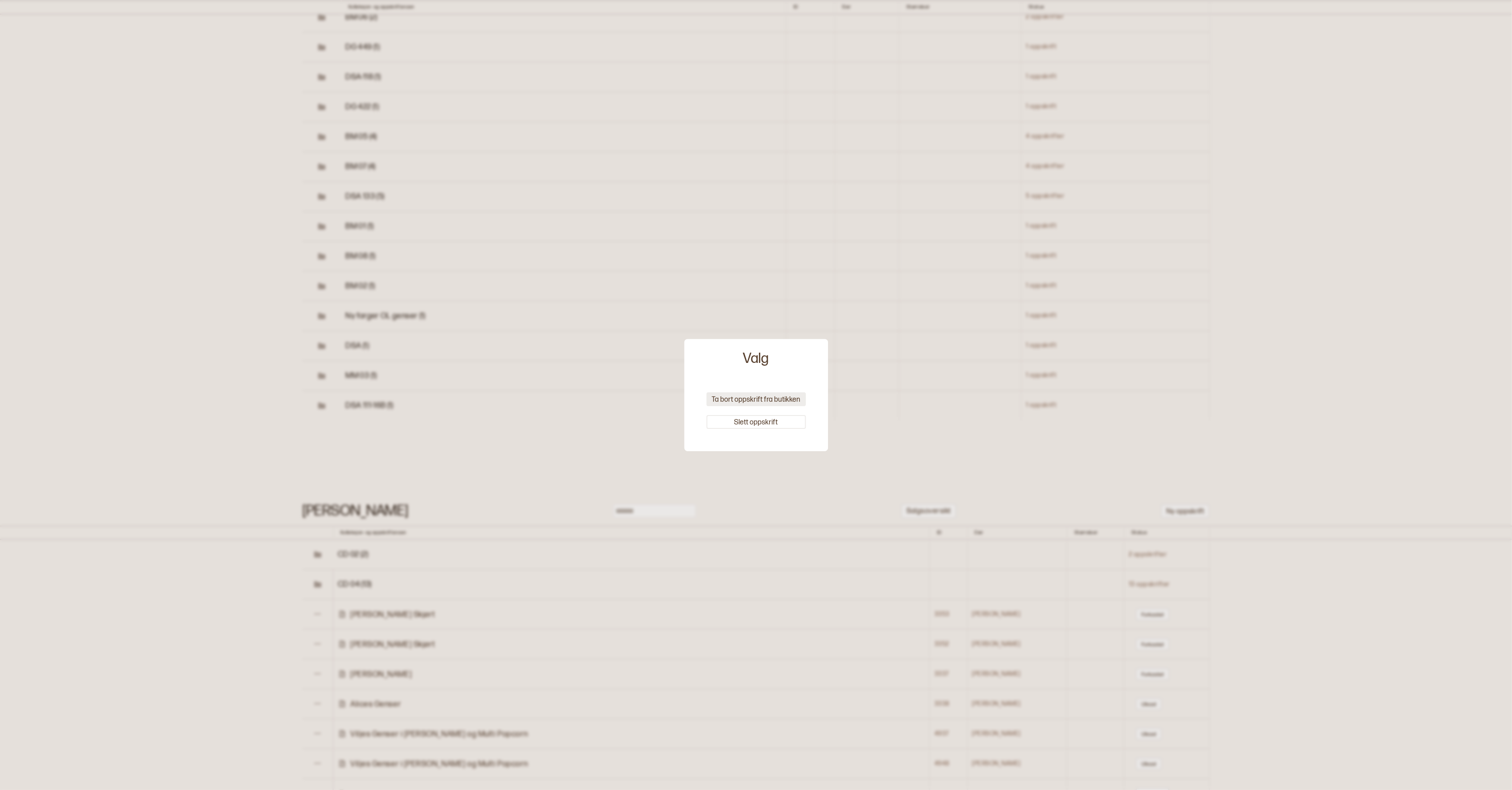
click at [741, 400] on button "Ta bort oppskrift fra butikken" at bounding box center [756, 399] width 99 height 13
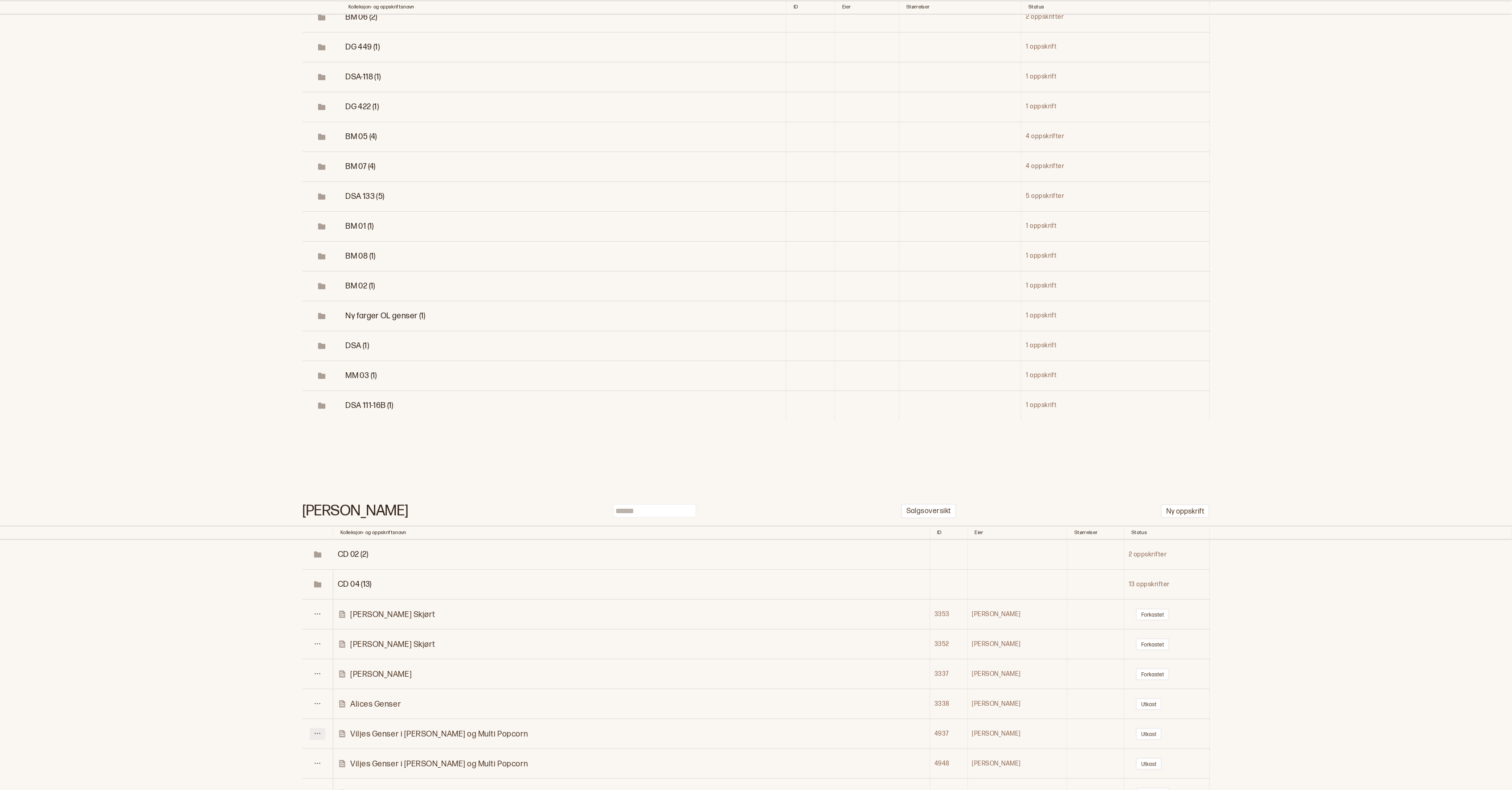
click at [319, 730] on icon at bounding box center [317, 734] width 6 height 6
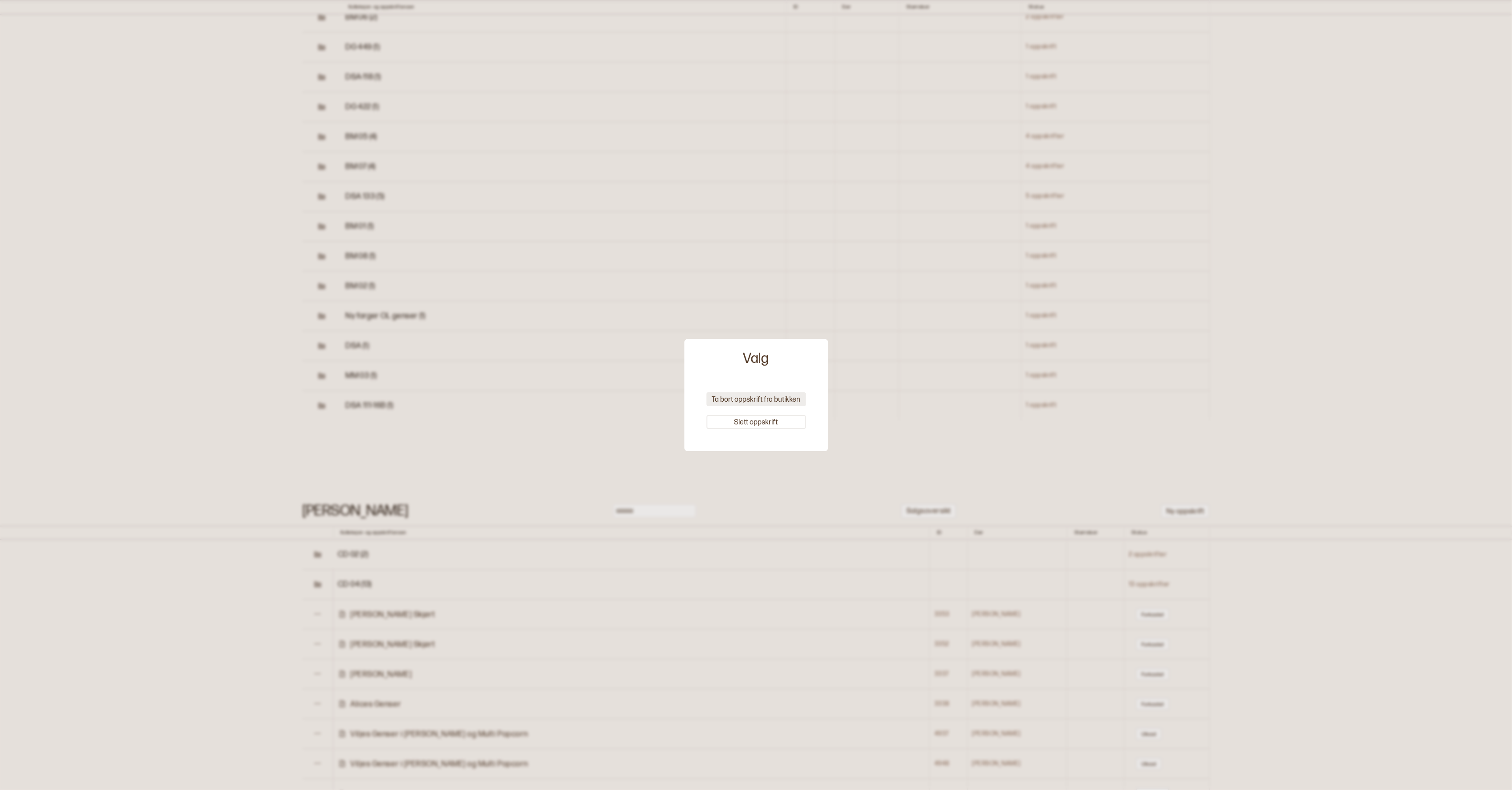
click at [797, 397] on button "Ta bort oppskrift fra butikken" at bounding box center [756, 399] width 99 height 13
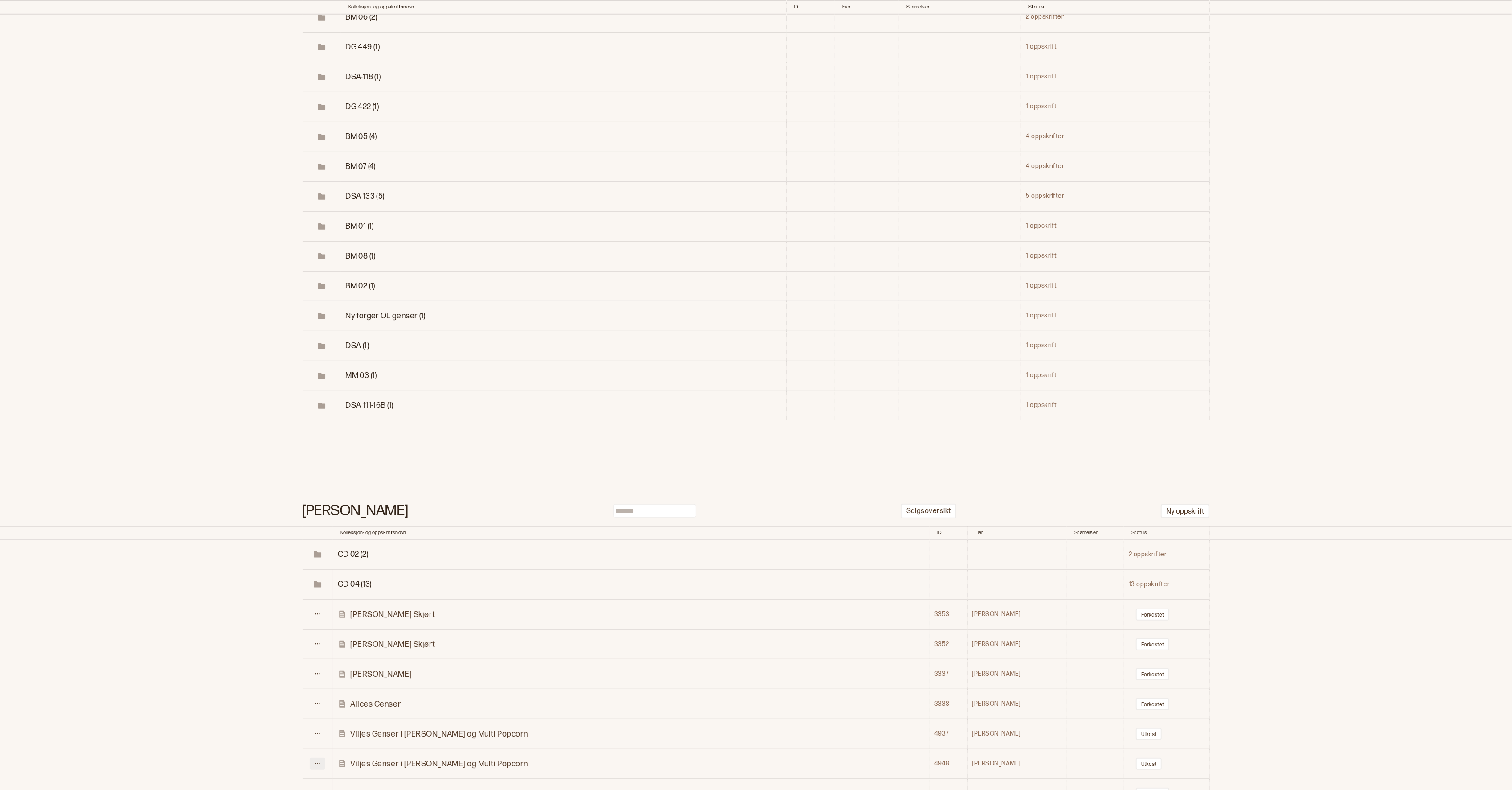
click at [317, 760] on icon at bounding box center [317, 763] width 6 height 6
click at [741, 526] on th "Kolleksjon- og oppskriftsnavn" at bounding box center [632, 533] width 597 height 14
click at [324, 698] on button at bounding box center [317, 703] width 16 height 12
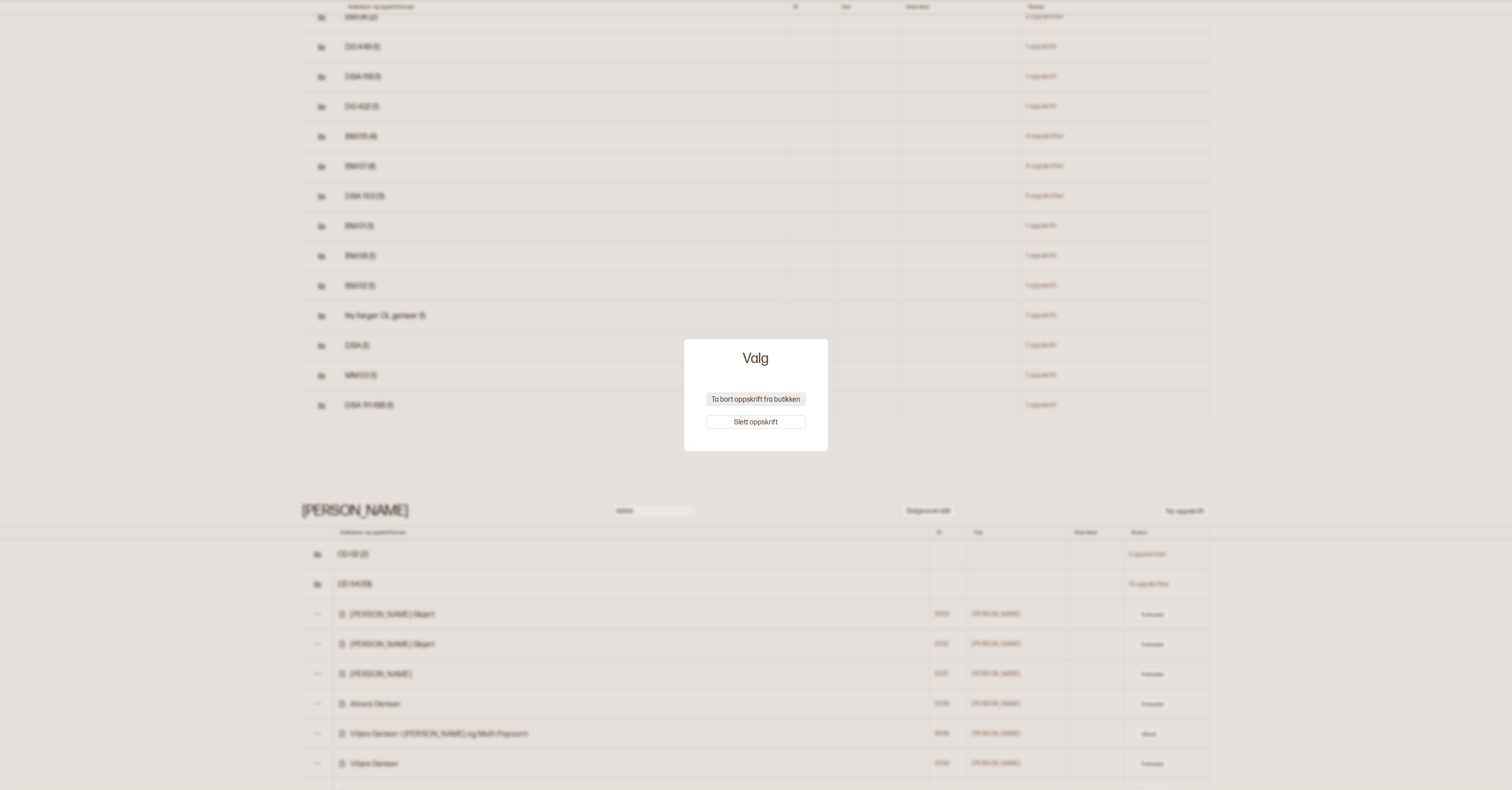
click at [764, 402] on button "Ta bort oppskrift fra butikken" at bounding box center [756, 399] width 99 height 13
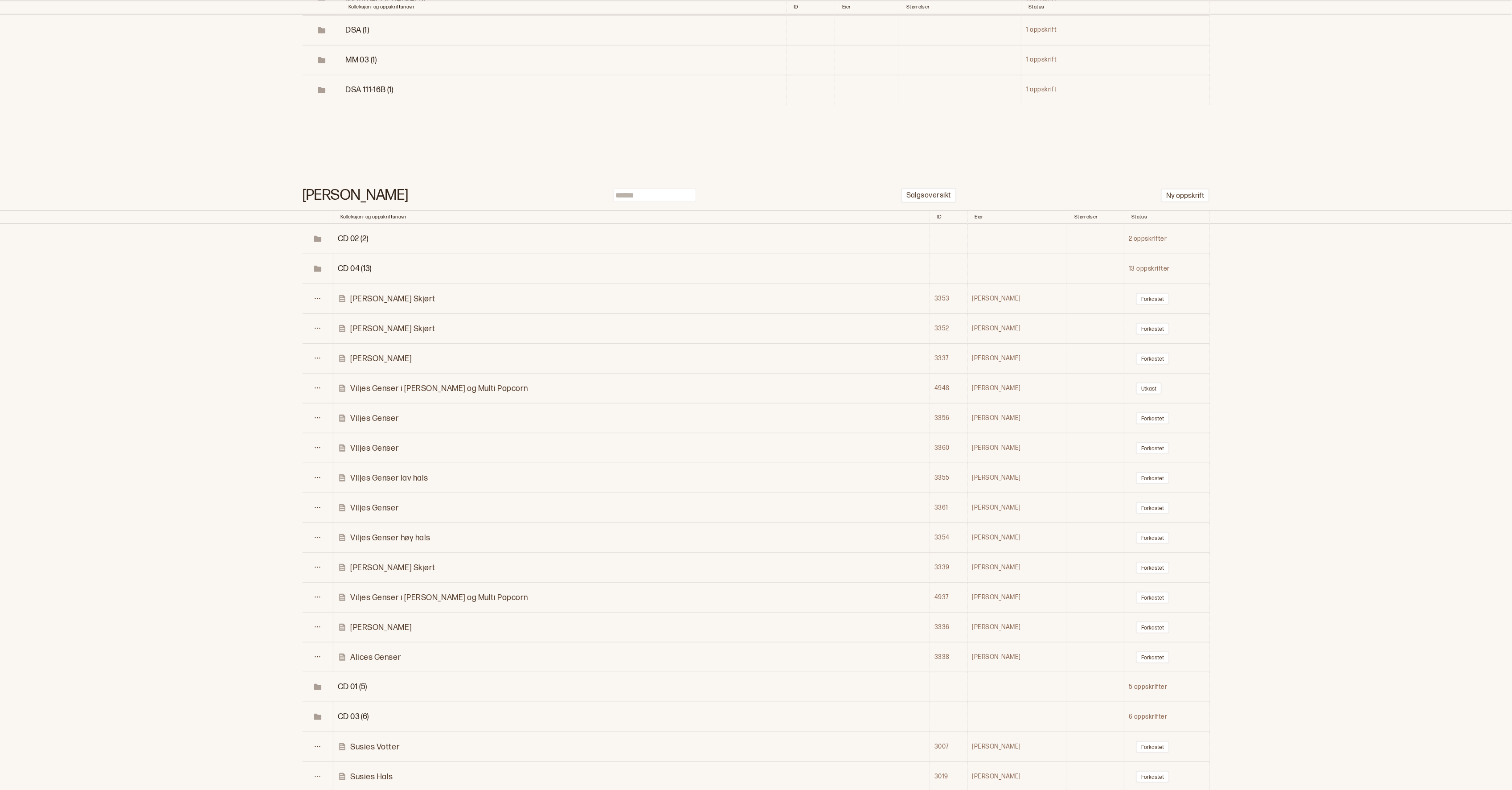
scroll to position [14568, 0]
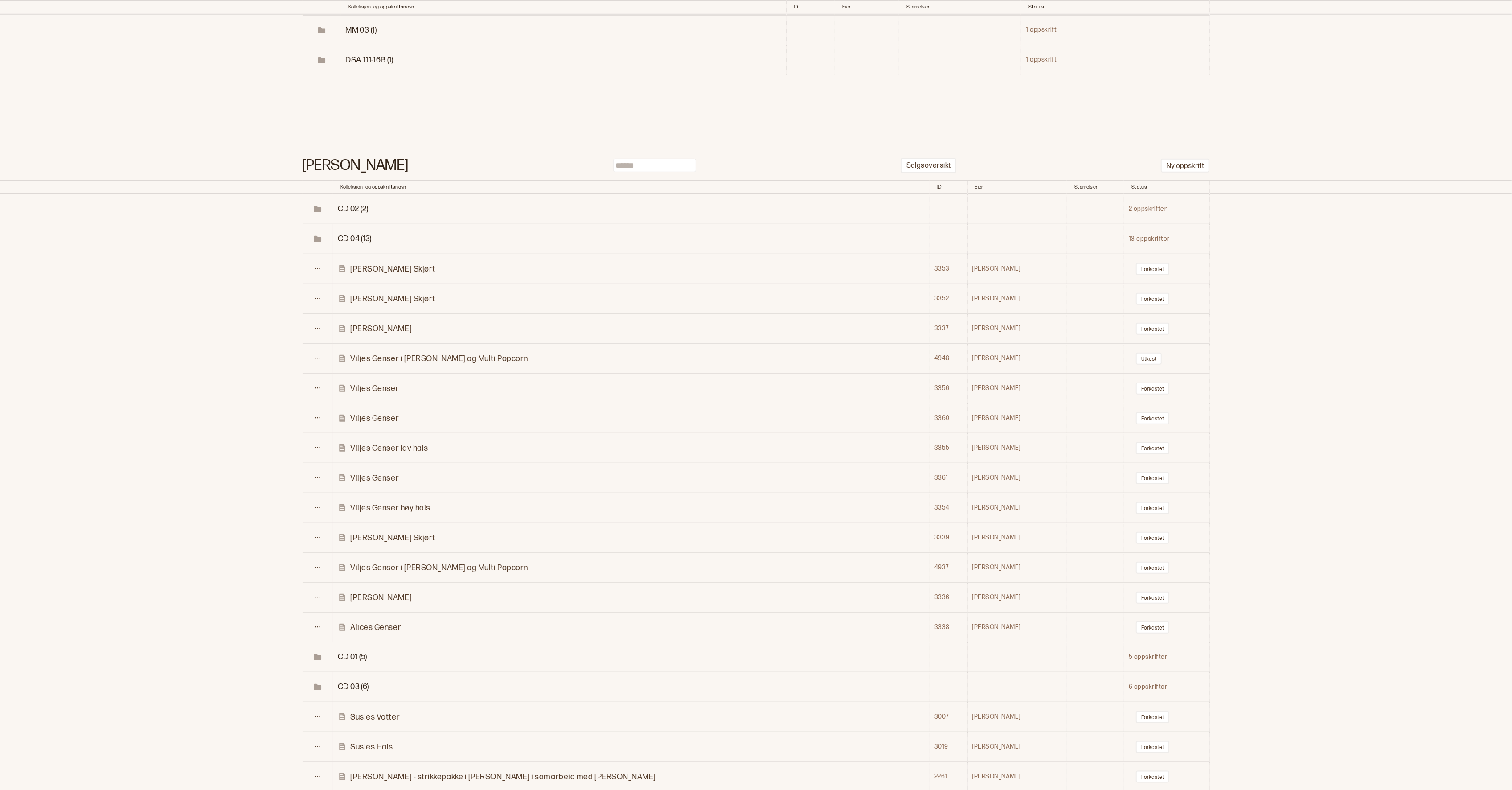
click at [348, 652] on span "CD 01 (5)" at bounding box center [352, 657] width 29 height 10
click at [325, 681] on button at bounding box center [317, 687] width 16 height 12
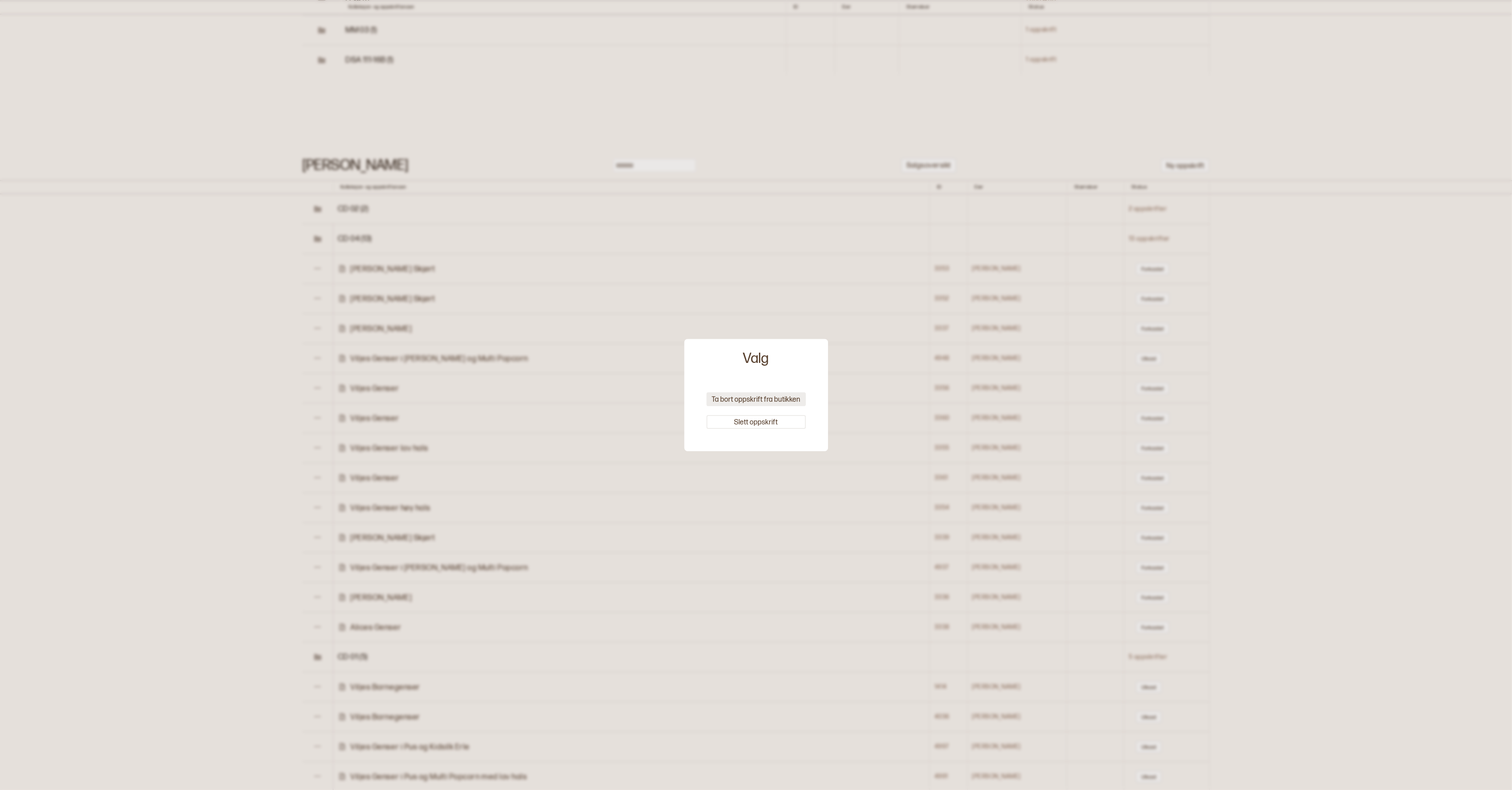
click at [782, 402] on button "Ta bort oppskrift fra butikken" at bounding box center [756, 399] width 99 height 13
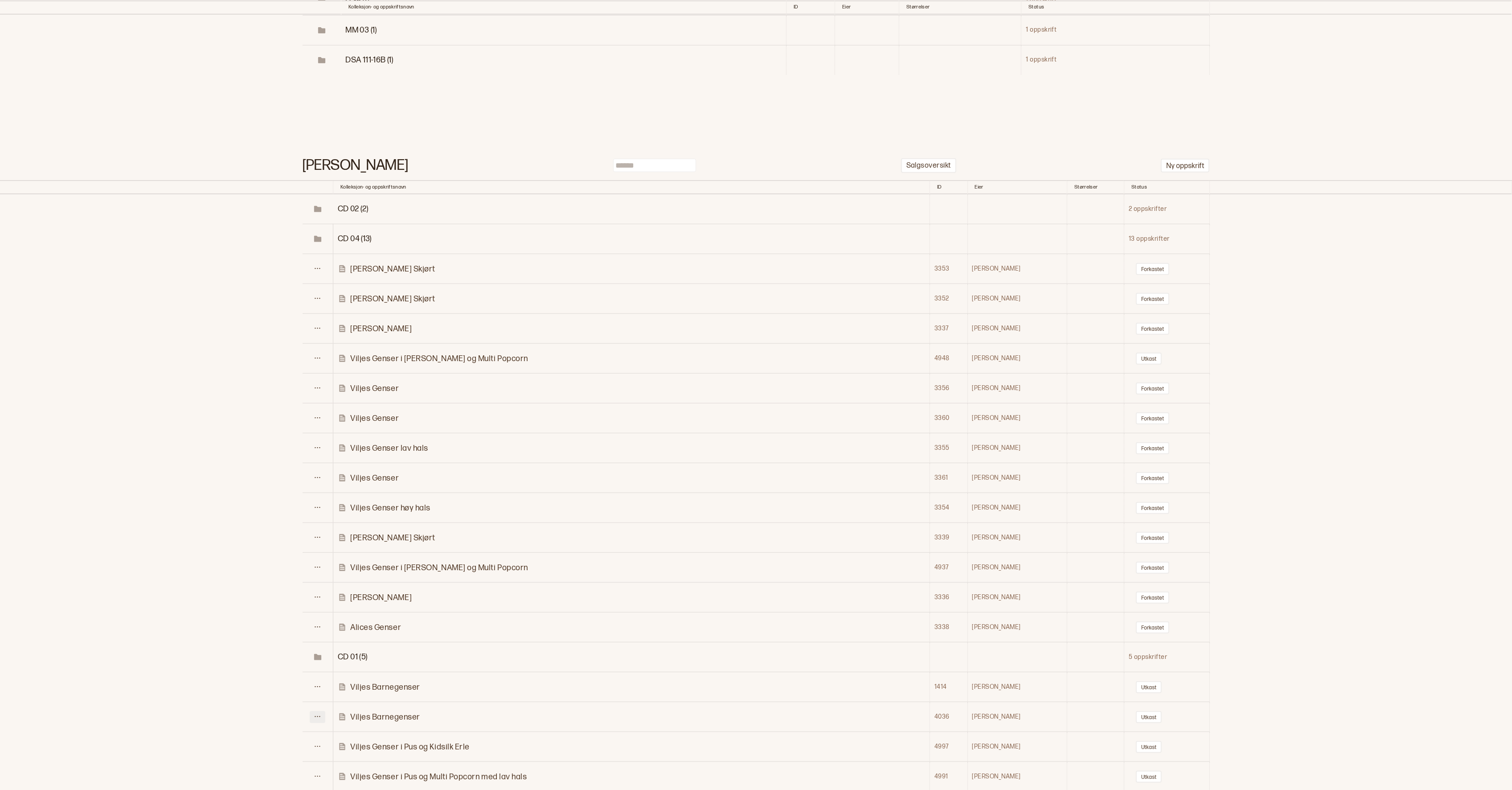
click at [319, 713] on icon at bounding box center [317, 716] width 6 height 6
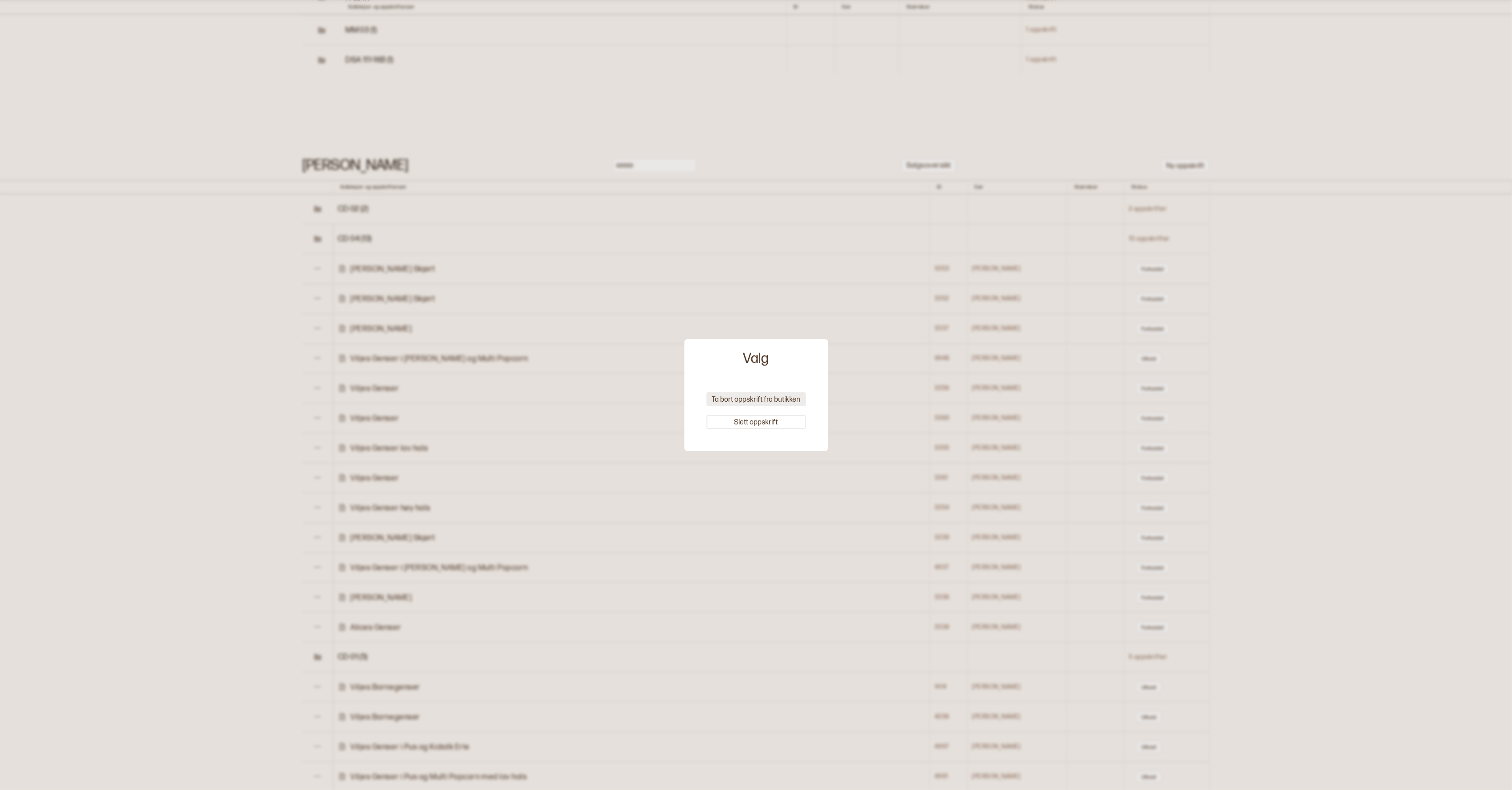
click at [718, 398] on button "Ta bort oppskrift fra butikken" at bounding box center [756, 399] width 99 height 13
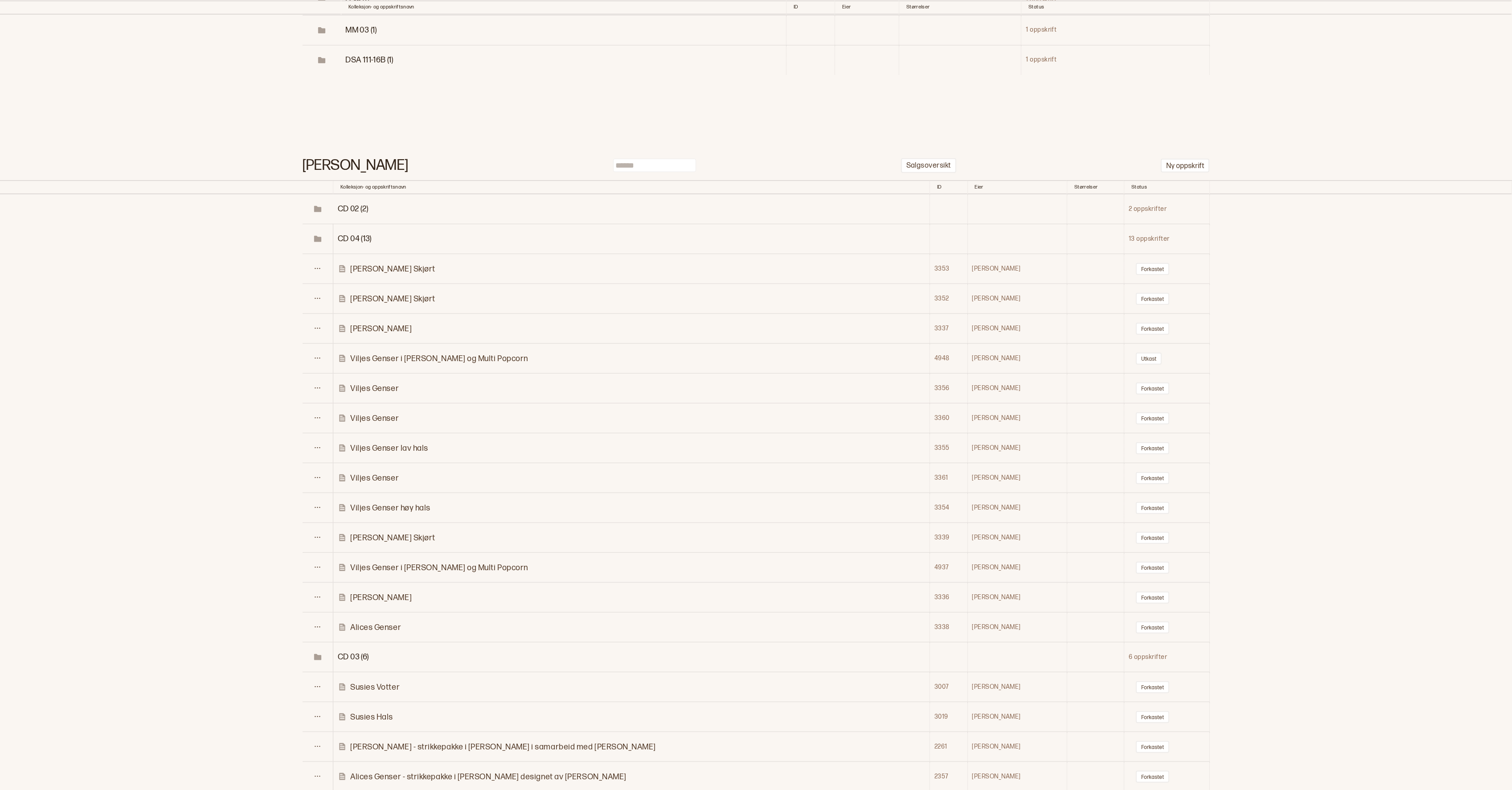
click at [322, 741] on button at bounding box center [317, 746] width 16 height 12
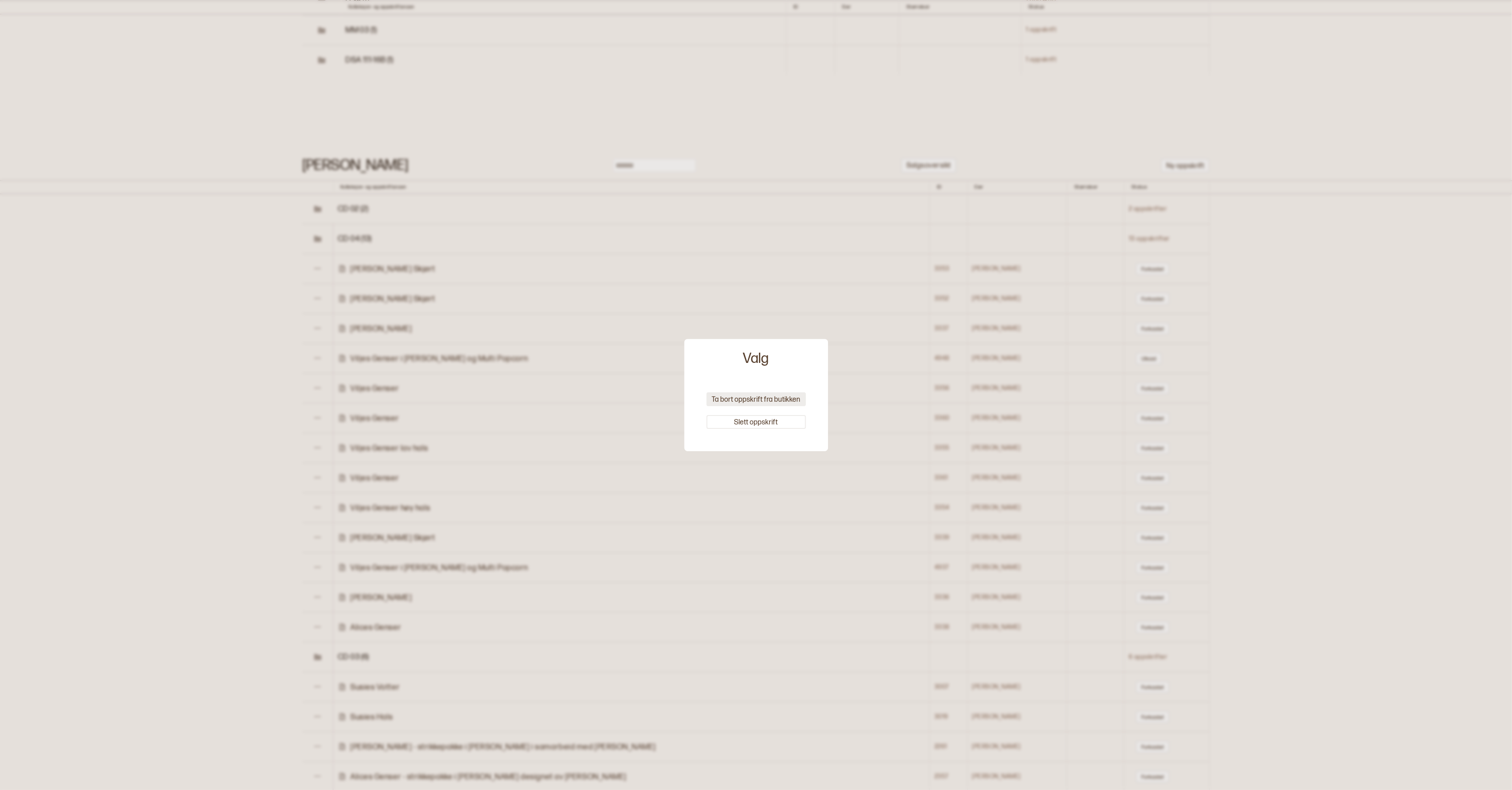
click at [779, 401] on button "Ta bort oppskrift fra butikken" at bounding box center [756, 399] width 99 height 13
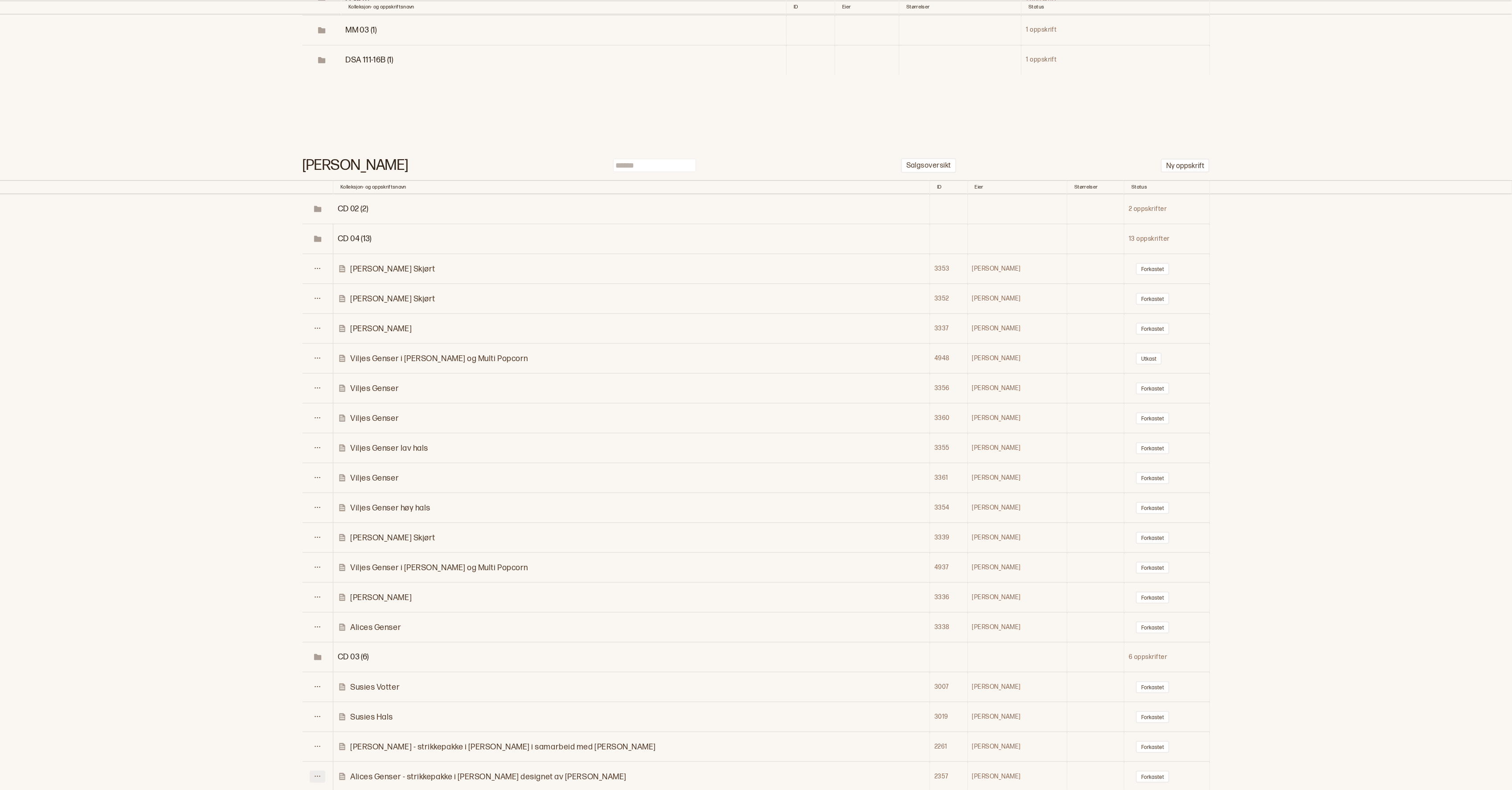
click at [319, 776] on icon at bounding box center [317, 776] width 6 height 1
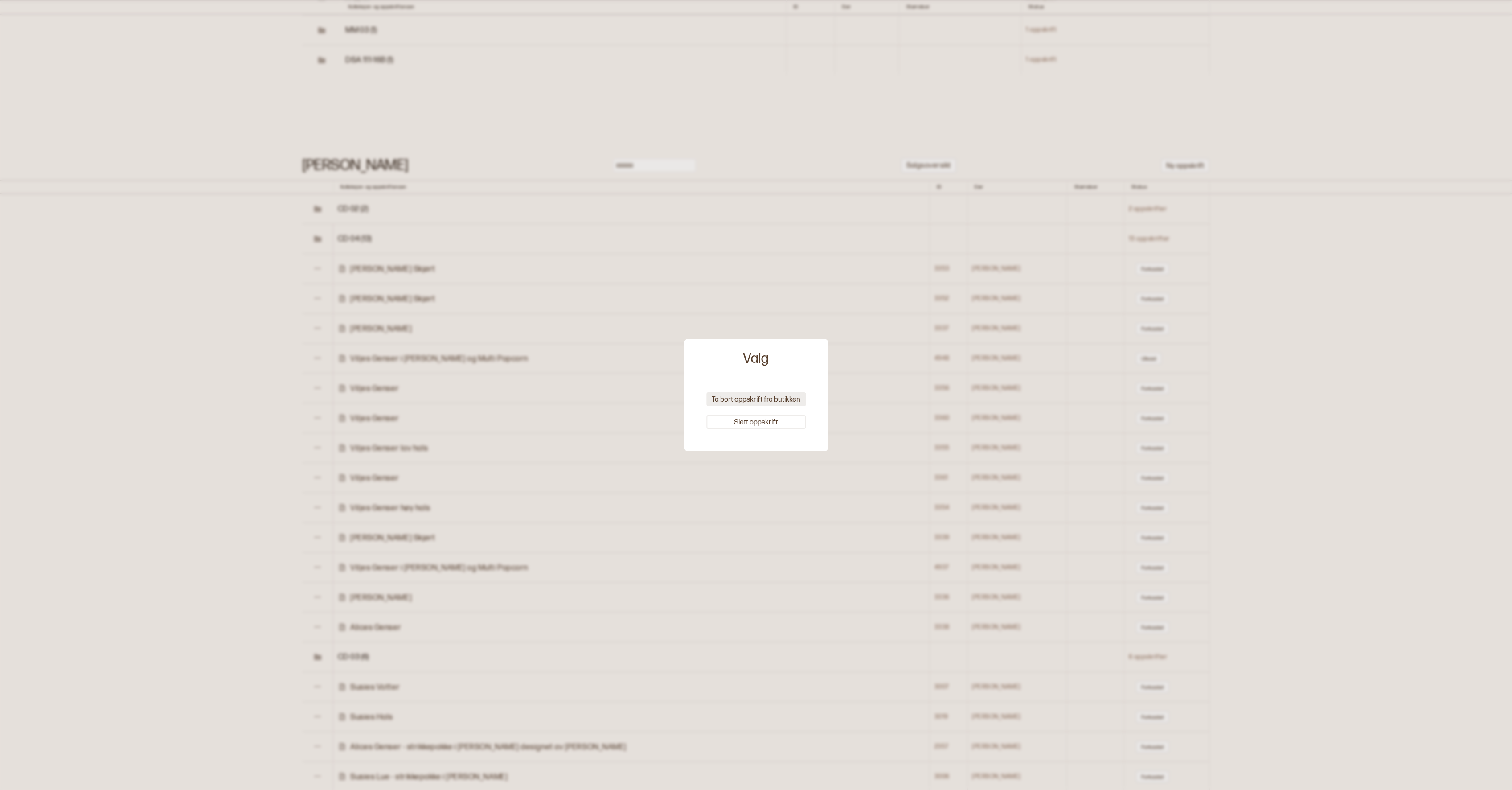
click at [731, 399] on button "Ta bort oppskrift fra butikken" at bounding box center [756, 399] width 99 height 13
click at [775, 533] on link "[PERSON_NAME] Skjørt" at bounding box center [633, 538] width 591 height 10
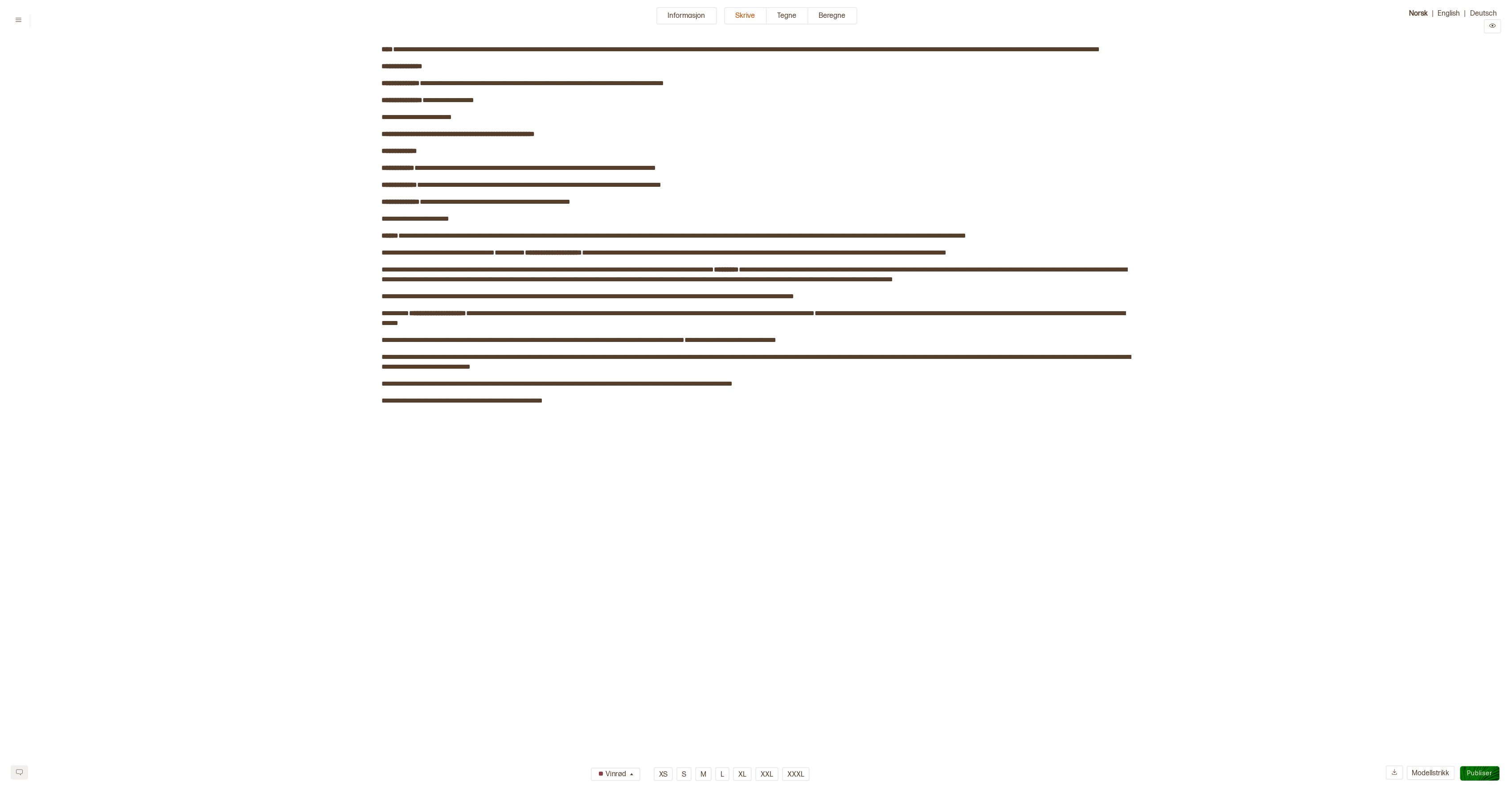
type input "**********"
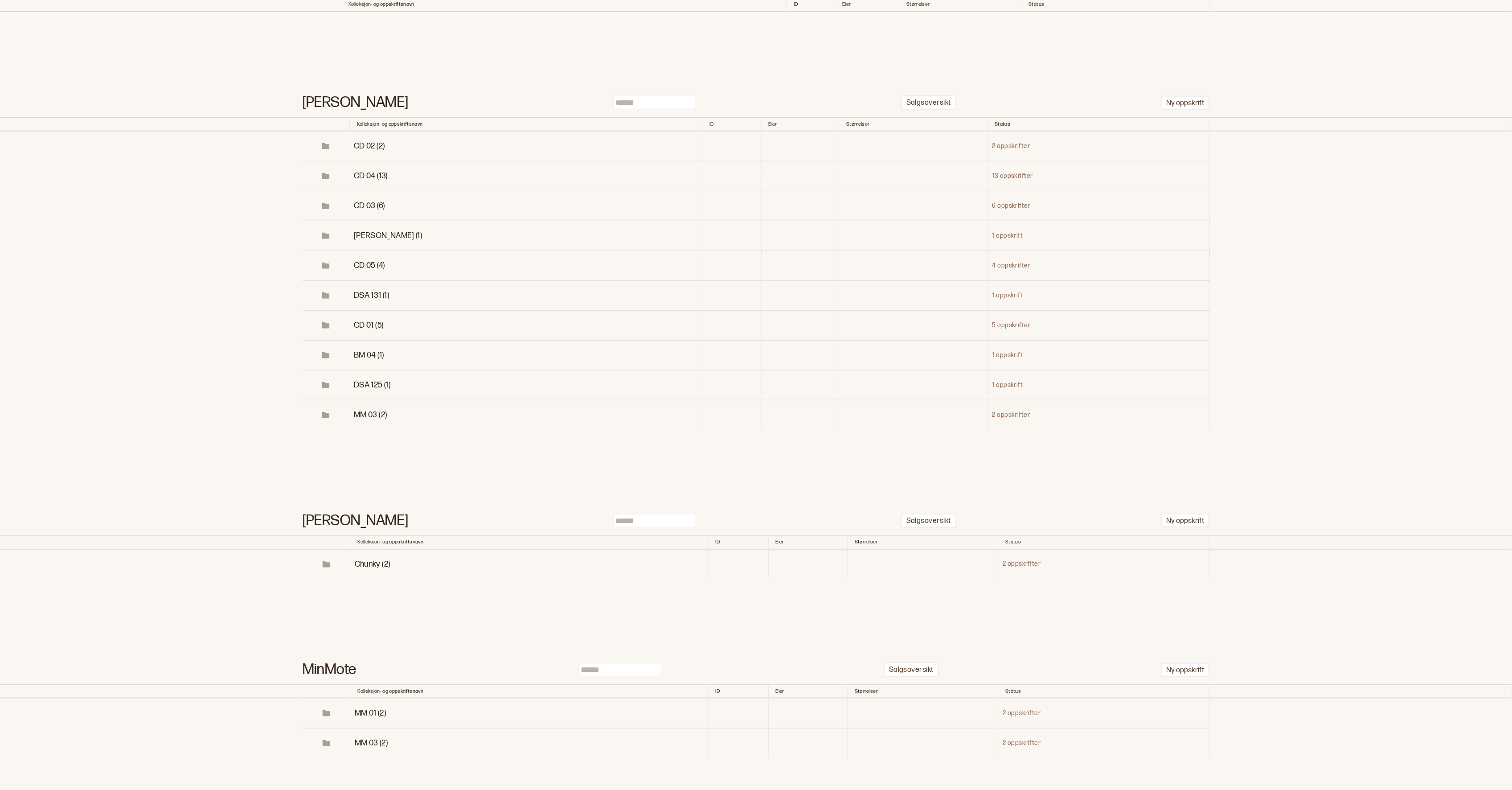
scroll to position [14418, 0]
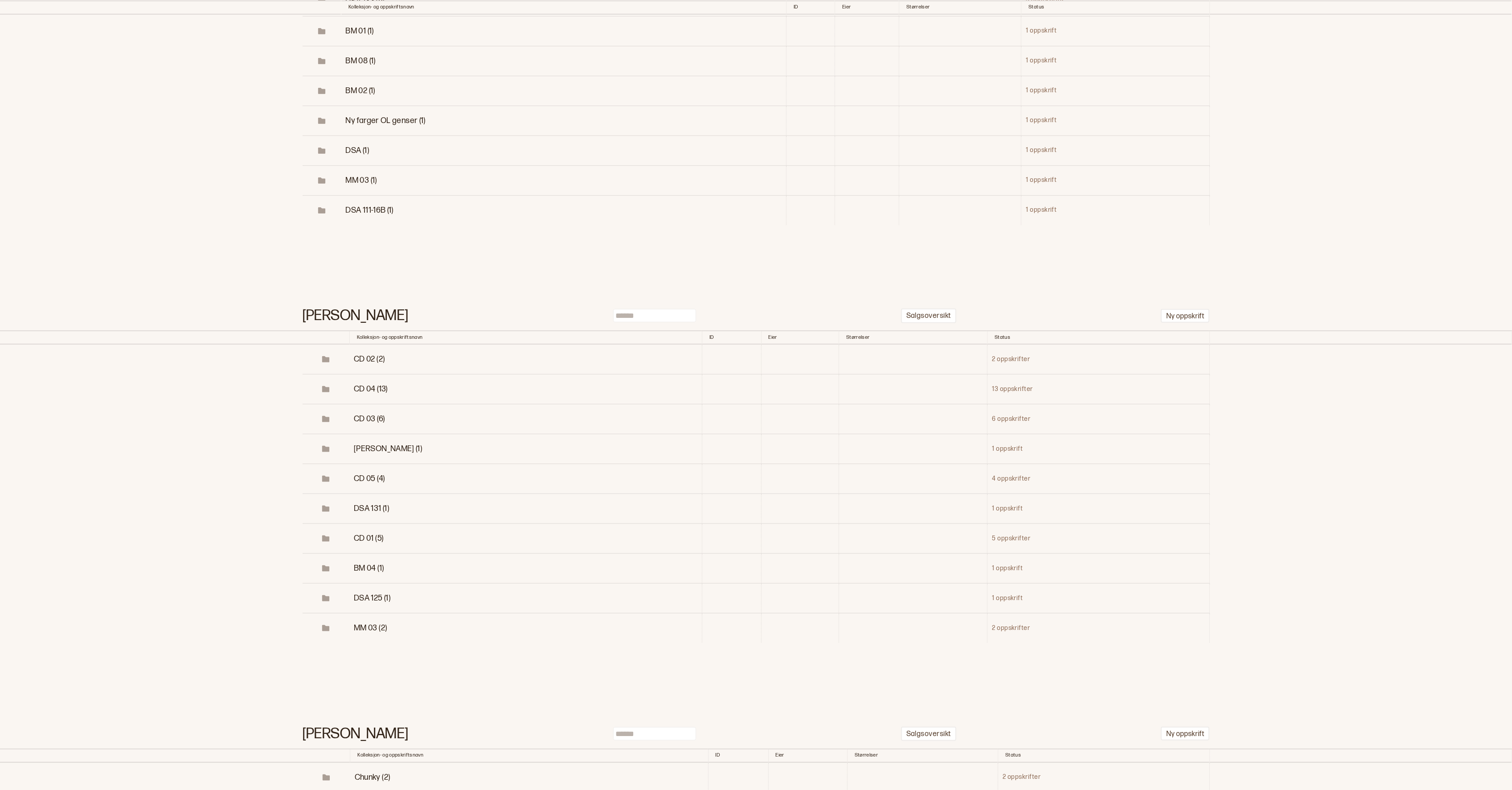
click at [365, 354] on span "CD 02 (2)" at bounding box center [369, 359] width 31 height 10
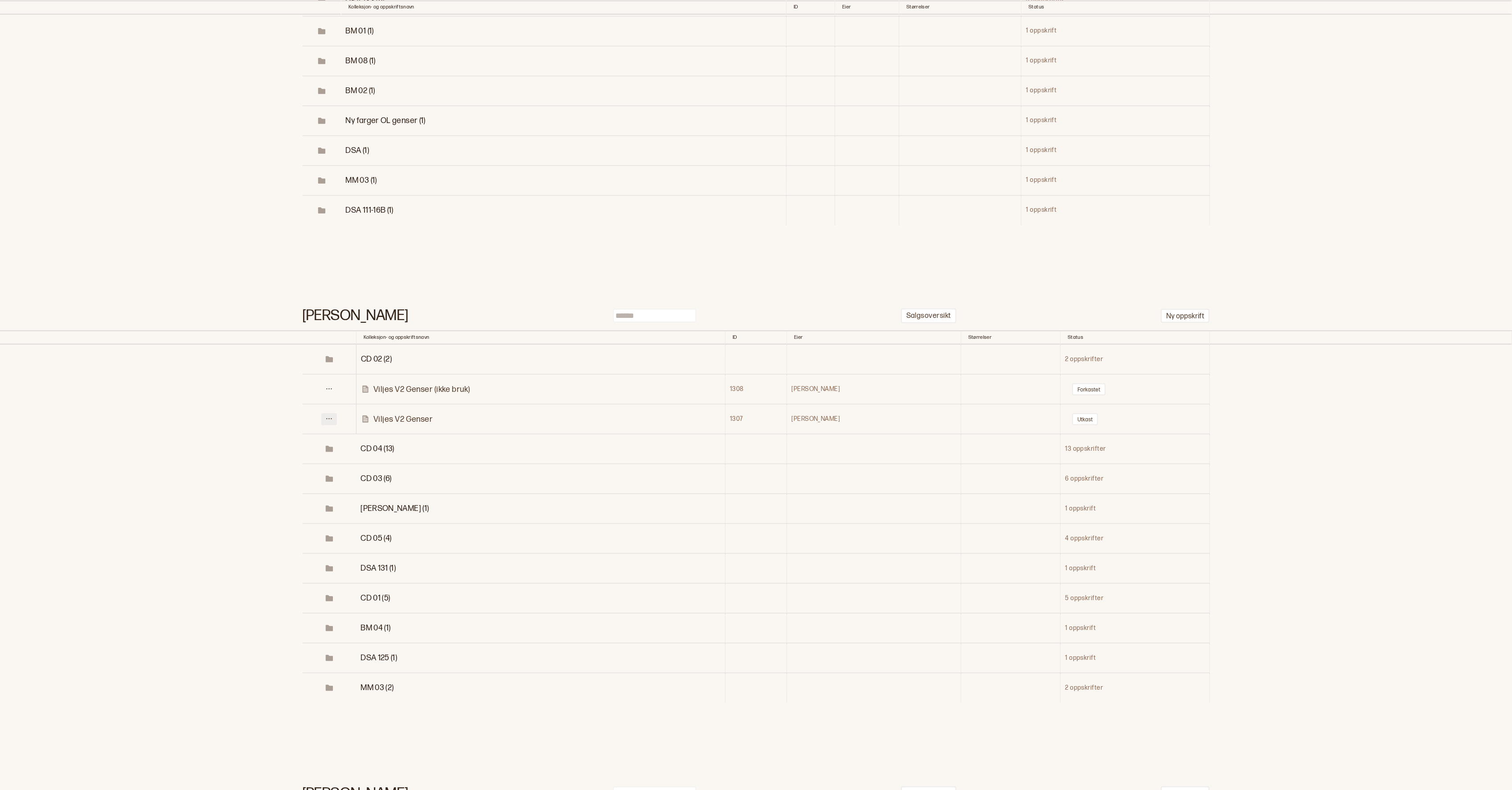
click at [333, 413] on button at bounding box center [329, 418] width 16 height 12
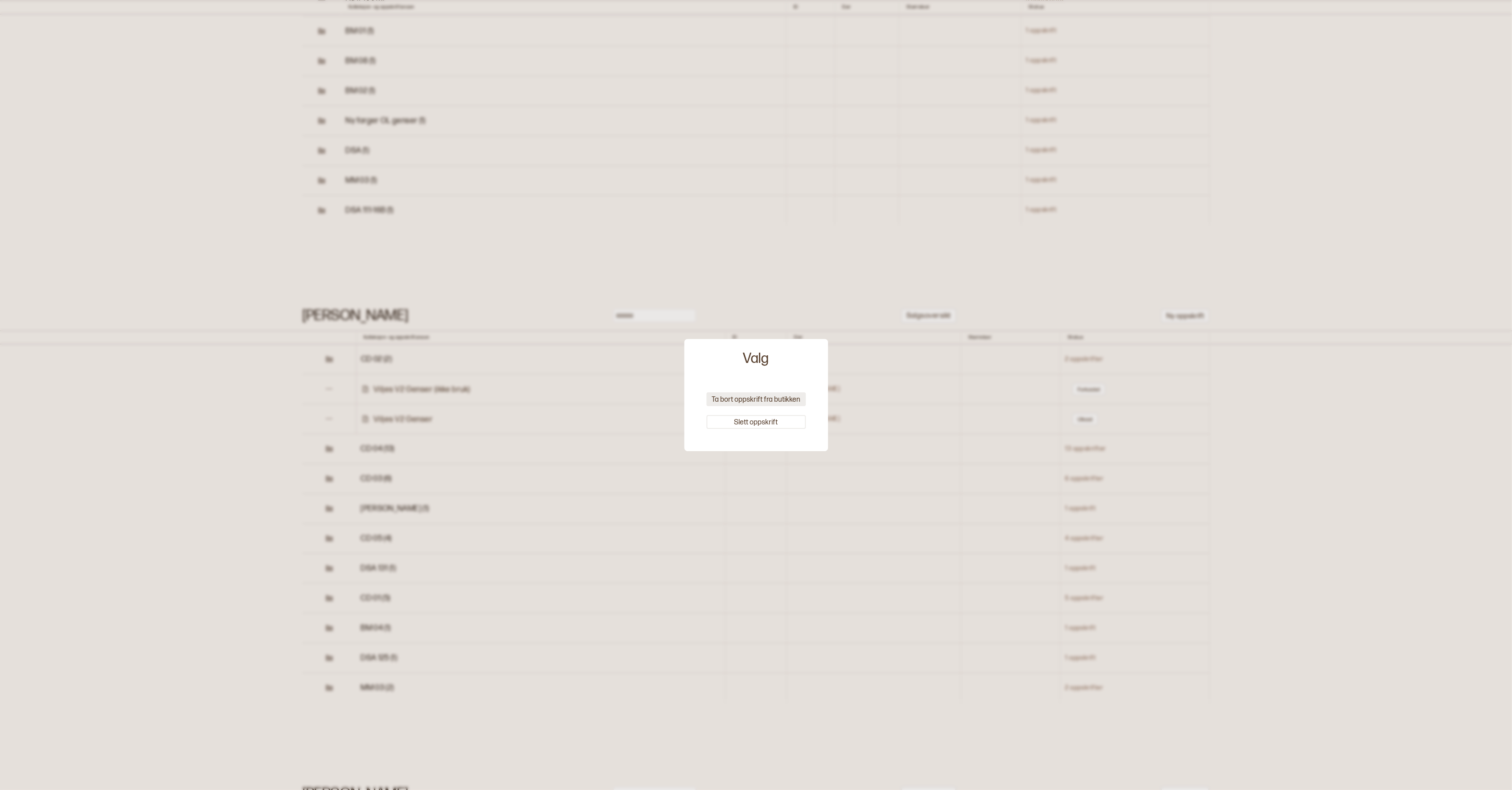
click at [755, 396] on button "Ta bort oppskrift fra butikken" at bounding box center [756, 399] width 99 height 13
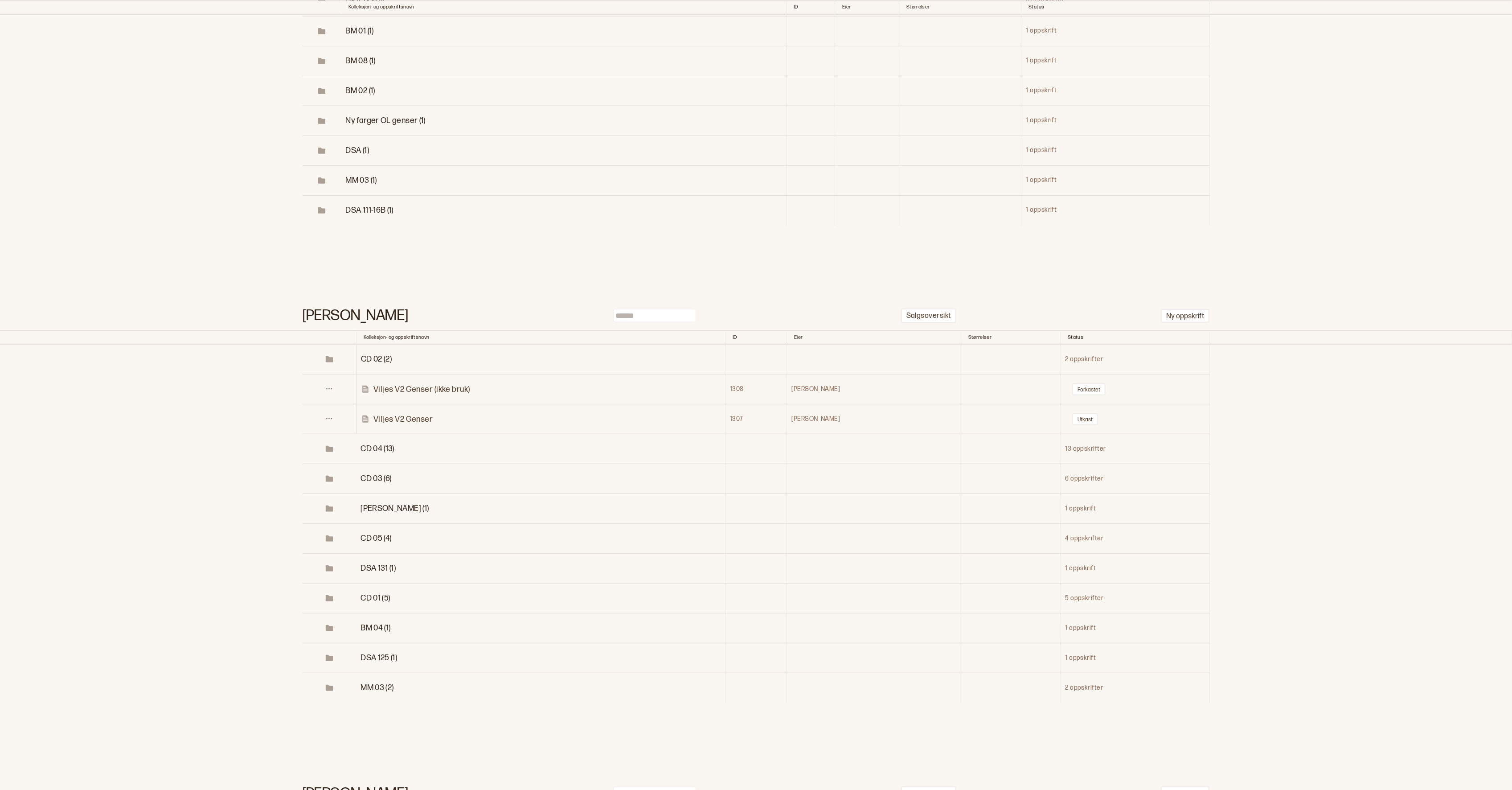
click at [365, 444] on span "CD 04 (13)" at bounding box center [377, 449] width 34 height 10
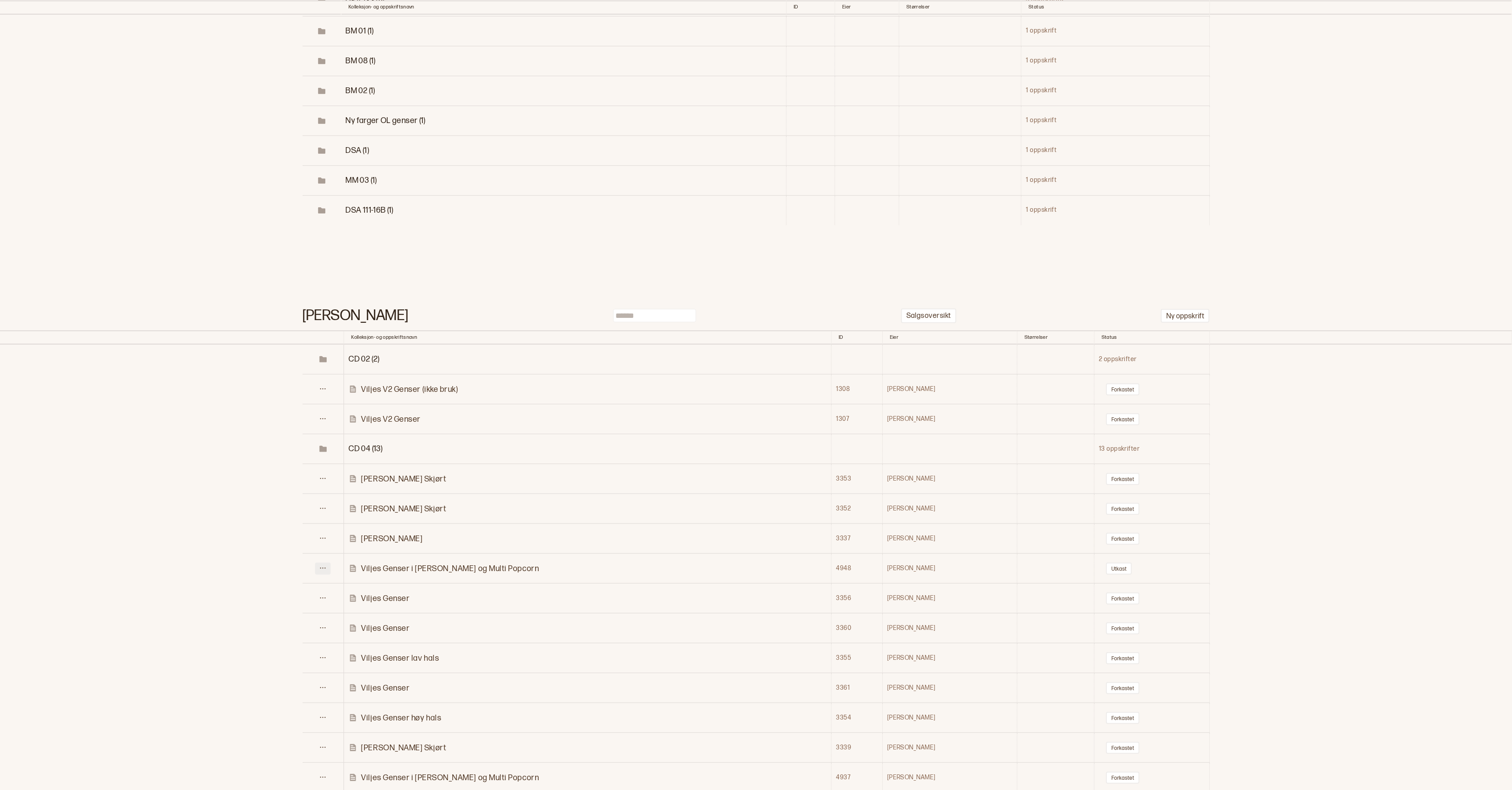
click at [326, 565] on icon at bounding box center [322, 568] width 6 height 6
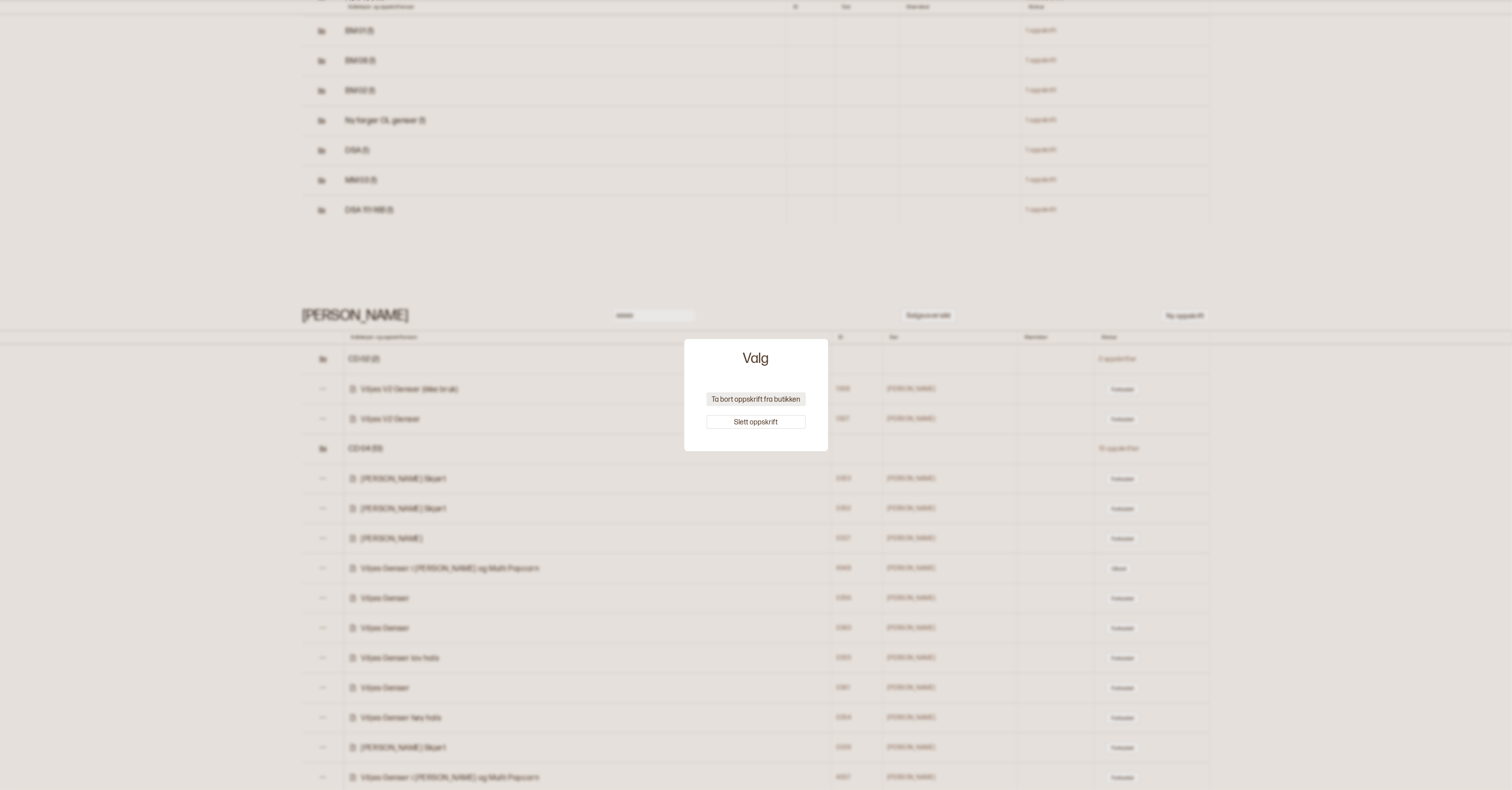
click at [781, 404] on button "Ta bort oppskrift fra butikken" at bounding box center [756, 399] width 99 height 13
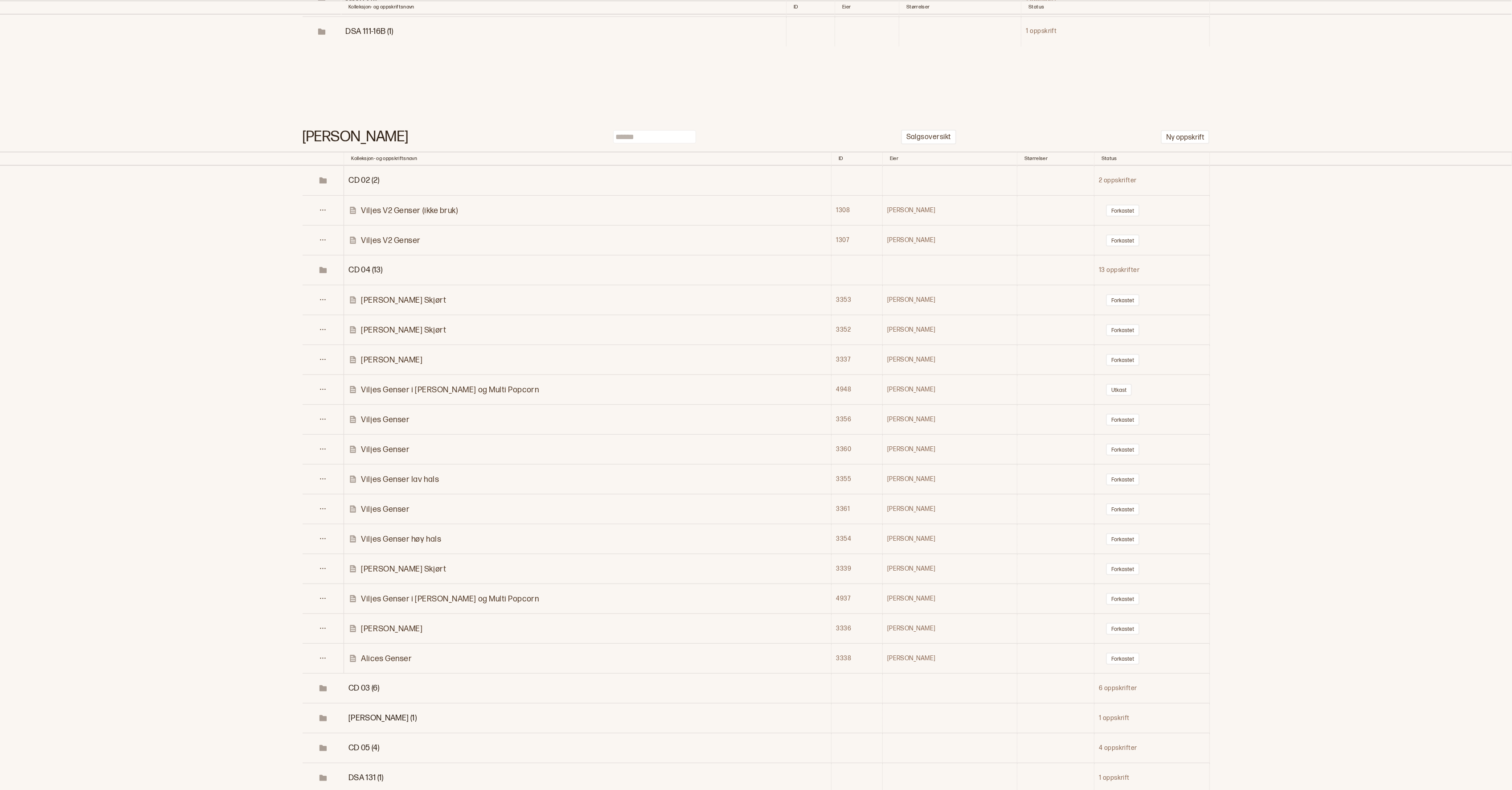
scroll to position [14708, 0]
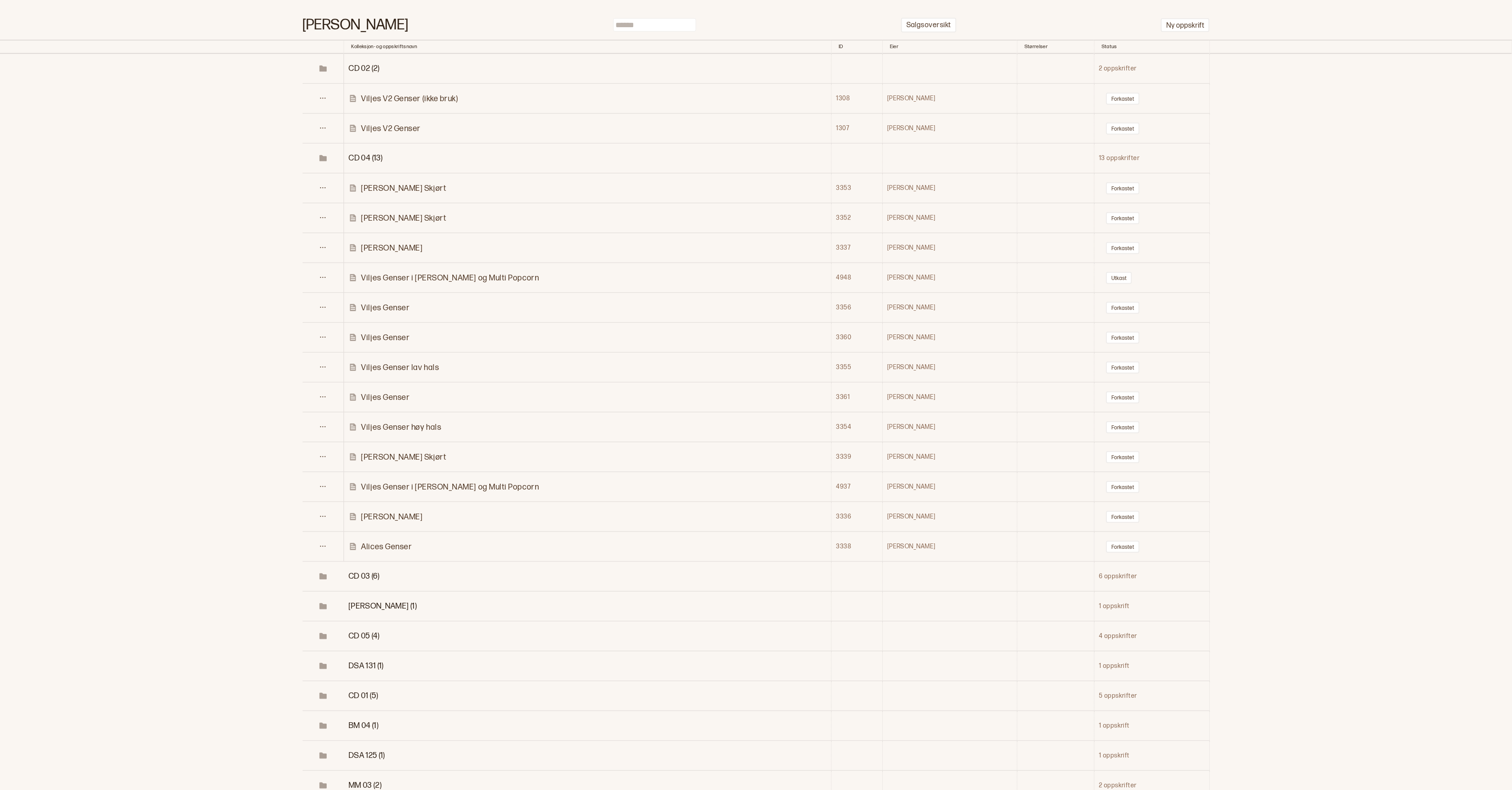
click at [373, 572] on span "CD 03 (6)" at bounding box center [364, 576] width 31 height 10
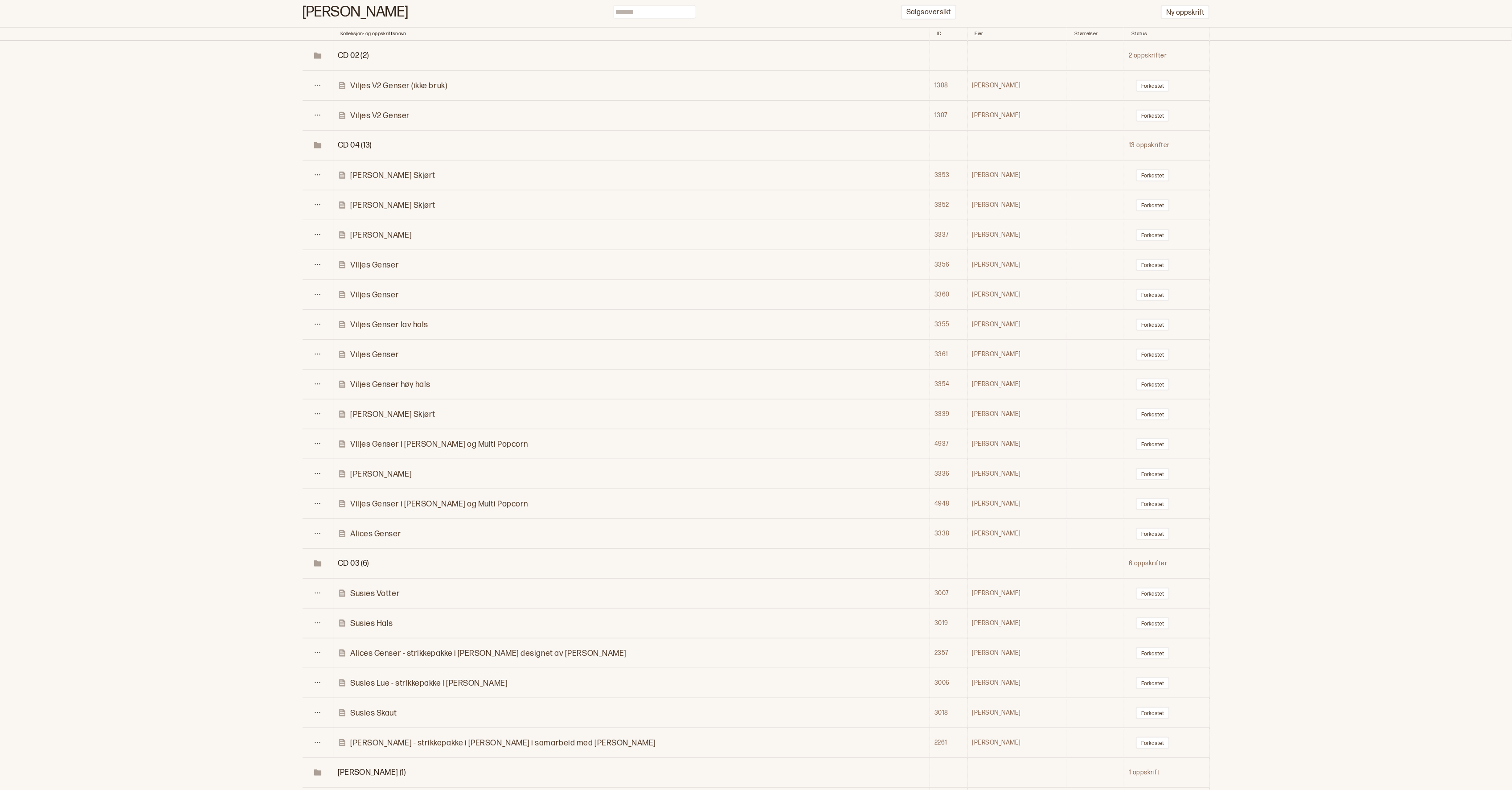
scroll to position [14743, 0]
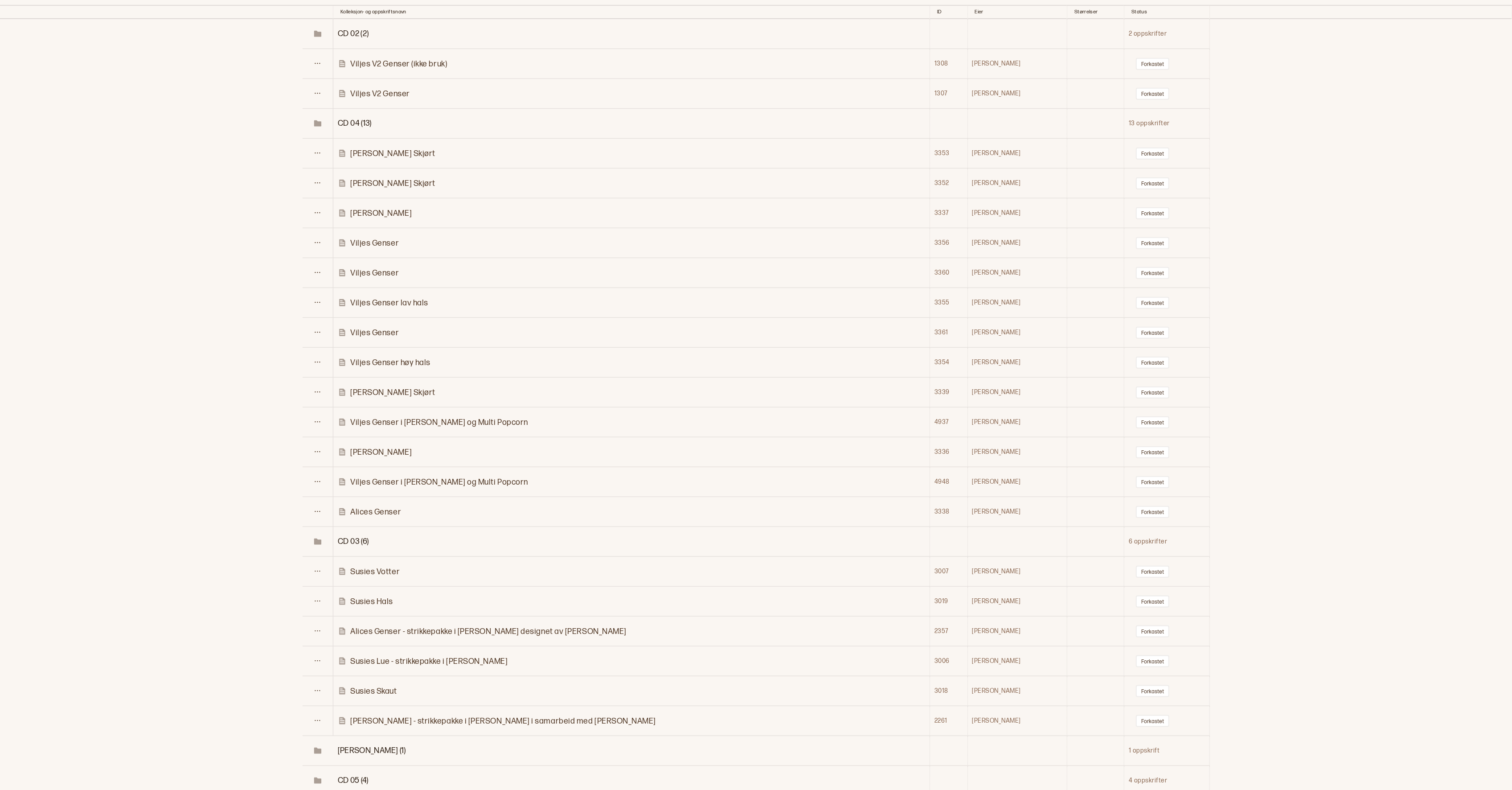
click at [379, 746] on span "[PERSON_NAME] (1)" at bounding box center [372, 750] width 68 height 10
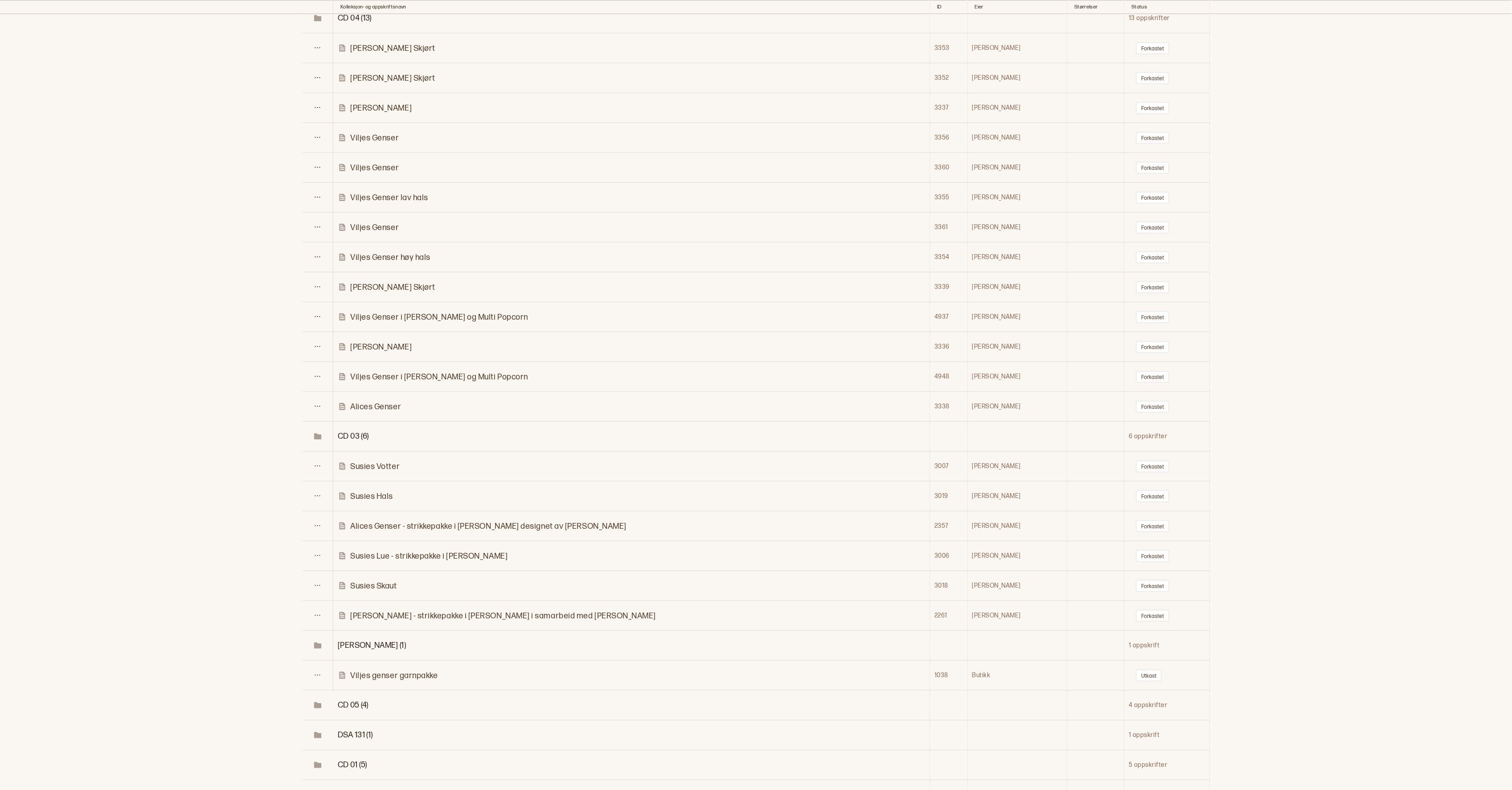
scroll to position [14868, 0]
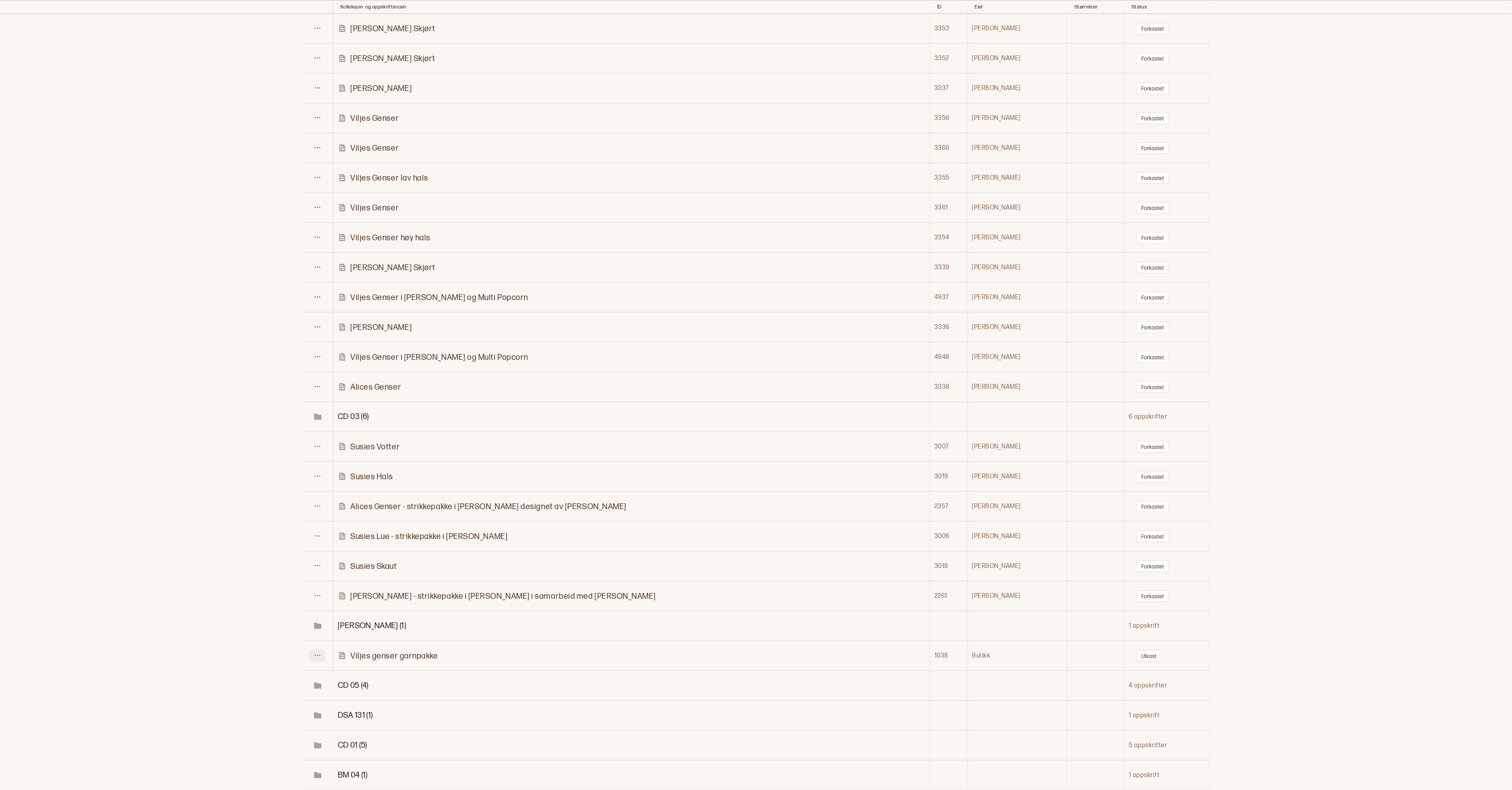
click at [322, 649] on button at bounding box center [317, 655] width 16 height 12
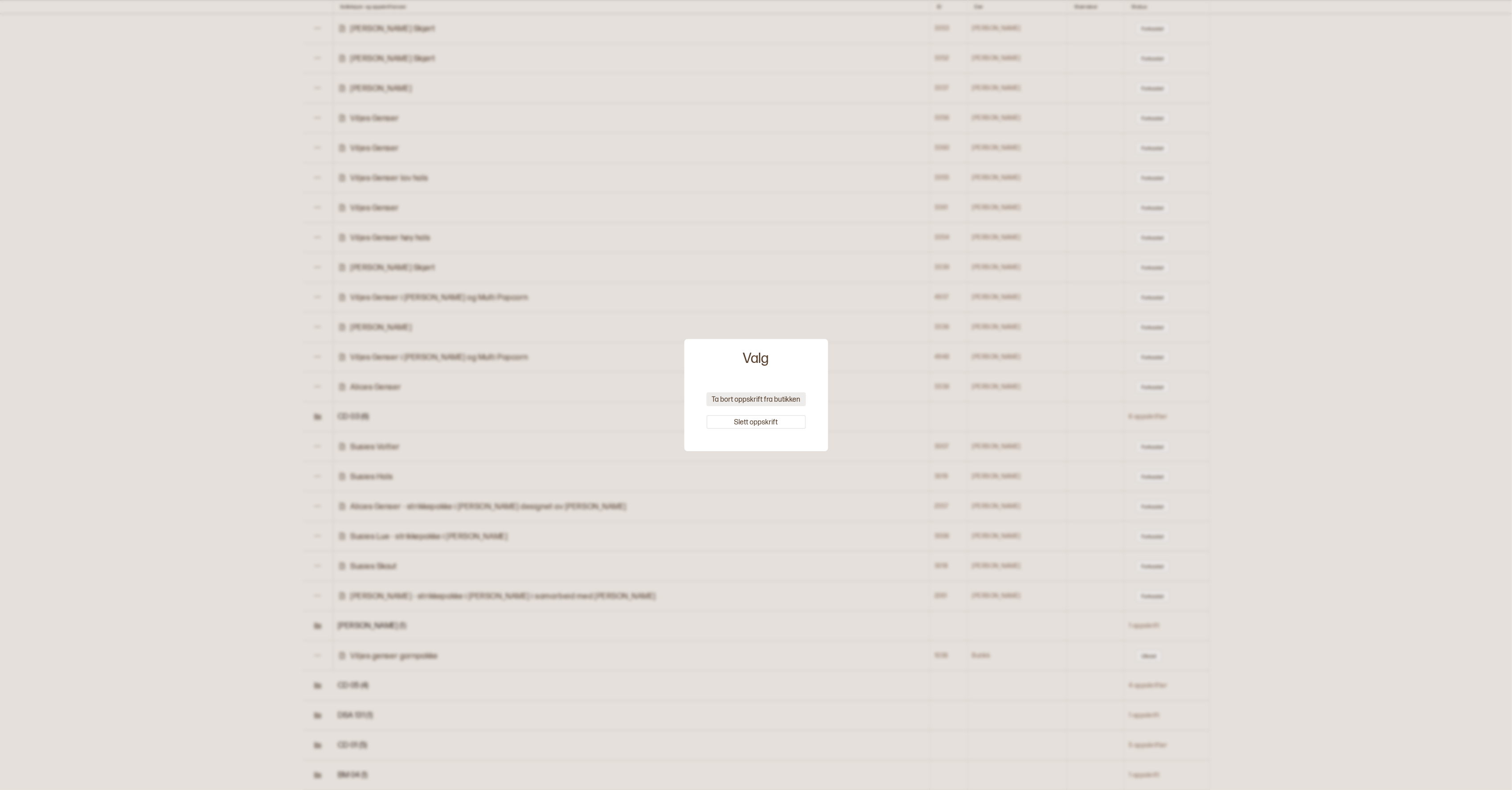
click at [792, 399] on button "Ta bort oppskrift fra butikken" at bounding box center [756, 399] width 99 height 13
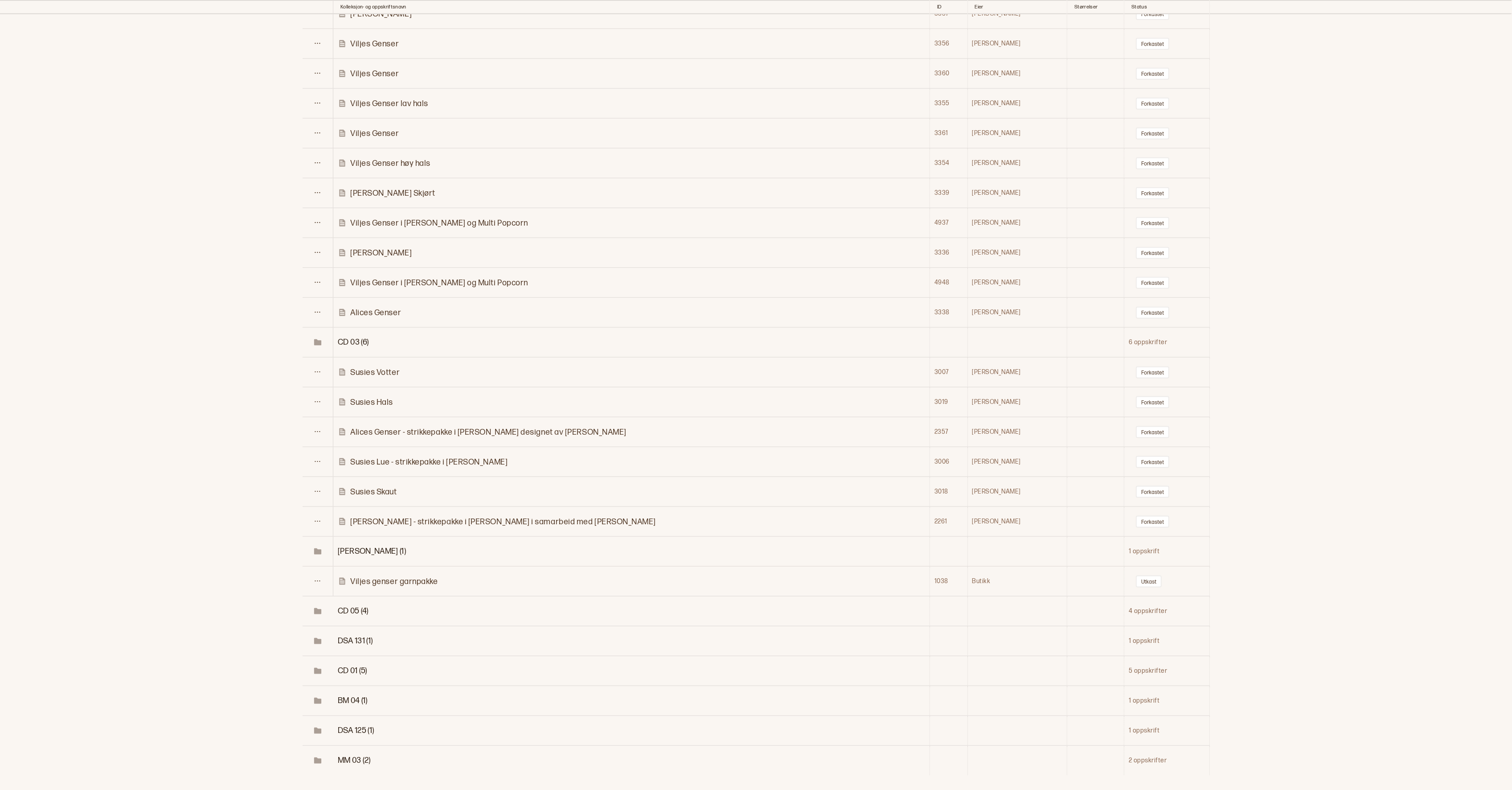
scroll to position [14944, 0]
click at [363, 470] on tbody "CD 02 (2) 2 oppskrifter Viljes V2 Genser (ikke bruk) 1308 [PERSON_NAME] Viljes …" at bounding box center [756, 295] width 1512 height 955
click at [357, 544] on span "CD 05 (4)" at bounding box center [353, 549] width 31 height 10
click at [316, 576] on icon at bounding box center [317, 579] width 6 height 6
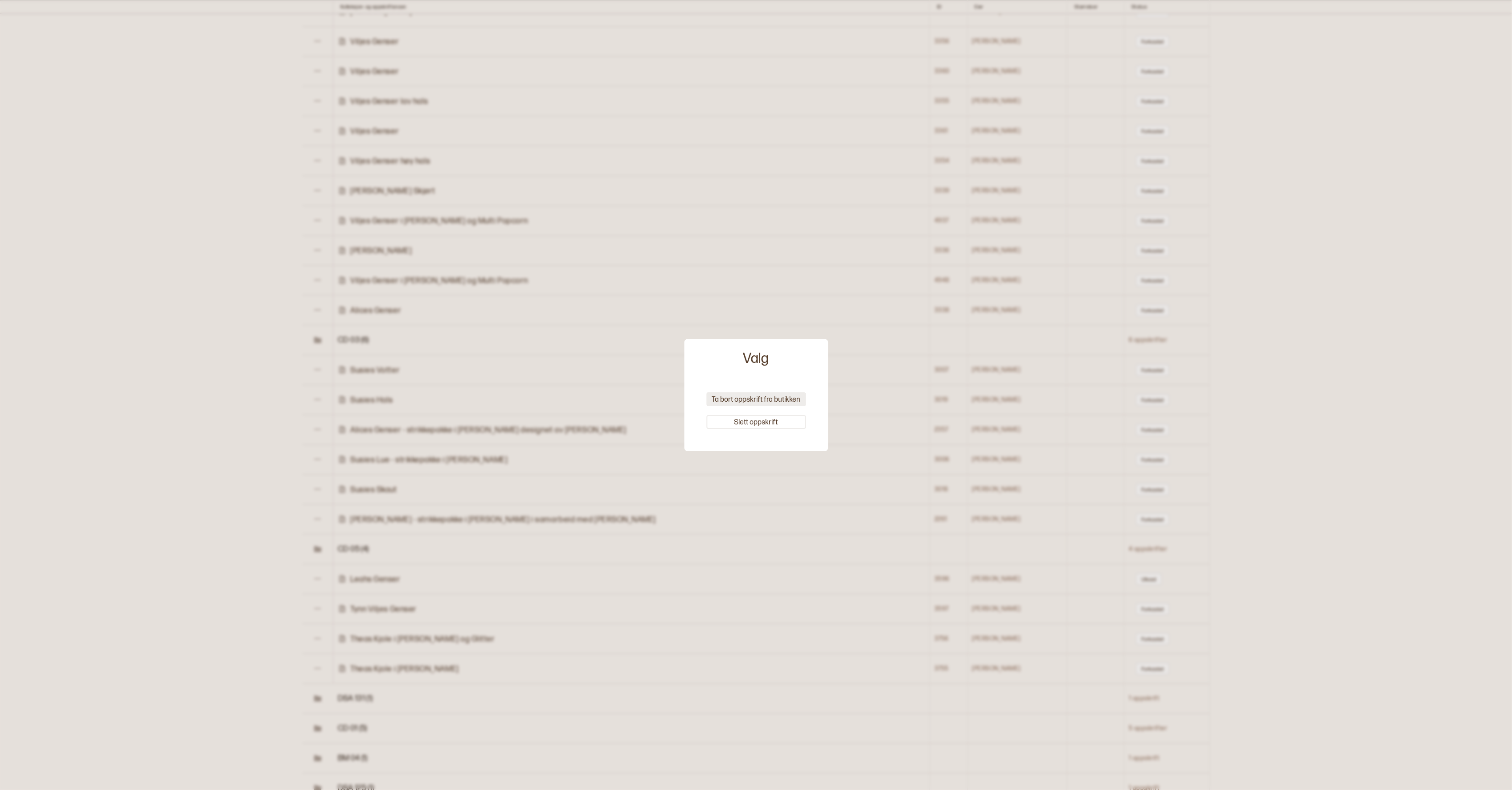
click at [756, 404] on button "Ta bort oppskrift fra butikken" at bounding box center [756, 399] width 99 height 13
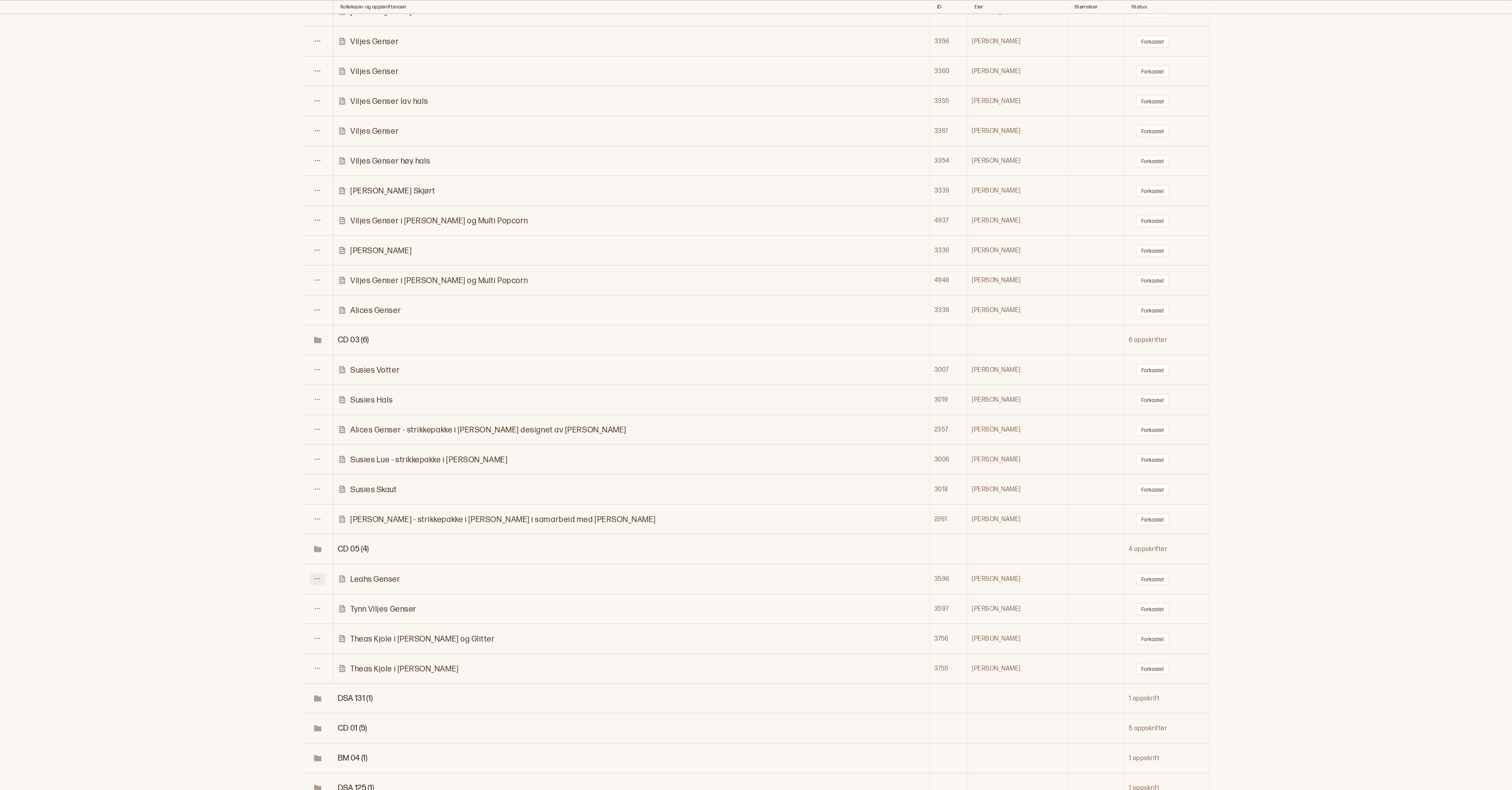
click at [321, 576] on icon at bounding box center [317, 579] width 6 height 6
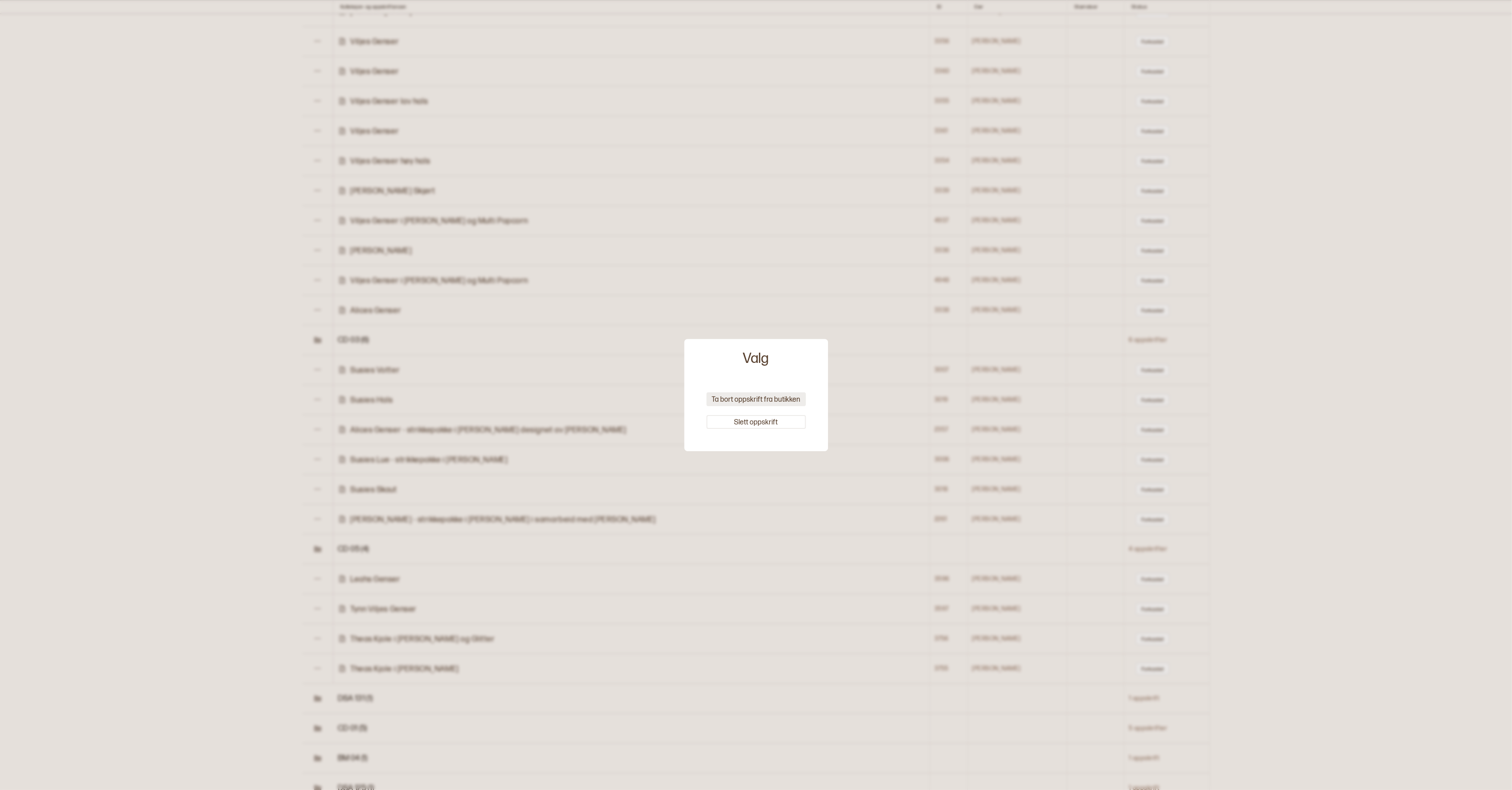
click at [785, 399] on button "Ta bort oppskrift fra butikken" at bounding box center [756, 399] width 99 height 13
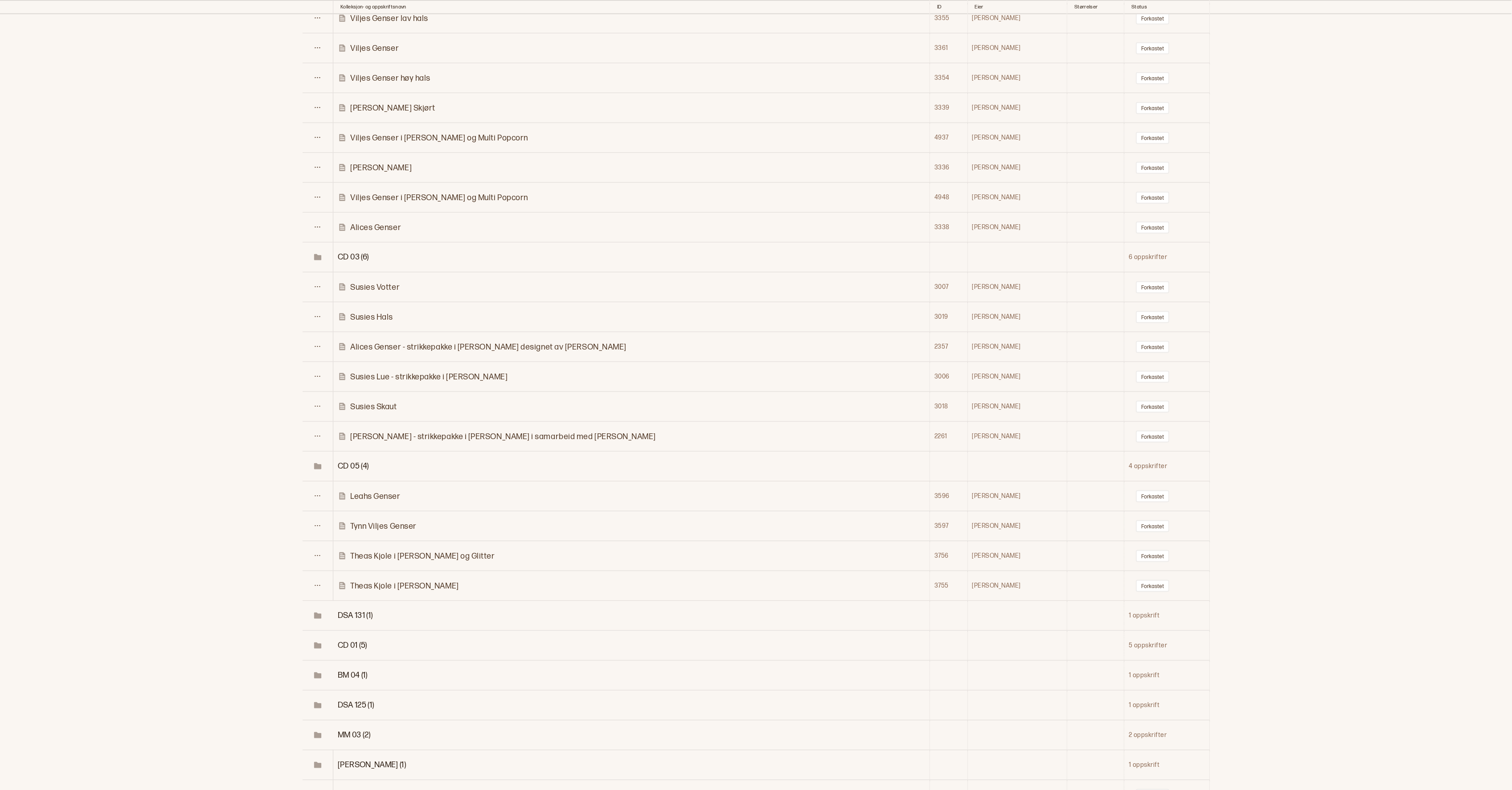
scroll to position [15112, 0]
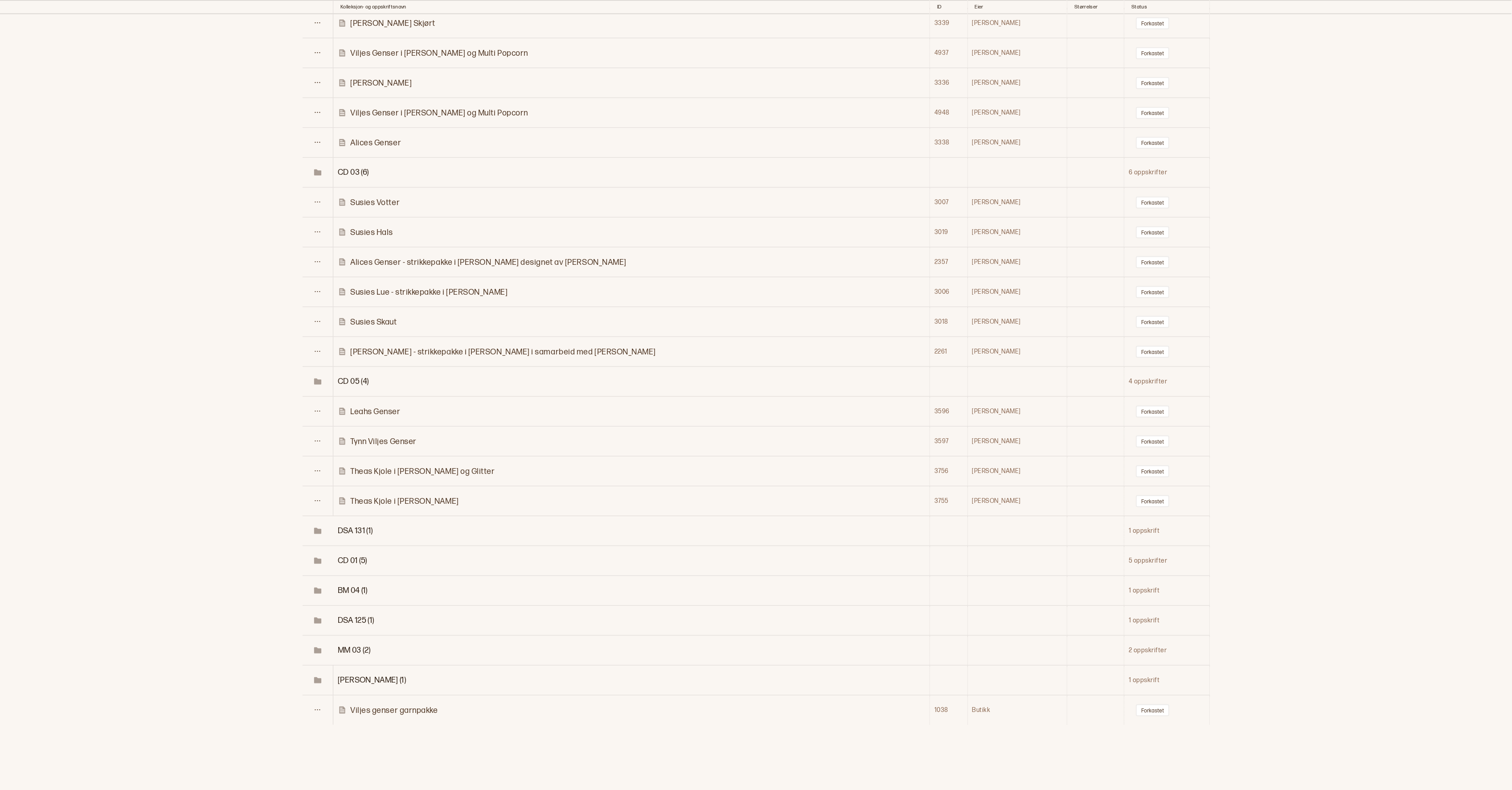
click at [371, 526] on span "DSA 131 (1)" at bounding box center [356, 530] width 35 height 10
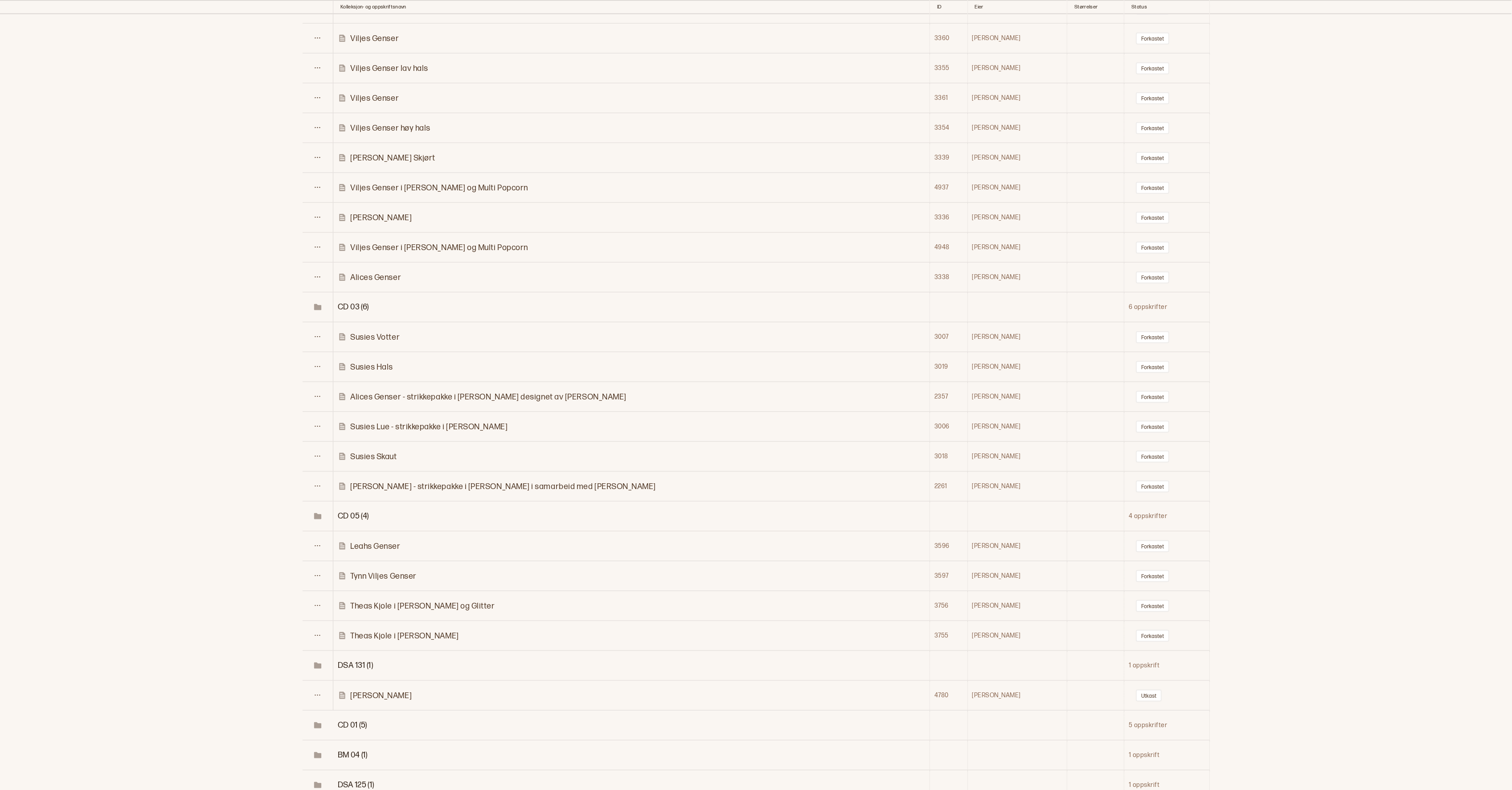
scroll to position [14975, 0]
click at [352, 723] on span "CD 01 (5)" at bounding box center [352, 728] width 29 height 10
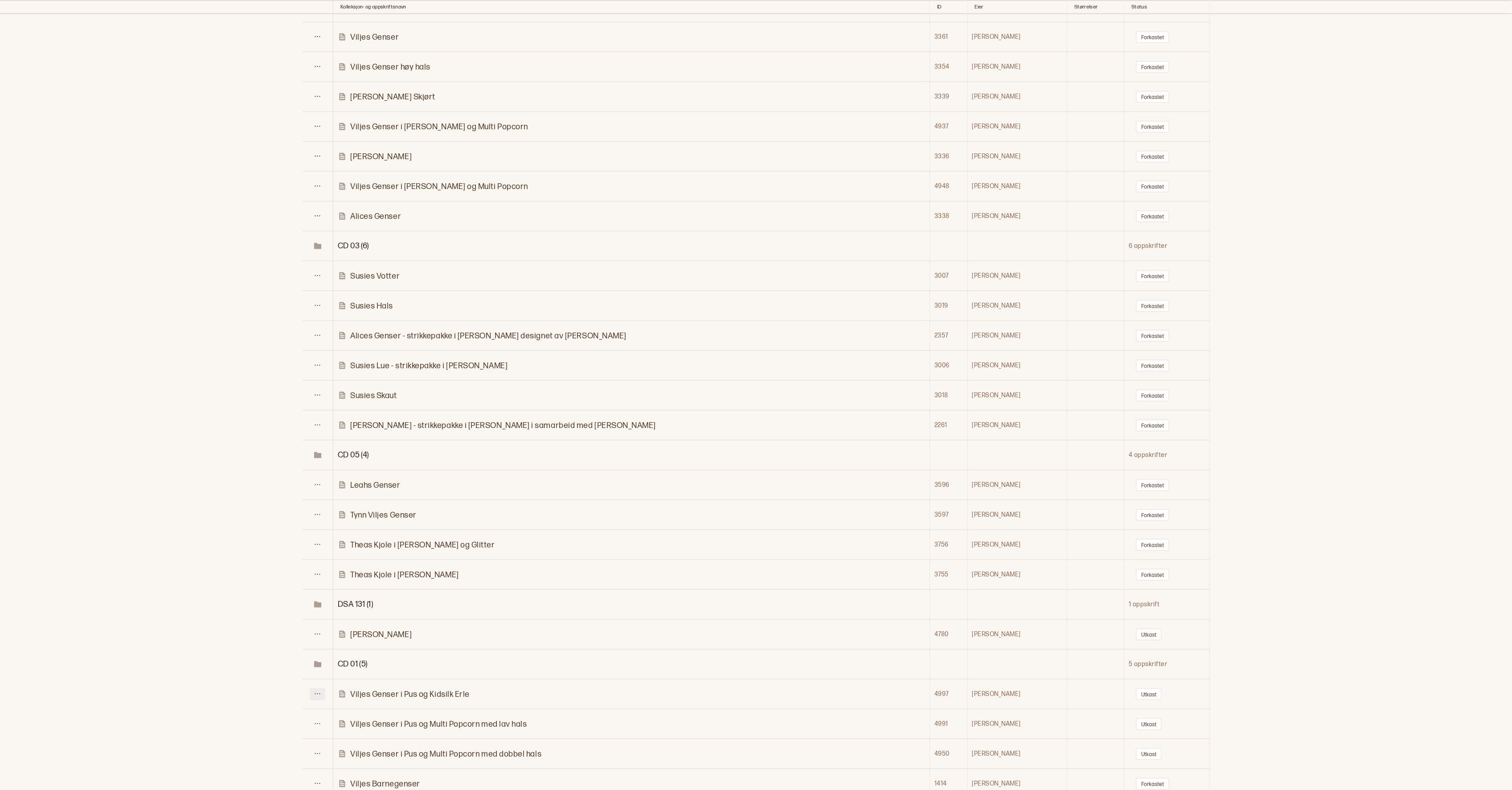
click at [317, 691] on icon at bounding box center [317, 694] width 6 height 6
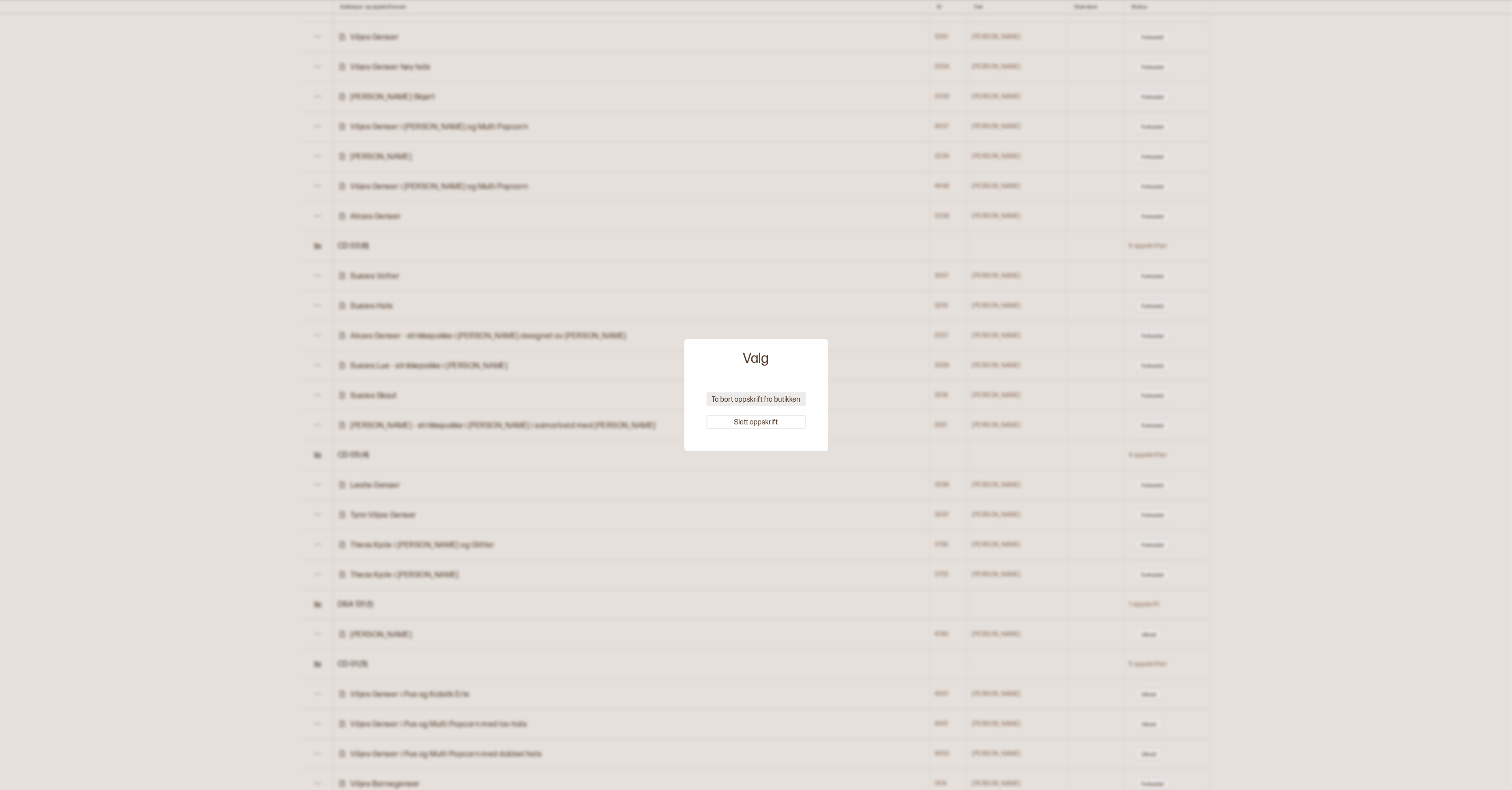
click at [771, 395] on button "Ta bort oppskrift fra butikken" at bounding box center [756, 399] width 99 height 13
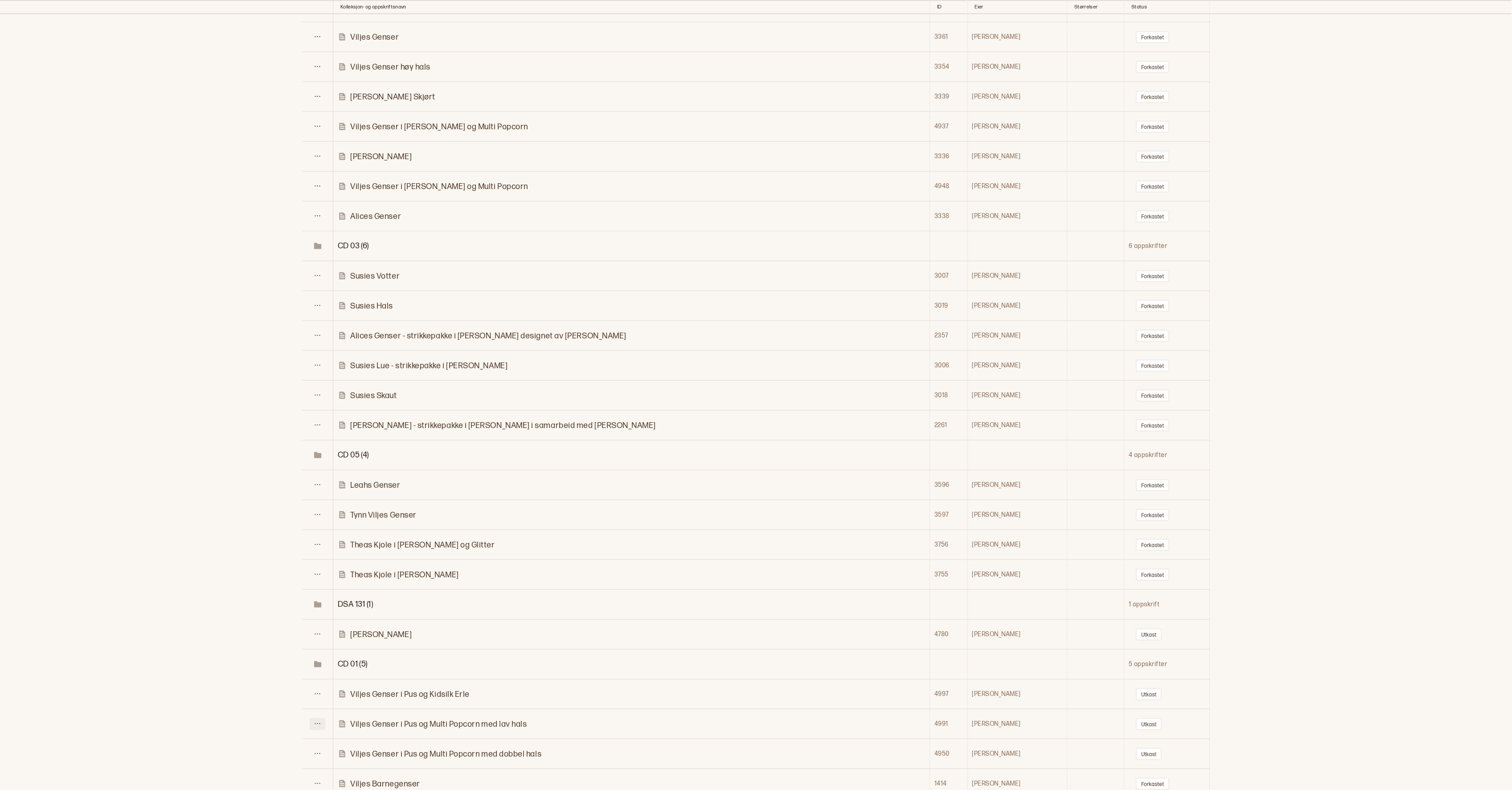
click at [319, 720] on icon at bounding box center [317, 723] width 6 height 6
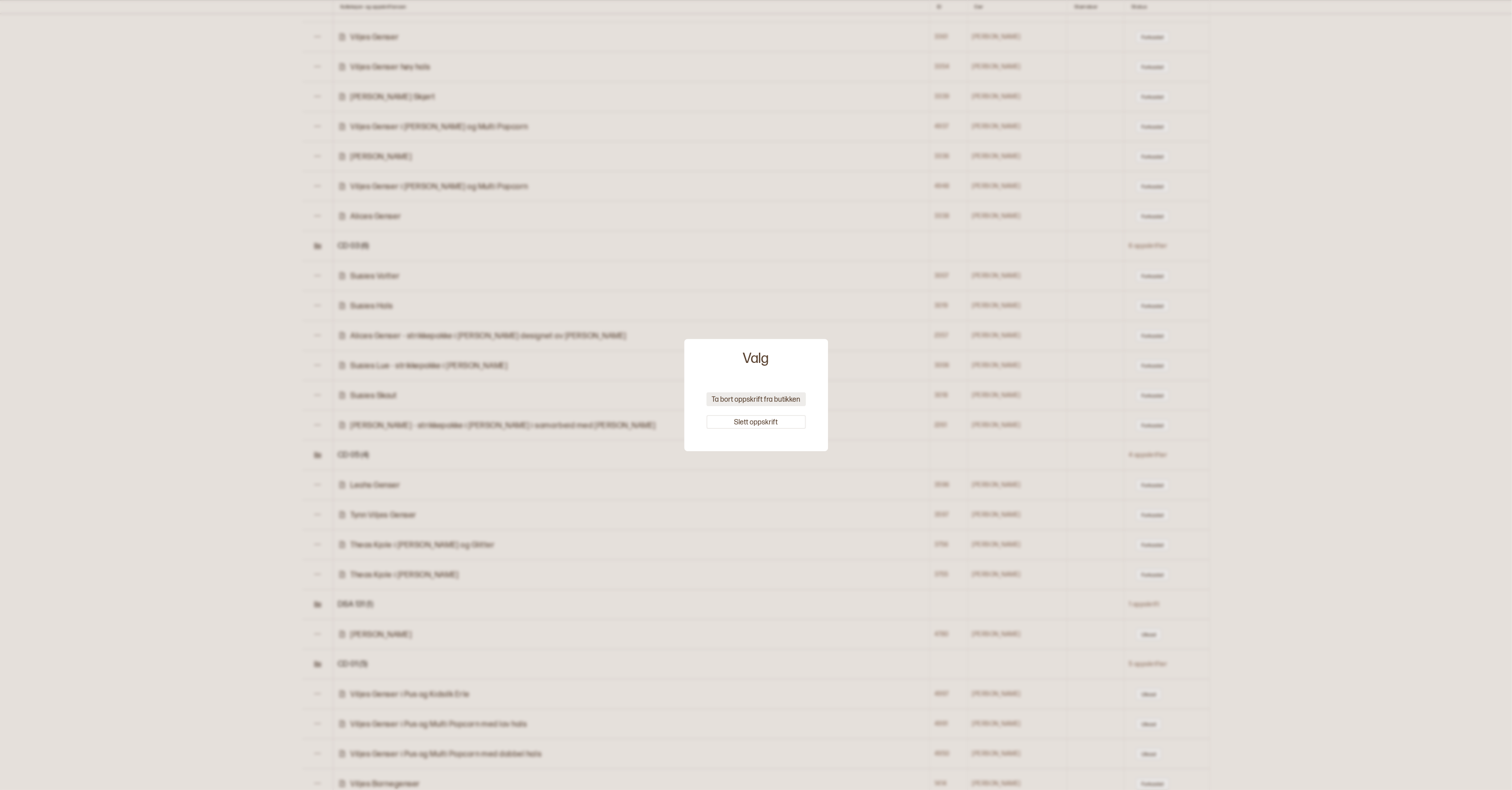
click at [718, 402] on button "Ta bort oppskrift fra butikken" at bounding box center [756, 399] width 99 height 13
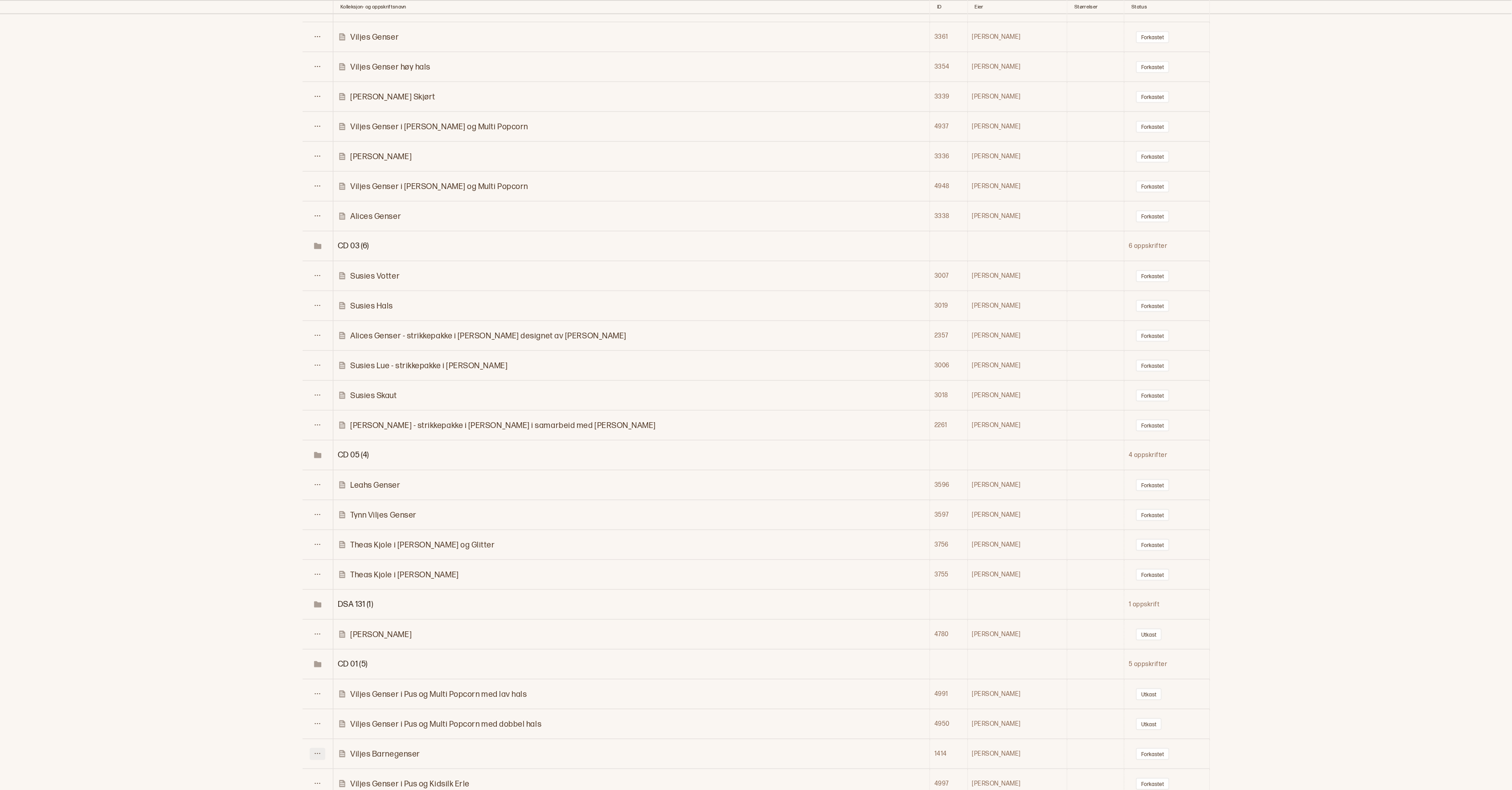
click at [321, 750] on icon at bounding box center [317, 753] width 6 height 6
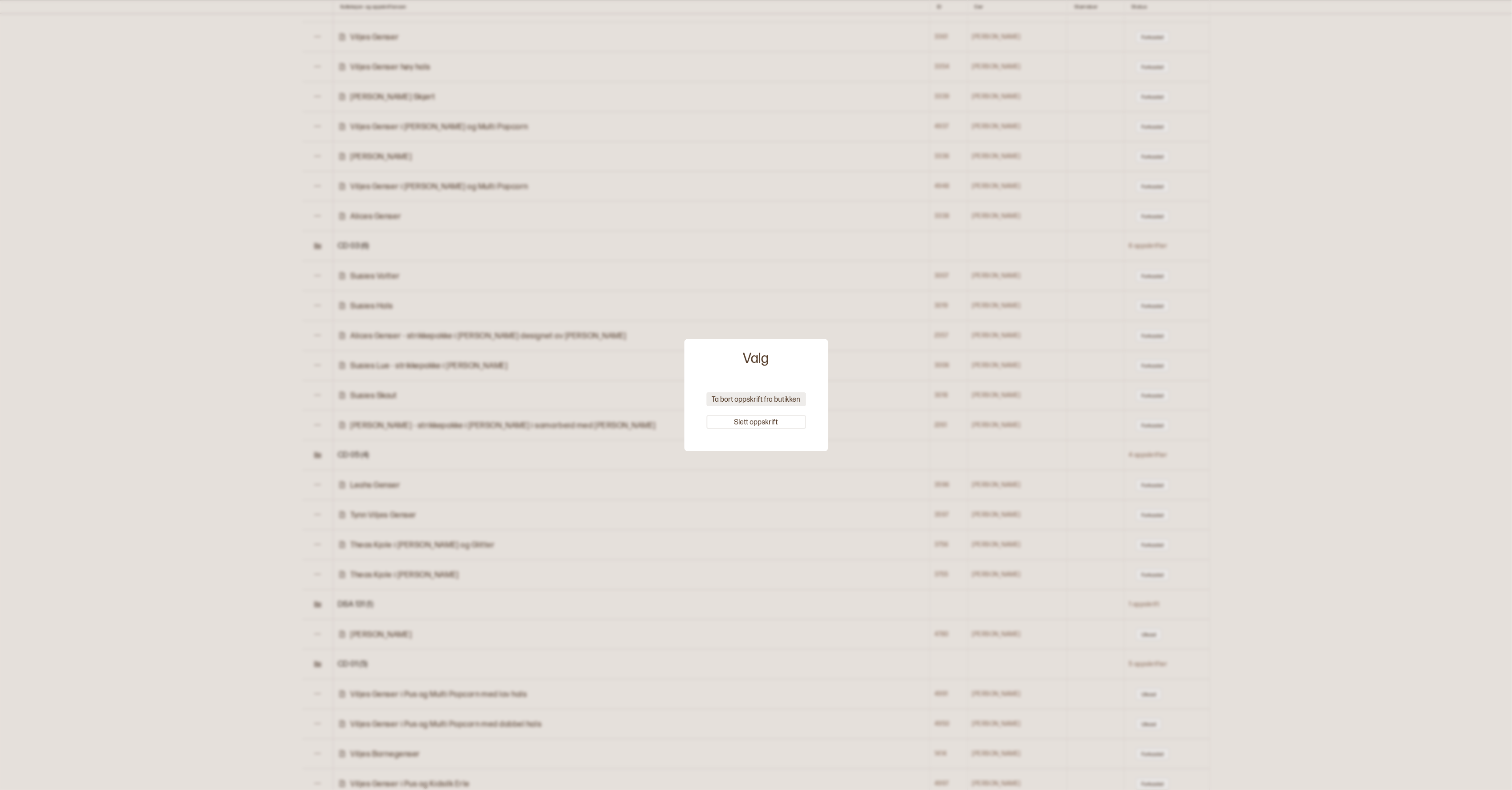
click at [767, 395] on button "Ta bort oppskrift fra butikken" at bounding box center [756, 399] width 99 height 13
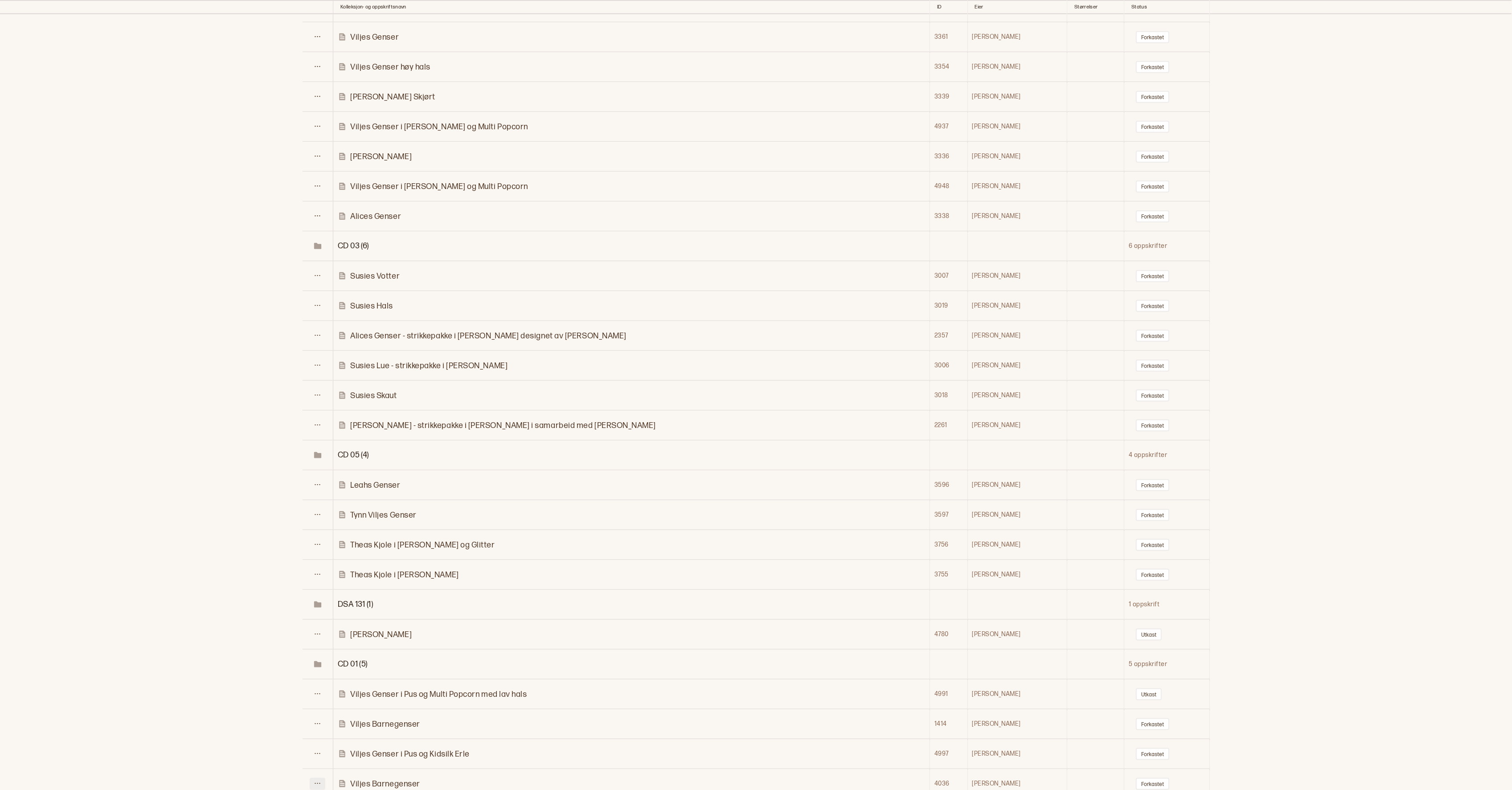
click at [318, 780] on icon at bounding box center [317, 783] width 6 height 6
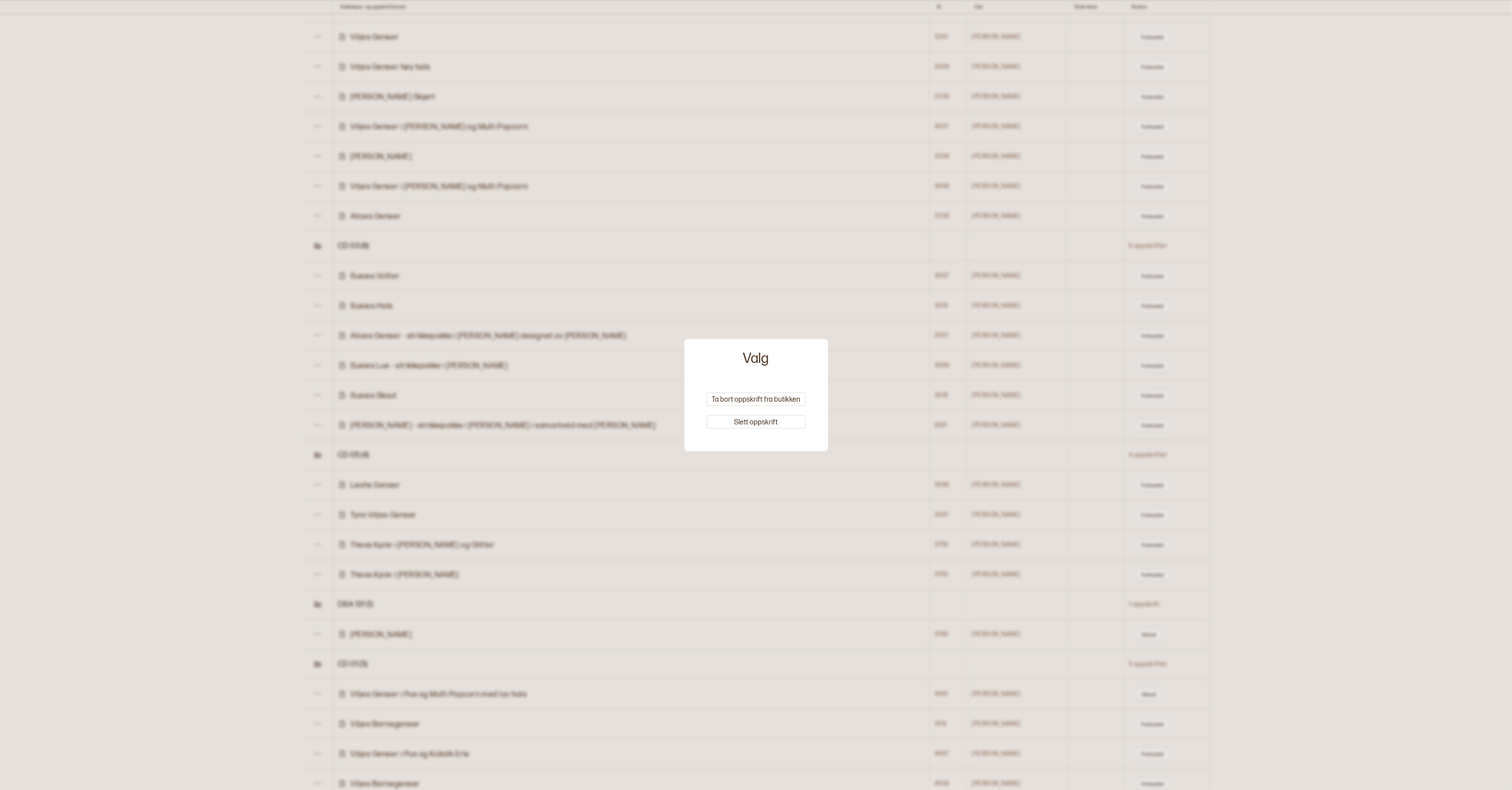
click at [320, 642] on div at bounding box center [756, 395] width 1512 height 790
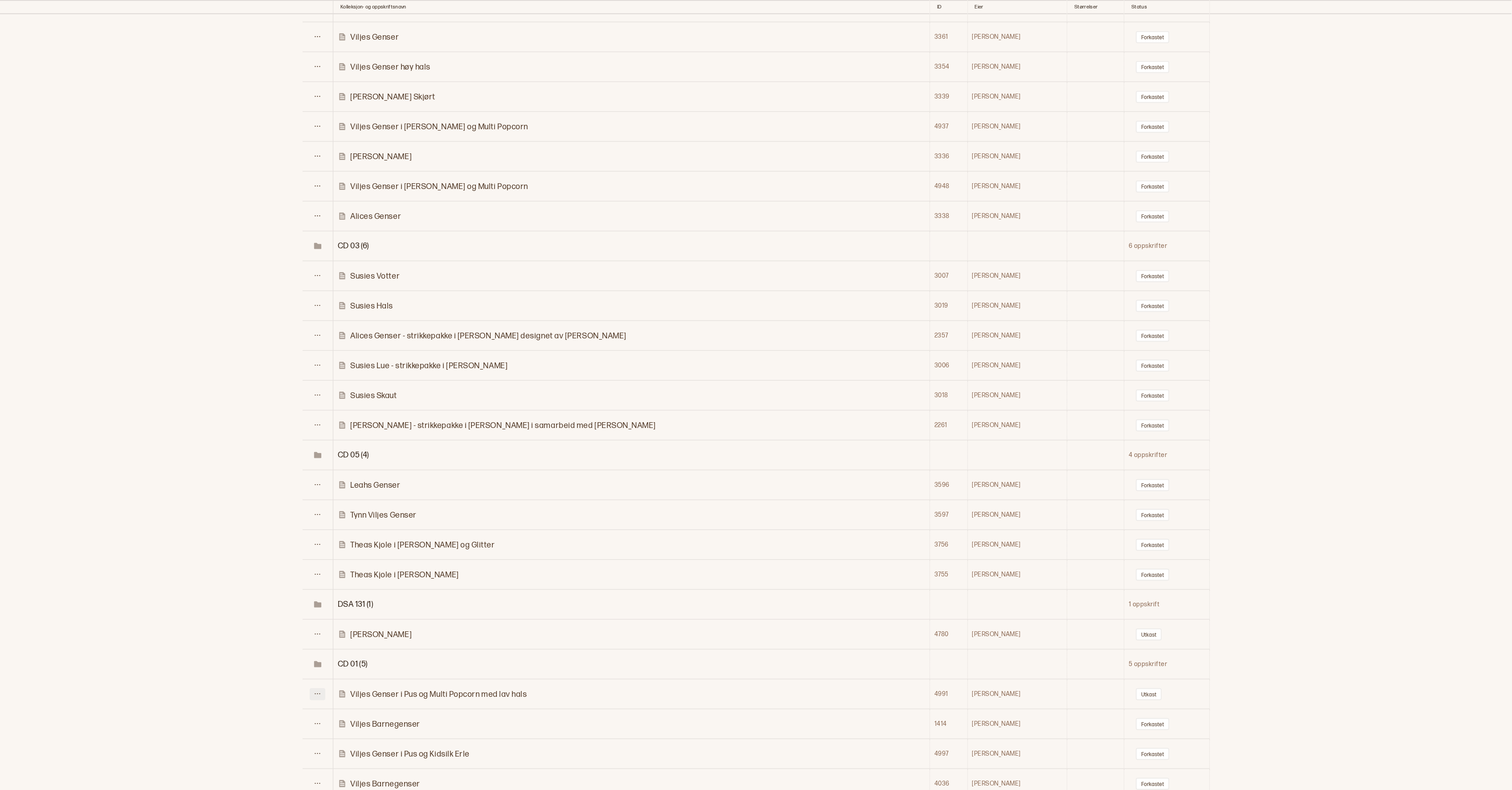
click at [321, 691] on icon at bounding box center [317, 694] width 6 height 6
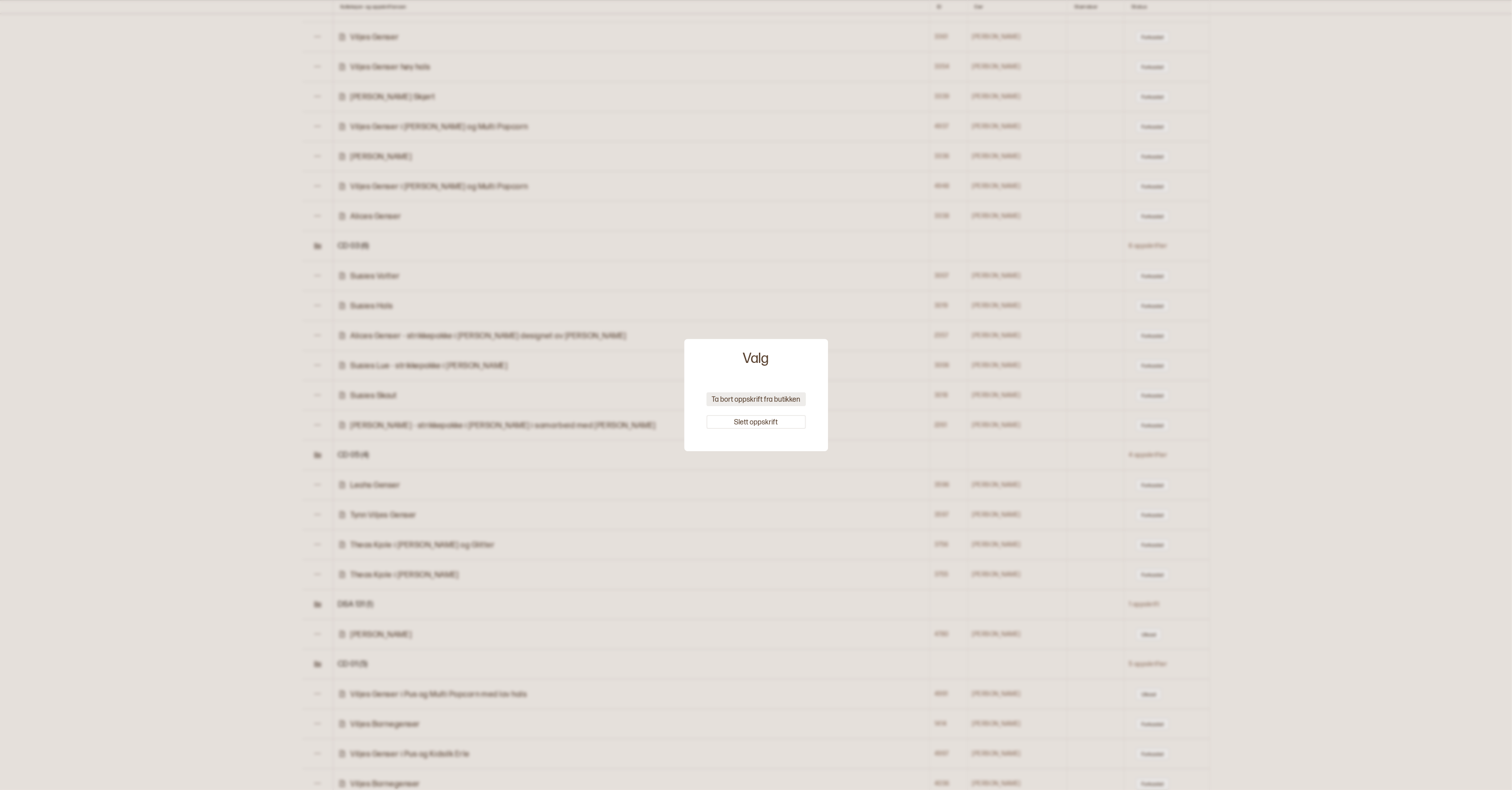
click at [785, 397] on button "Ta bort oppskrift fra butikken" at bounding box center [756, 399] width 99 height 13
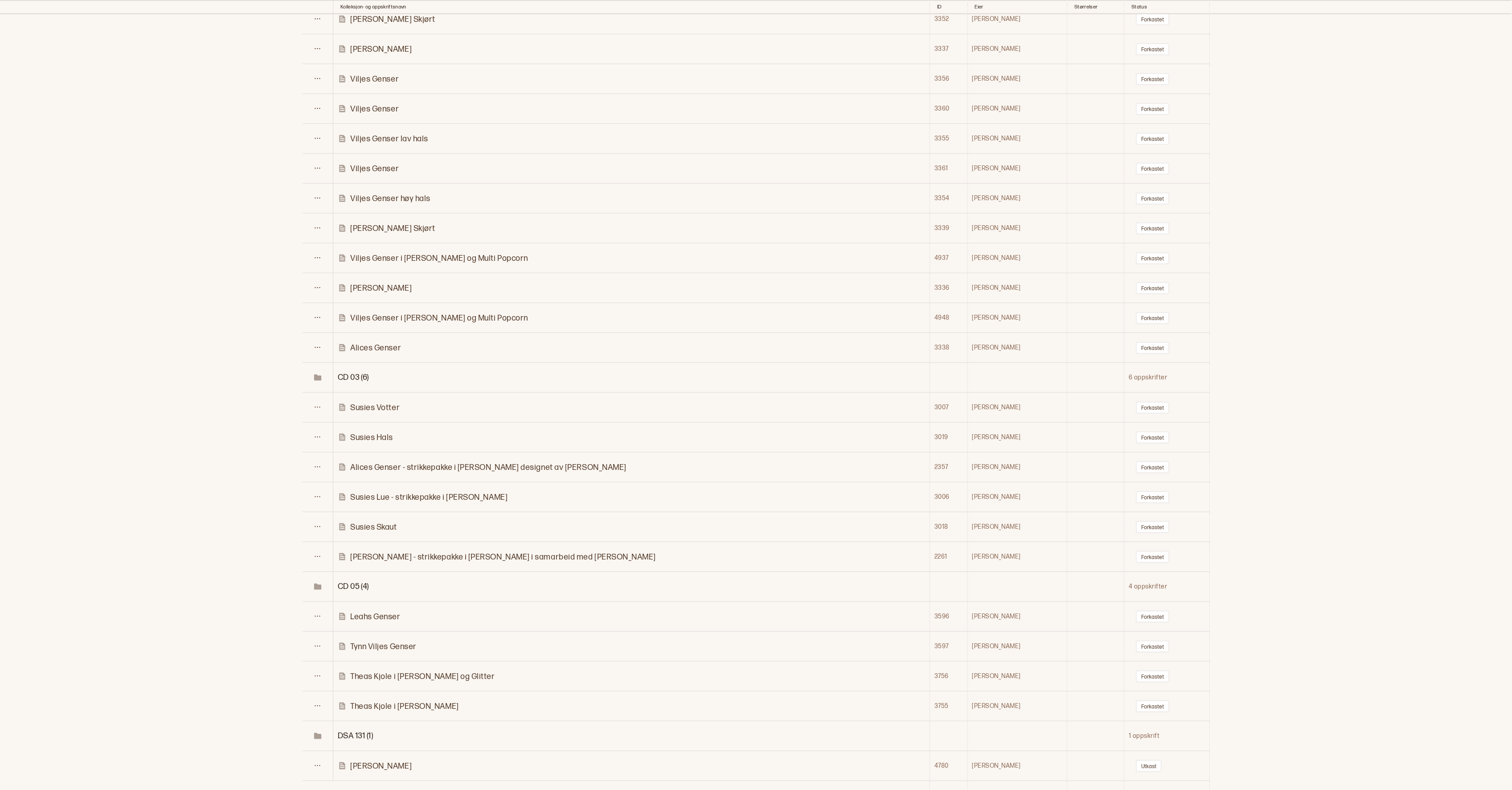
scroll to position [14910, 0]
drag, startPoint x: 270, startPoint y: 642, endPoint x: 277, endPoint y: 653, distance: 13.0
click at [277, 778] on td at bounding box center [151, 793] width 302 height 30
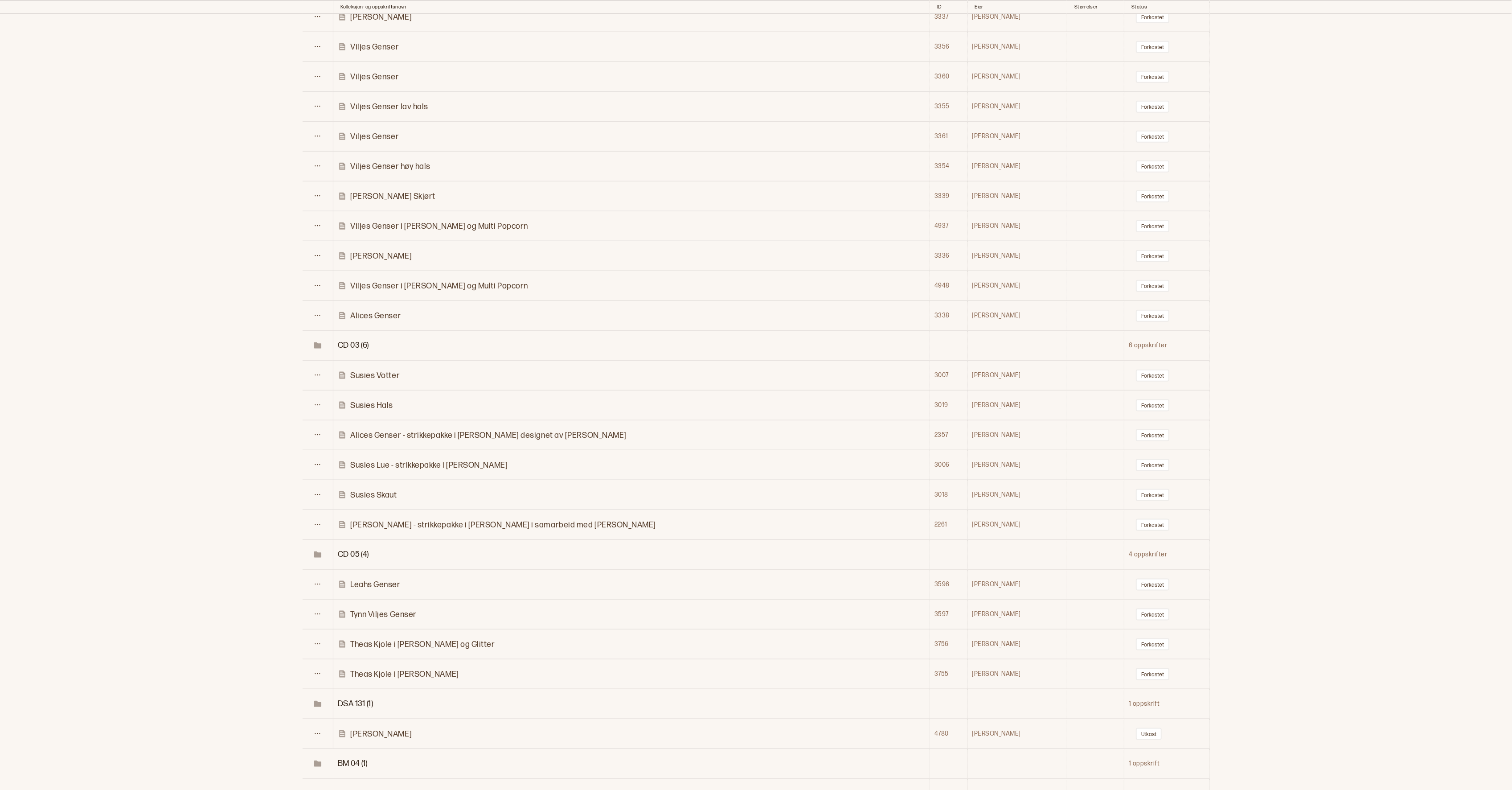
scroll to position [14942, 0]
click at [352, 756] on span "BM 04 (1)" at bounding box center [353, 761] width 30 height 10
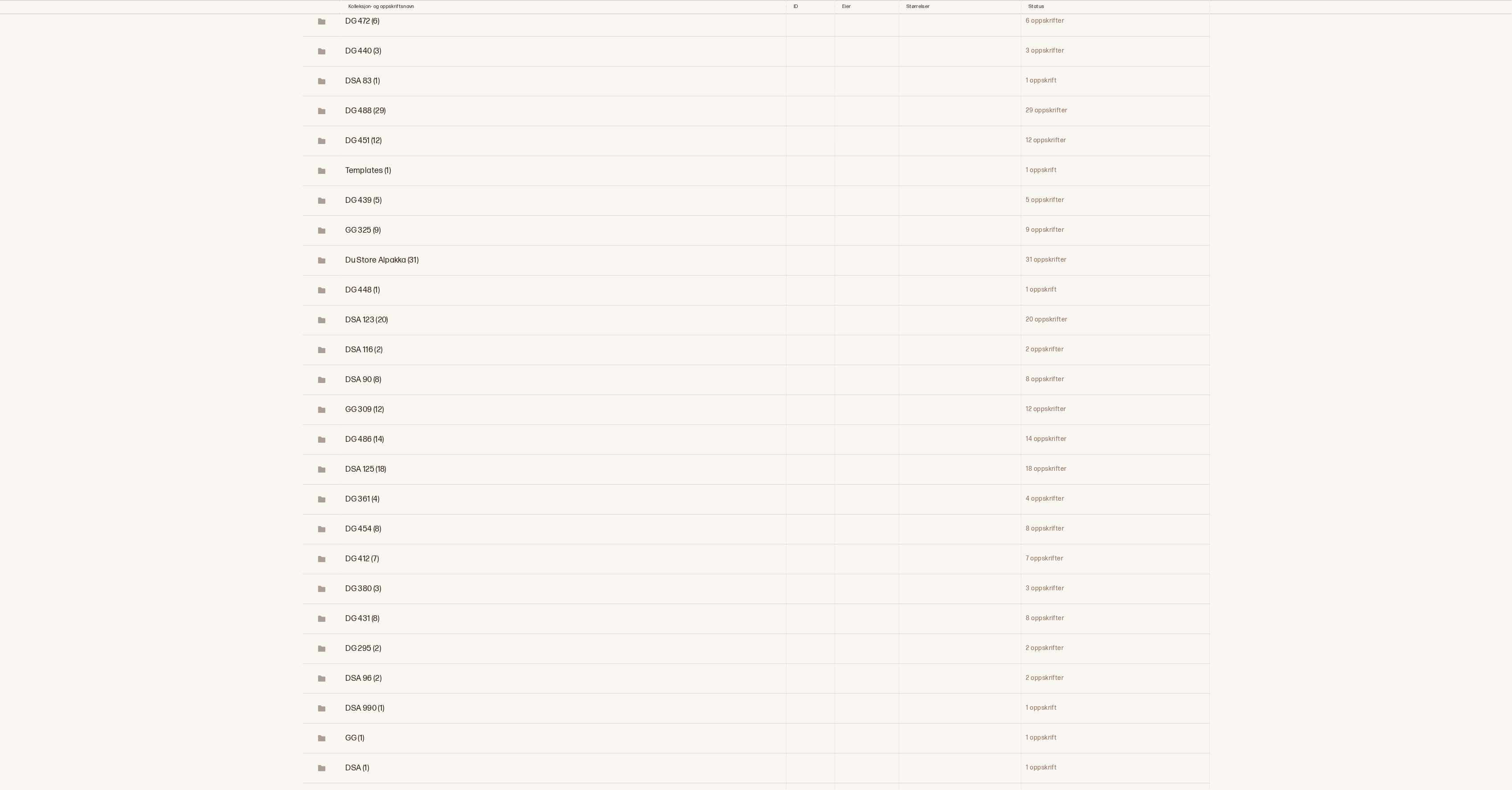
scroll to position [8484, 0]
